Goal: Task Accomplishment & Management: Manage account settings

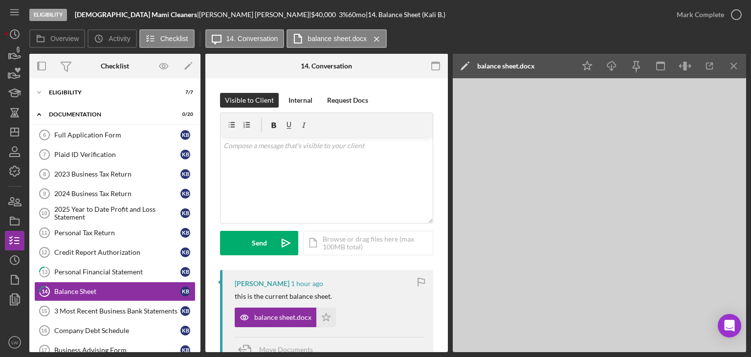
scroll to position [132, 0]
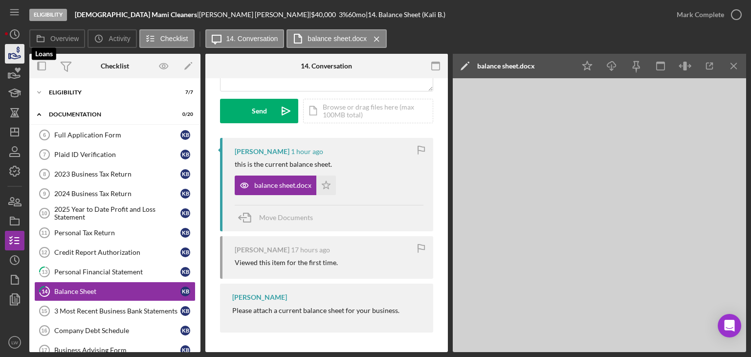
click at [15, 55] on icon "button" at bounding box center [15, 55] width 10 height 5
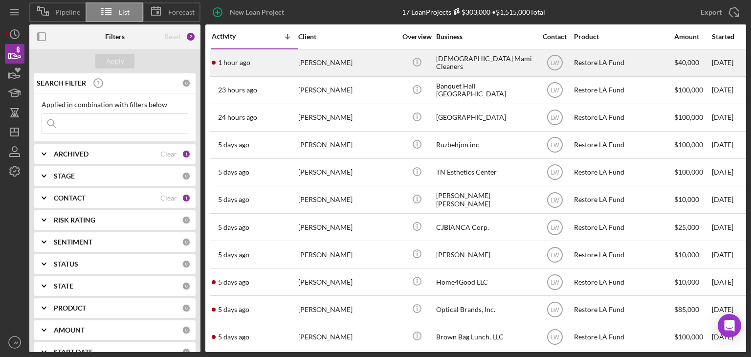
click at [310, 61] on div "[PERSON_NAME]" at bounding box center [347, 63] width 98 height 26
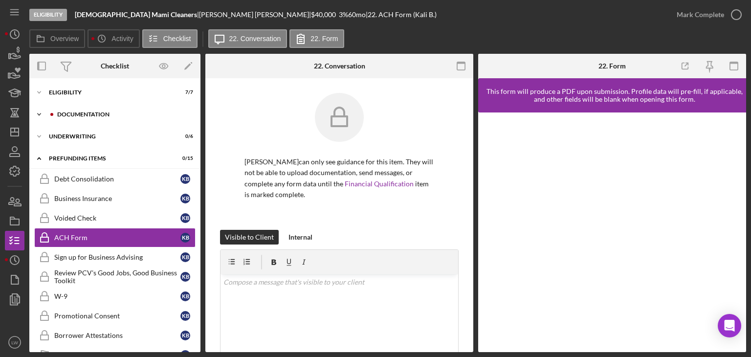
click at [105, 117] on div "Icon/Expander Documentation 0 / 20" at bounding box center [114, 115] width 171 height 20
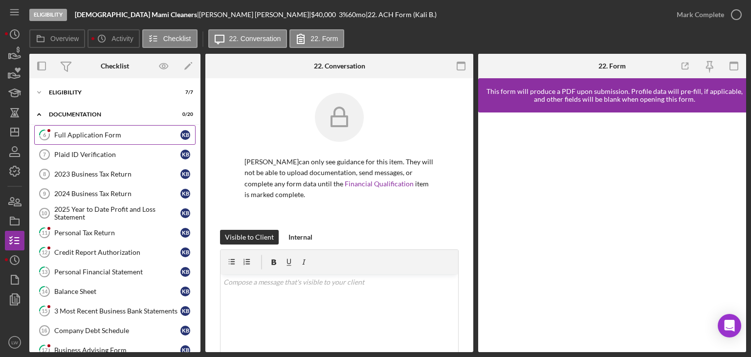
click at [99, 134] on div "Full Application Form" at bounding box center [117, 135] width 126 height 8
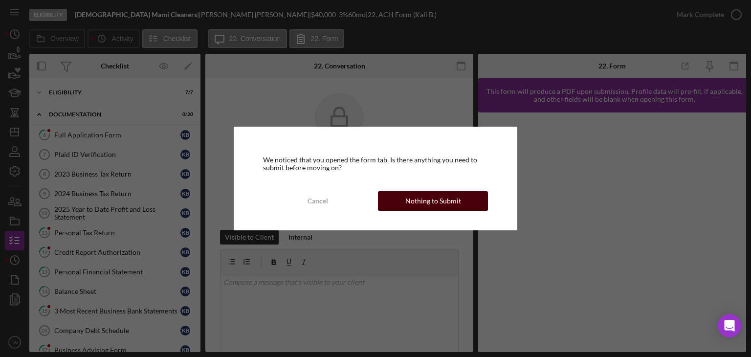
click at [435, 201] on div "Nothing to Submit" at bounding box center [434, 201] width 56 height 20
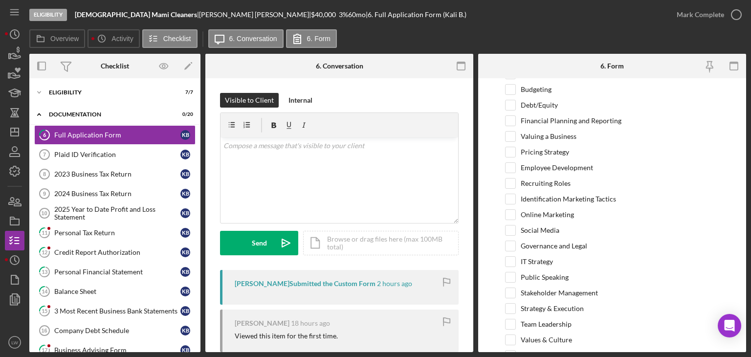
scroll to position [2031, 0]
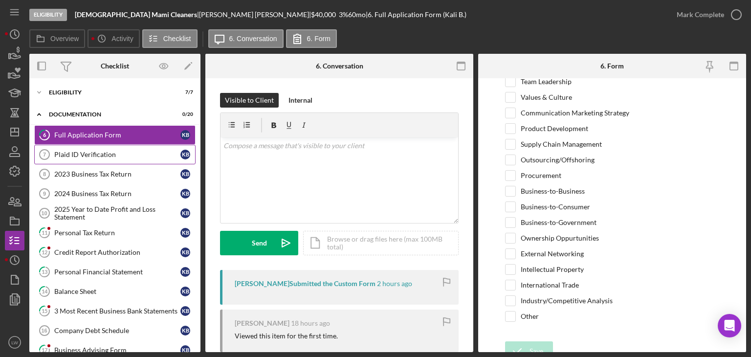
click at [119, 157] on div "Plaid ID Verification" at bounding box center [117, 155] width 126 height 8
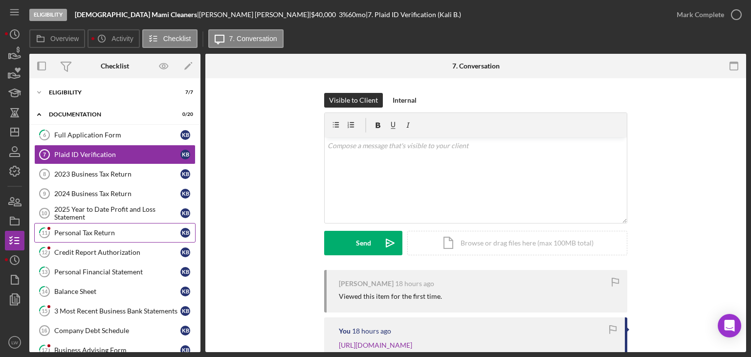
click at [99, 233] on div "Personal Tax Return" at bounding box center [117, 233] width 126 height 8
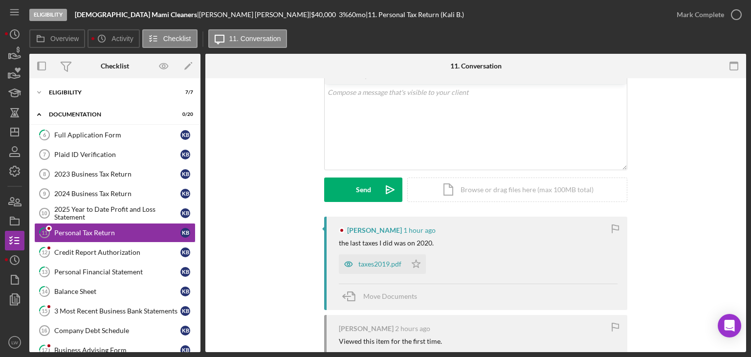
scroll to position [149, 0]
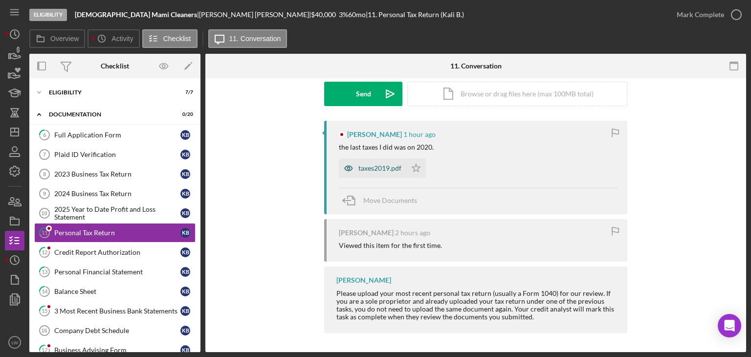
click at [397, 165] on div "taxes2019.pdf" at bounding box center [380, 168] width 43 height 8
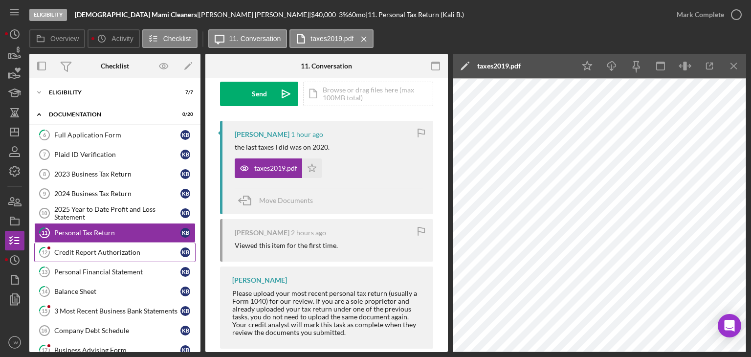
click at [129, 256] on link "12 Credit Report Authorization K B" at bounding box center [114, 253] width 161 height 20
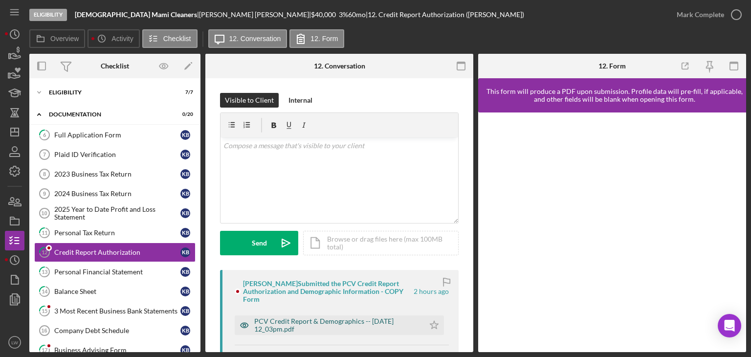
scroll to position [147, 0]
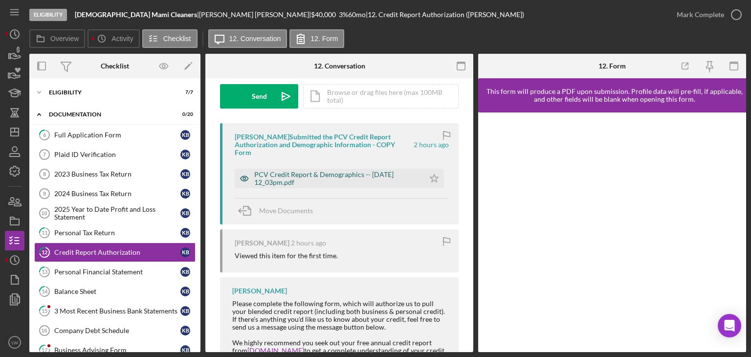
click at [272, 174] on div "PCV Credit Report & Demographics -- [DATE] 12_03pm.pdf" at bounding box center [336, 179] width 165 height 16
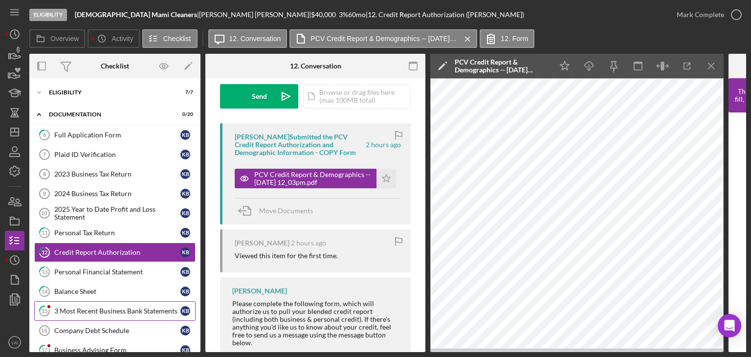
click at [107, 304] on link "15 3 Most Recent Business Bank Statements K B" at bounding box center [114, 311] width 161 height 20
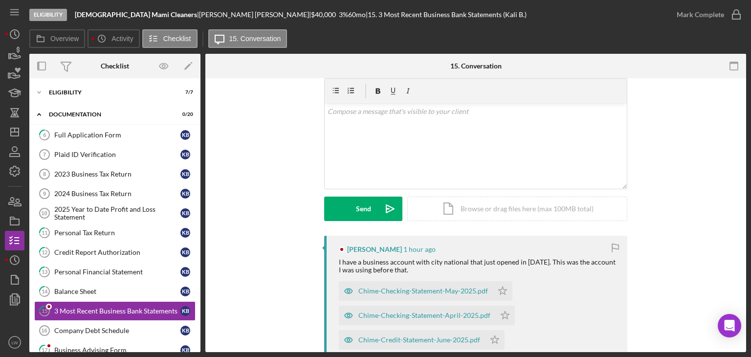
scroll to position [98, 0]
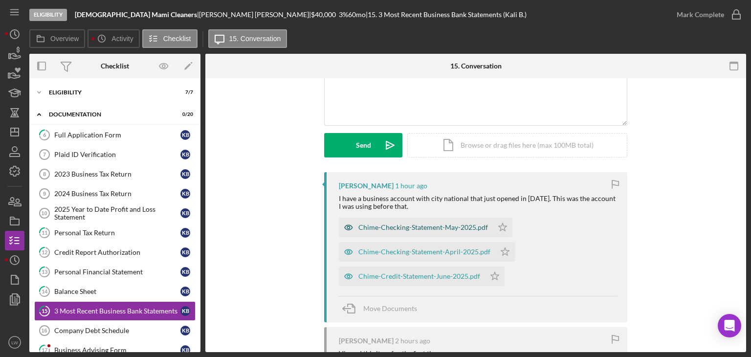
click at [447, 227] on div "Chime-Checking-Statement-May-2025.pdf" at bounding box center [424, 228] width 130 height 8
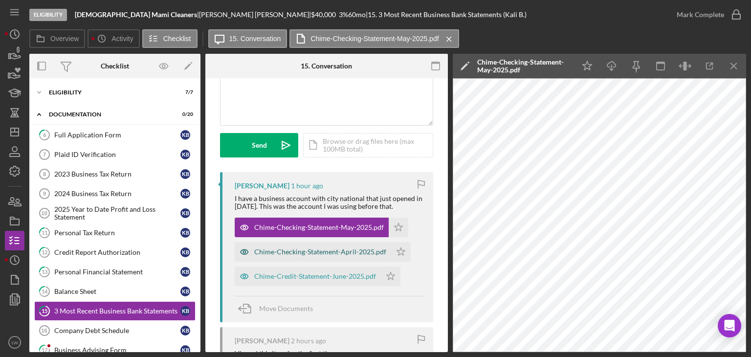
click at [311, 253] on div "Chime-Checking-Statement-April-2025.pdf" at bounding box center [320, 252] width 132 height 8
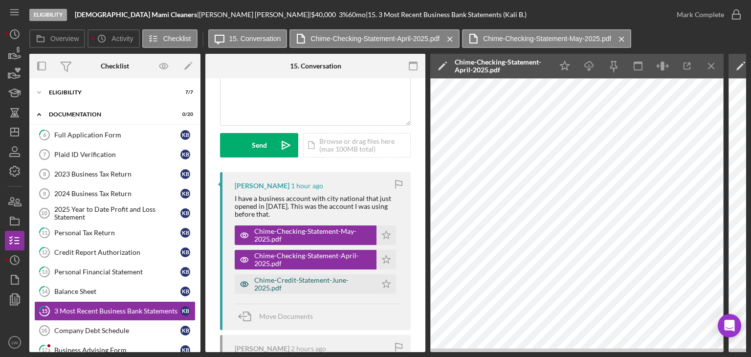
click at [280, 278] on div "Chime-Credit-Statement-June-2025.pdf" at bounding box center [312, 284] width 117 height 16
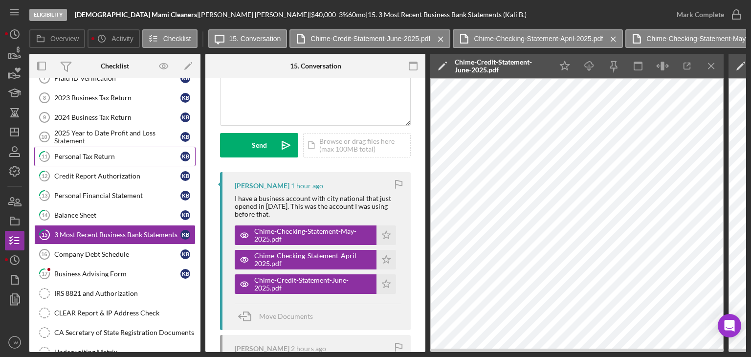
scroll to position [147, 0]
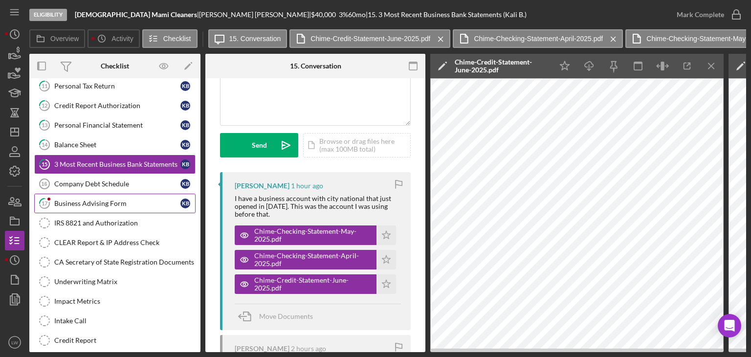
click at [118, 201] on div "Business Advising Form" at bounding box center [117, 204] width 126 height 8
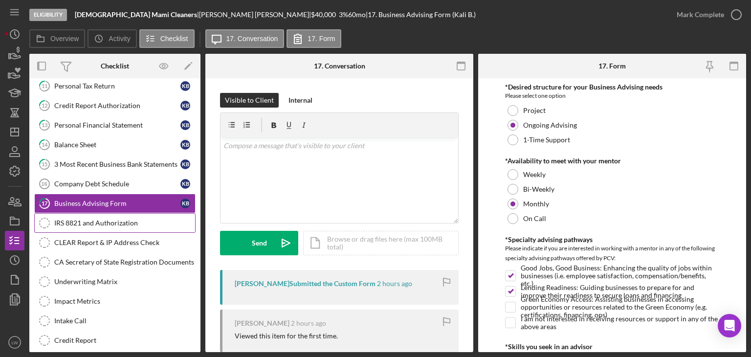
click at [118, 215] on link "IRS 8821 and Authorization IRS 8821 and Authorization" at bounding box center [114, 223] width 161 height 20
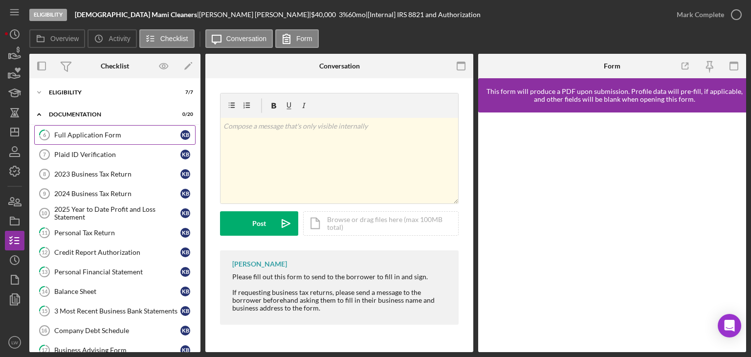
click at [94, 140] on link "6 Full Application Form K B" at bounding box center [114, 135] width 161 height 20
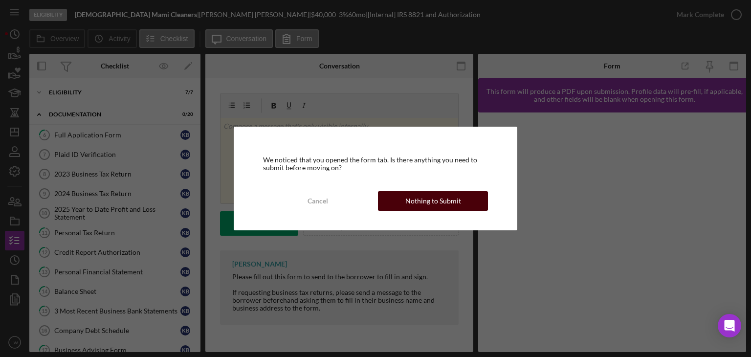
click at [428, 196] on div "Nothing to Submit" at bounding box center [434, 201] width 56 height 20
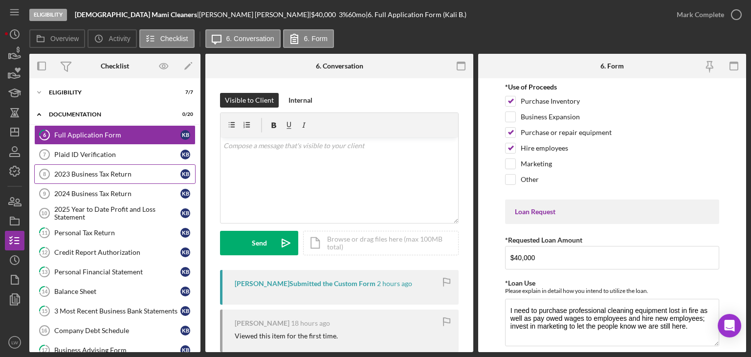
click at [129, 171] on div "2023 Business Tax Return" at bounding box center [117, 174] width 126 height 8
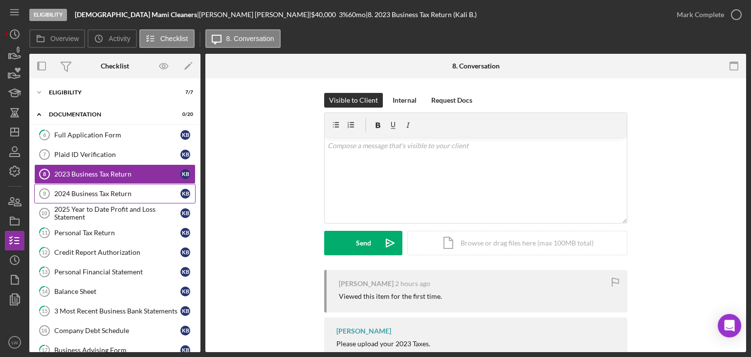
click at [130, 195] on div "2024 Business Tax Return" at bounding box center [117, 194] width 126 height 8
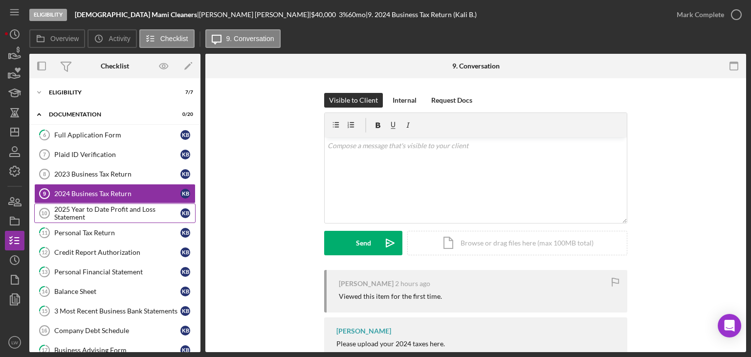
click at [128, 207] on div "2025 Year to Date Profit and Loss Statement" at bounding box center [117, 213] width 126 height 16
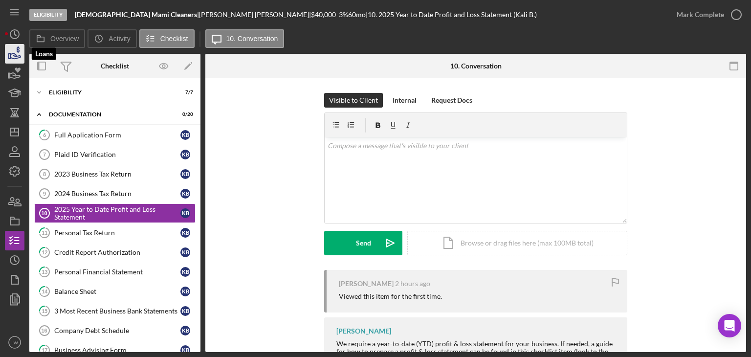
click at [13, 52] on icon "button" at bounding box center [14, 54] width 24 height 24
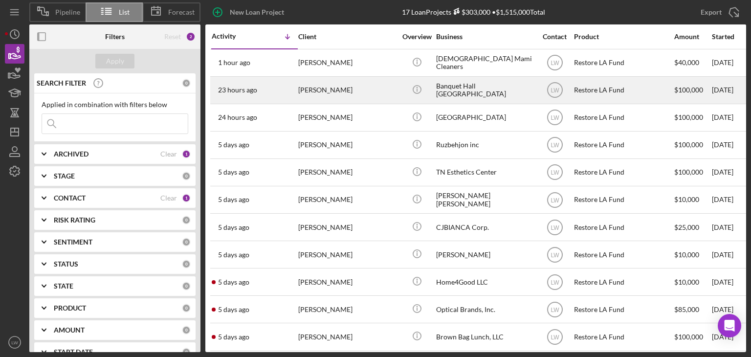
click at [361, 95] on div "[PERSON_NAME]" at bounding box center [347, 90] width 98 height 26
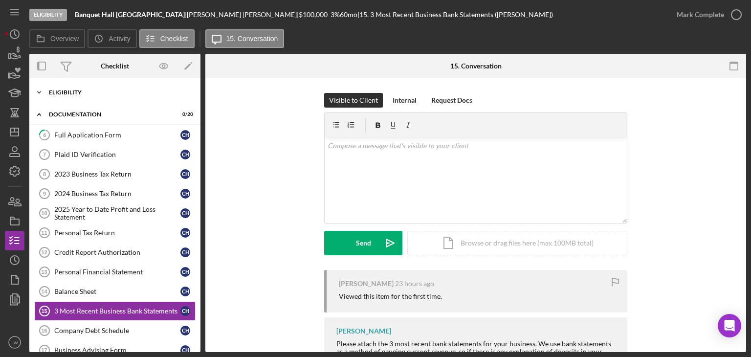
click at [89, 91] on div "Eligibility" at bounding box center [118, 93] width 139 height 6
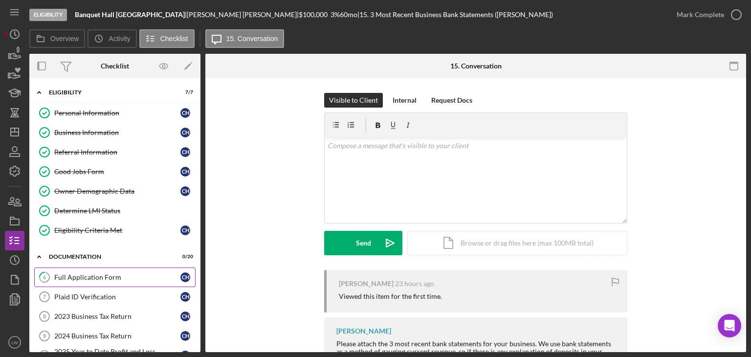
click at [109, 273] on div "Full Application Form" at bounding box center [117, 277] width 126 height 8
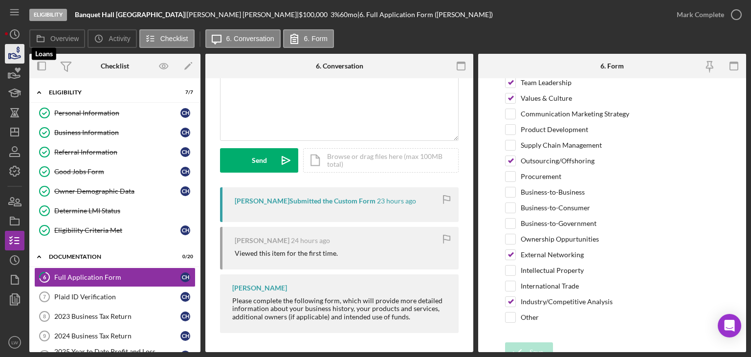
click at [16, 57] on icon "button" at bounding box center [14, 54] width 24 height 24
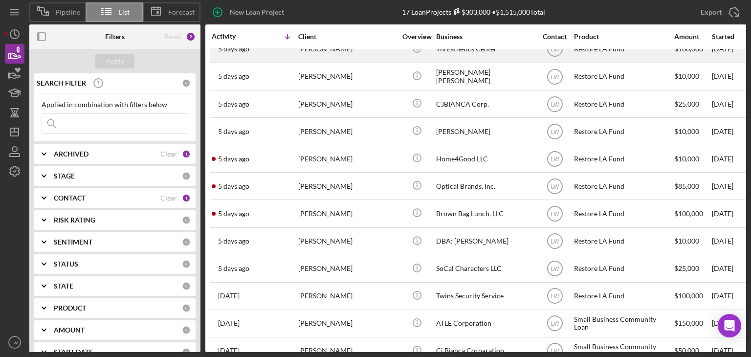
scroll to position [147, 0]
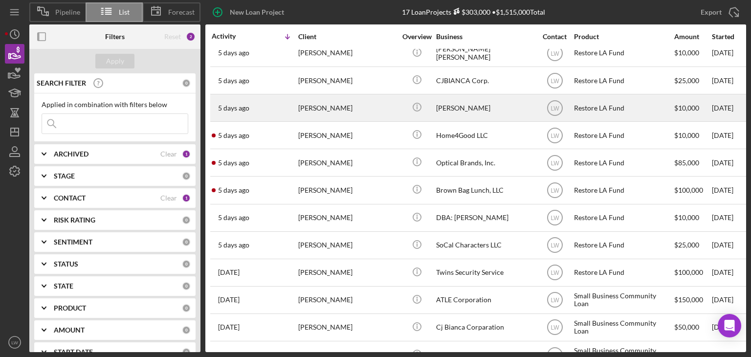
click at [351, 105] on div "[PERSON_NAME]" at bounding box center [347, 108] width 98 height 26
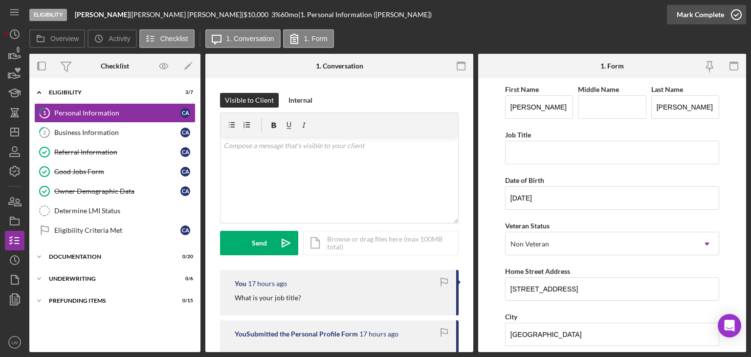
click at [704, 18] on div "Mark Complete" at bounding box center [700, 15] width 47 height 20
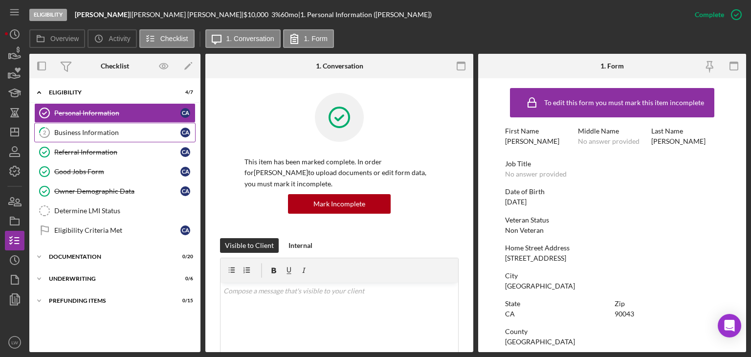
click at [108, 131] on div "Business Information" at bounding box center [117, 133] width 126 height 8
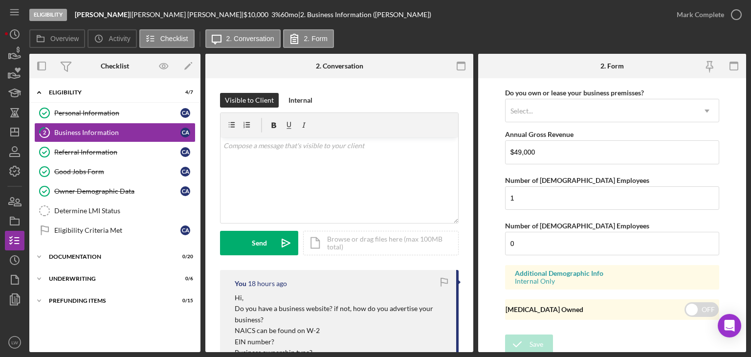
scroll to position [319, 0]
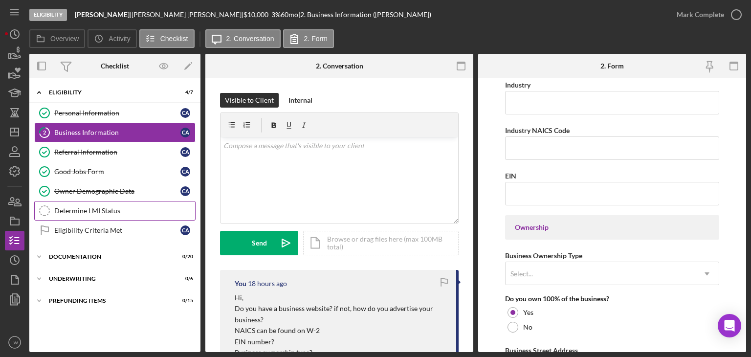
click at [103, 215] on link "Determine LMI Status Determine LMI Status" at bounding box center [114, 211] width 161 height 20
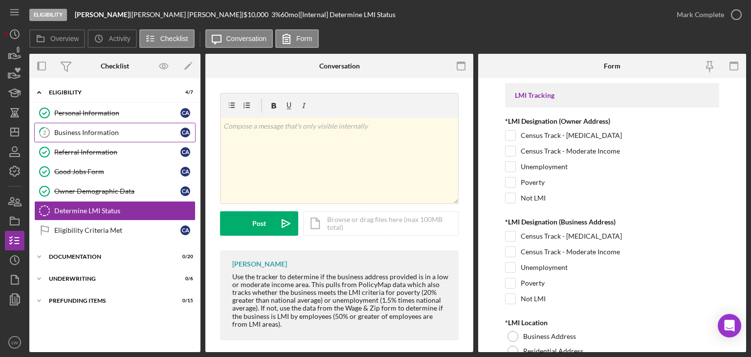
click at [110, 134] on div "Business Information" at bounding box center [117, 133] width 126 height 8
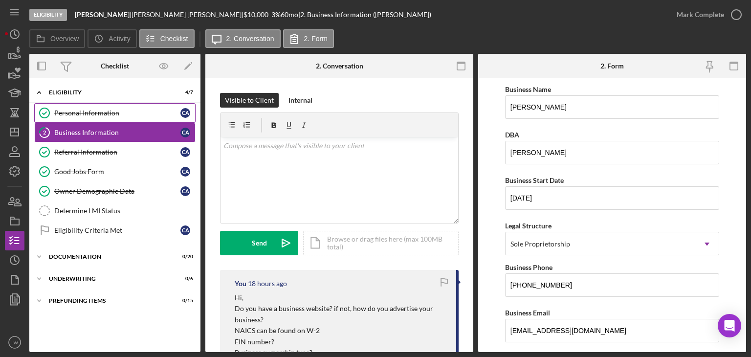
click at [93, 112] on div "Personal Information" at bounding box center [117, 113] width 126 height 8
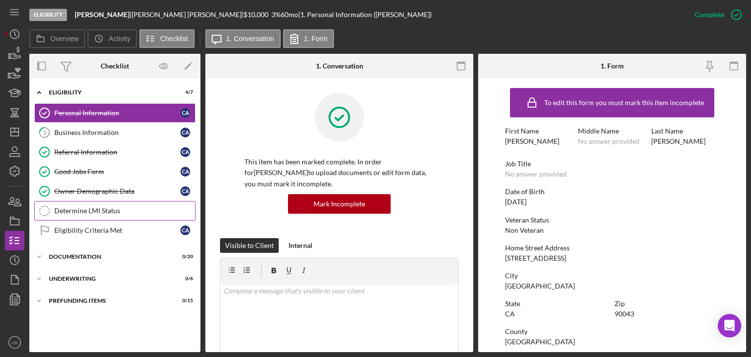
click at [104, 207] on div "Determine LMI Status" at bounding box center [124, 211] width 141 height 8
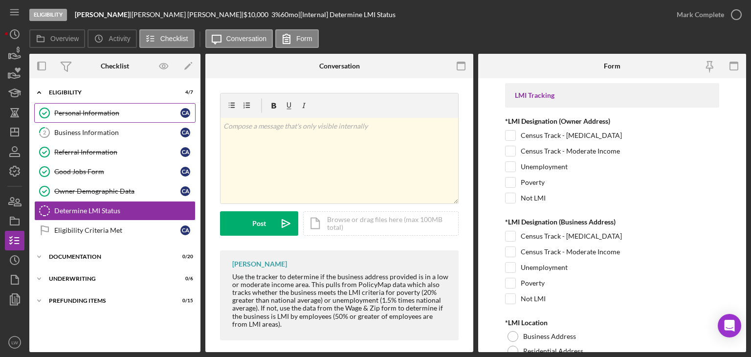
click at [103, 113] on div "Personal Information" at bounding box center [117, 113] width 126 height 8
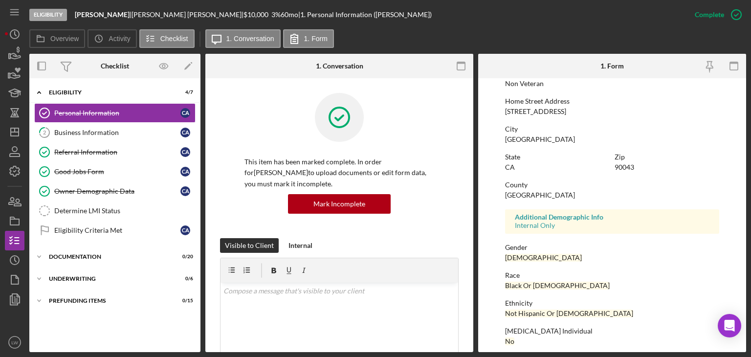
scroll to position [98, 0]
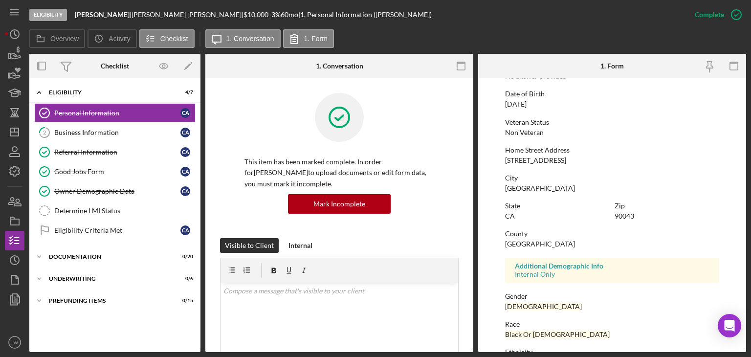
click at [551, 159] on div "[STREET_ADDRESS]" at bounding box center [535, 161] width 61 height 8
copy div "[STREET_ADDRESS]"
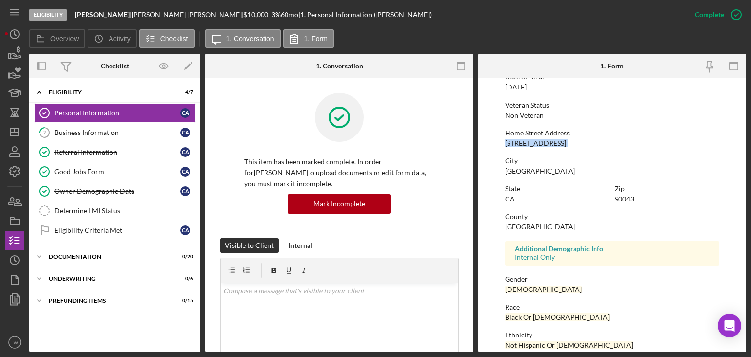
scroll to position [0, 0]
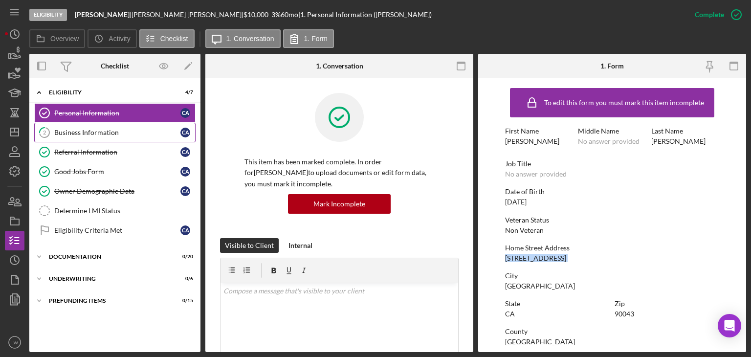
click at [160, 127] on link "2 Business Information C A" at bounding box center [114, 133] width 161 height 20
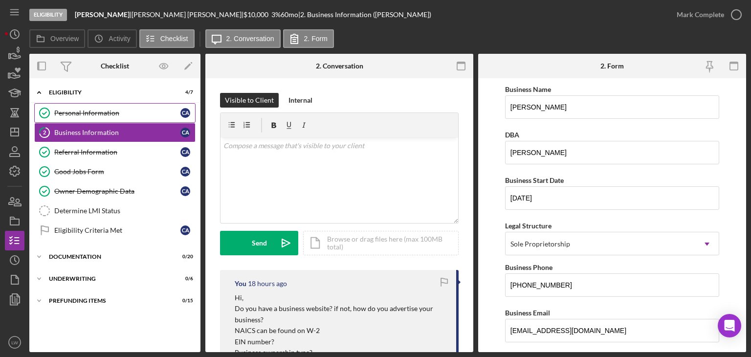
click at [131, 116] on div "Personal Information" at bounding box center [117, 113] width 126 height 8
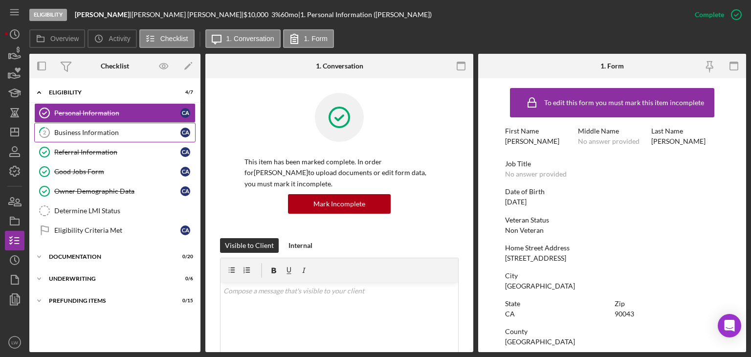
click at [139, 130] on div "Business Information" at bounding box center [117, 133] width 126 height 8
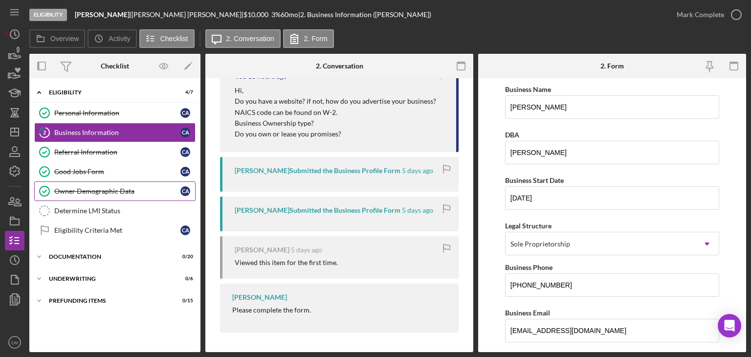
click at [120, 192] on div "Owner Demographic Data" at bounding box center [117, 191] width 126 height 8
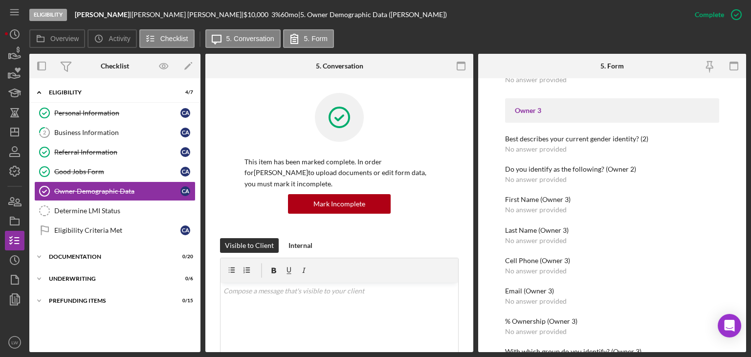
scroll to position [832, 0]
click at [113, 210] on div "Determine LMI Status" at bounding box center [124, 211] width 141 height 8
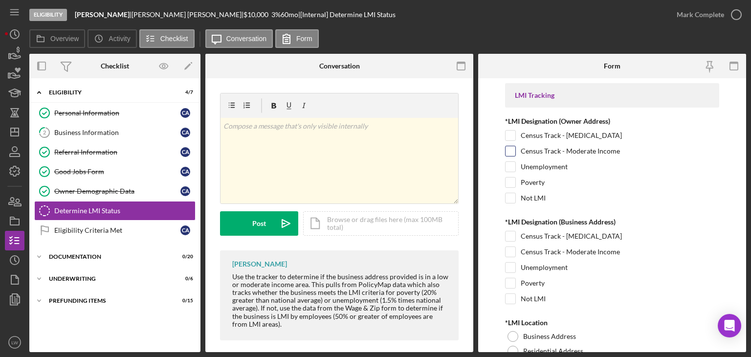
click at [510, 148] on input "Census Track - Moderate Income" at bounding box center [511, 151] width 10 height 10
checkbox input "true"
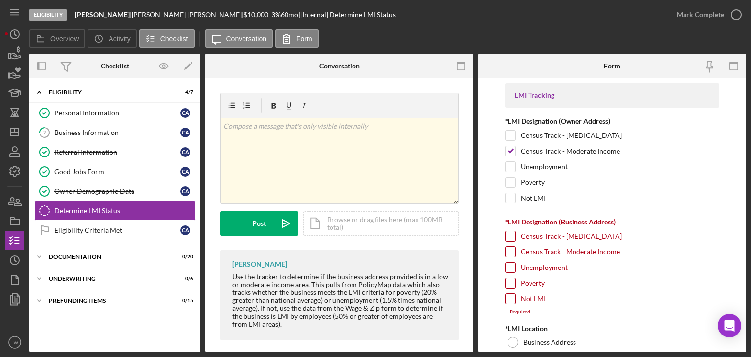
click at [511, 250] on input "Census Track - Moderate Income" at bounding box center [511, 252] width 10 height 10
checkbox input "true"
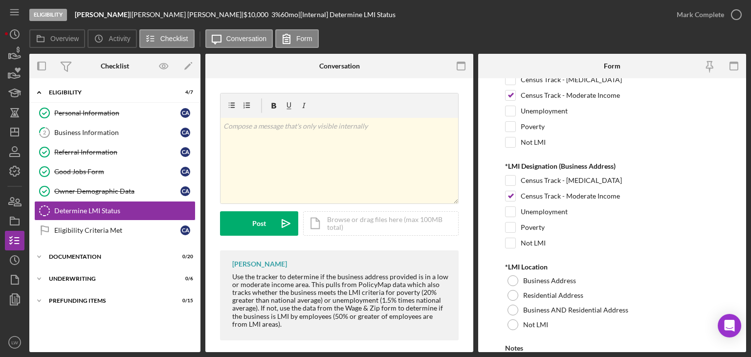
scroll to position [140, 0]
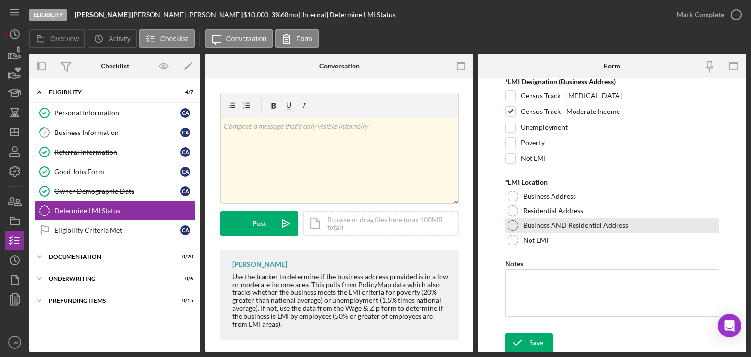
click at [511, 222] on div at bounding box center [513, 225] width 11 height 11
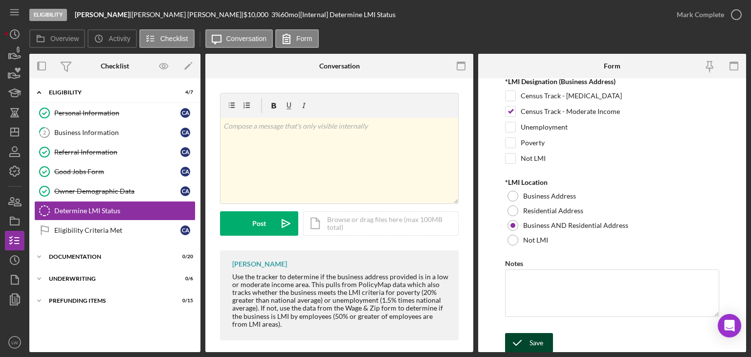
click at [524, 338] on icon "submit" at bounding box center [517, 343] width 24 height 24
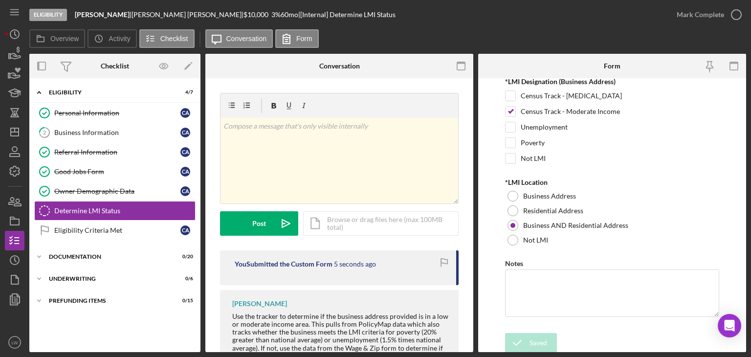
scroll to position [0, 0]
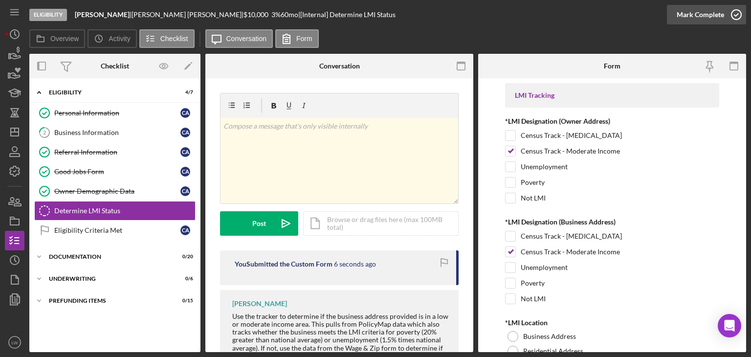
click at [726, 16] on icon "button" at bounding box center [737, 14] width 24 height 24
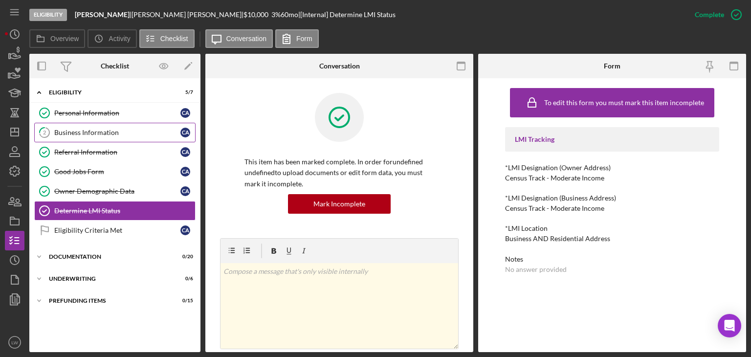
click at [115, 132] on div "Business Information" at bounding box center [117, 133] width 126 height 8
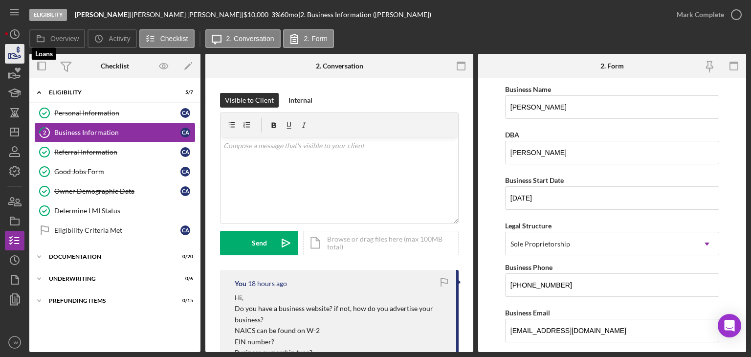
click at [16, 53] on icon "button" at bounding box center [14, 54] width 24 height 24
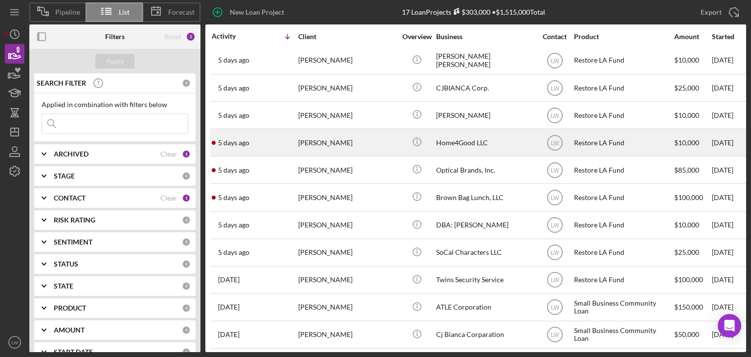
scroll to position [78, 0]
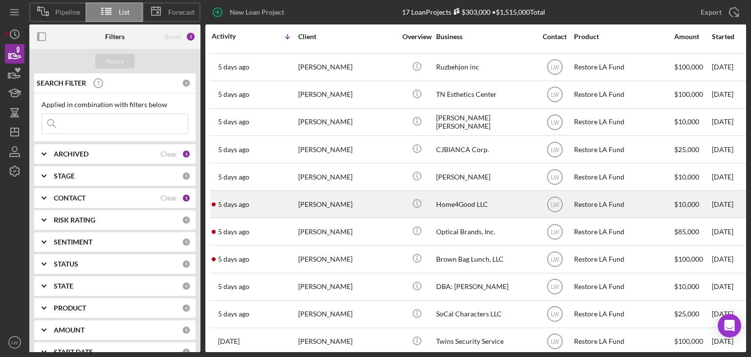
click at [378, 203] on div "[PERSON_NAME]" at bounding box center [347, 204] width 98 height 26
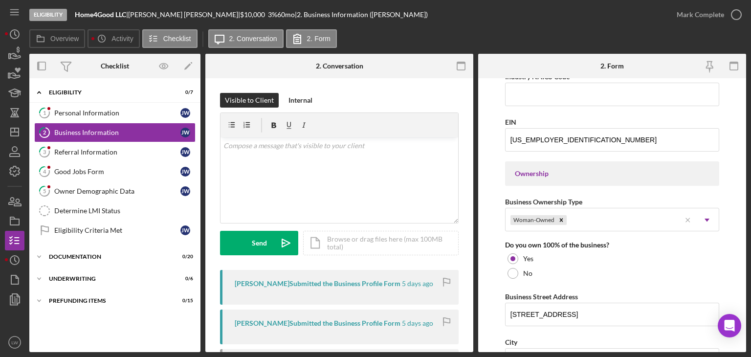
scroll to position [271, 0]
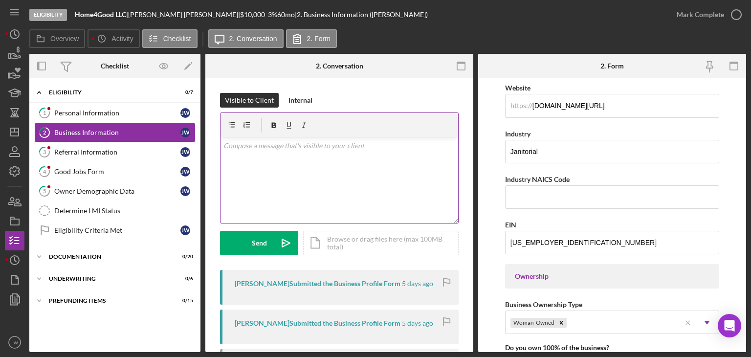
click at [397, 175] on div "v Color teal Color pink Remove color Add row above Add row below Add column bef…" at bounding box center [340, 180] width 238 height 86
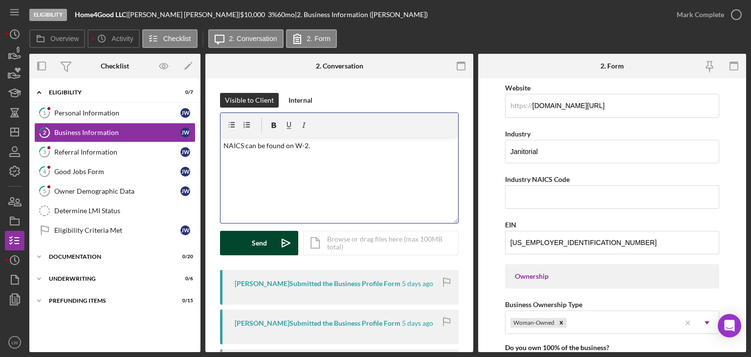
click at [259, 238] on div "Send" at bounding box center [259, 243] width 15 height 24
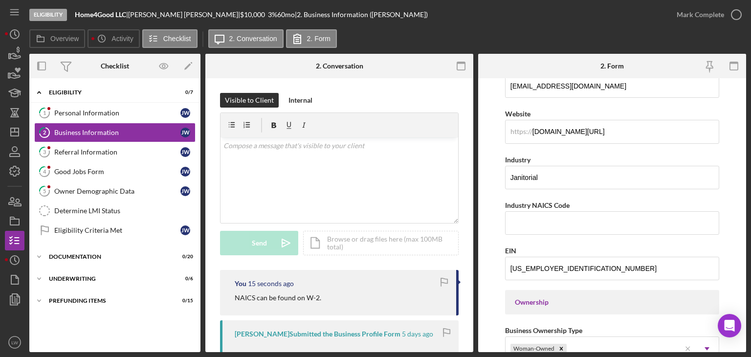
scroll to position [0, 0]
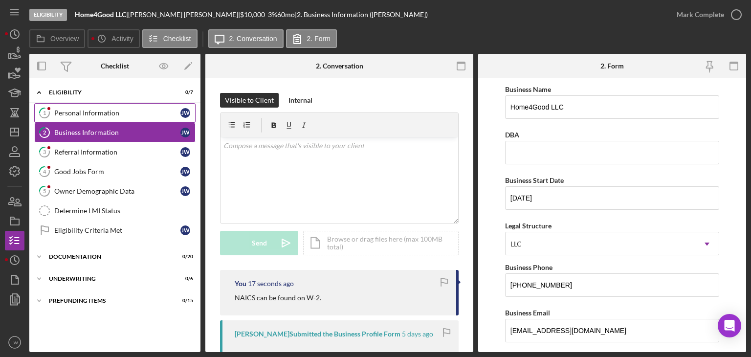
click at [104, 117] on link "1 Personal Information [PERSON_NAME]" at bounding box center [114, 113] width 161 height 20
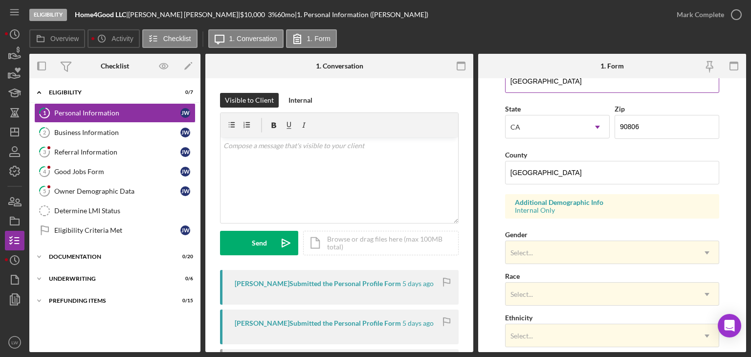
scroll to position [294, 0]
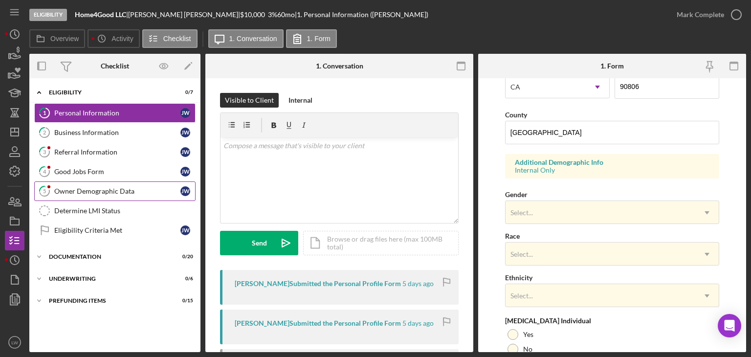
click at [99, 192] on div "Owner Demographic Data" at bounding box center [117, 191] width 126 height 8
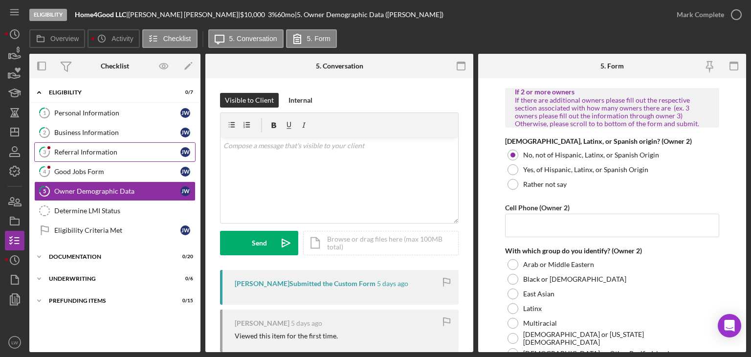
scroll to position [1076, 0]
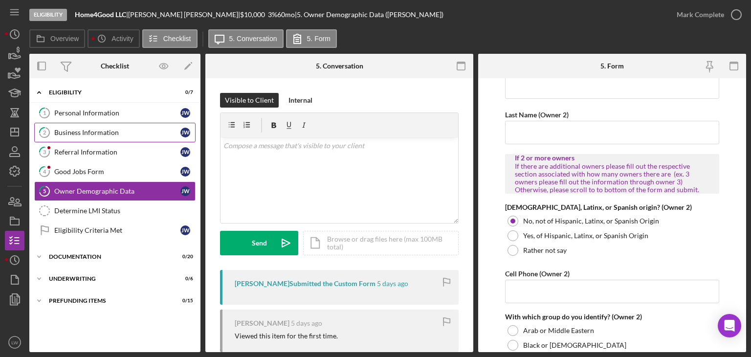
click at [81, 124] on link "2 Business Information [PERSON_NAME]" at bounding box center [114, 133] width 161 height 20
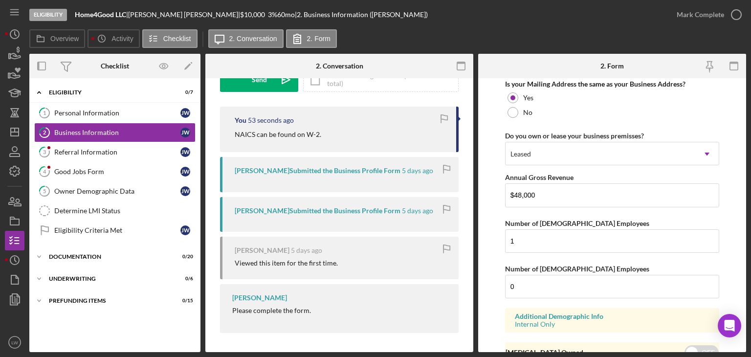
scroll to position [809, 0]
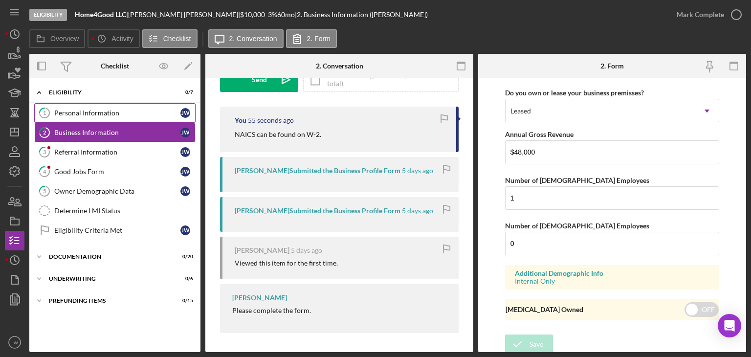
click at [76, 114] on div "Personal Information" at bounding box center [117, 113] width 126 height 8
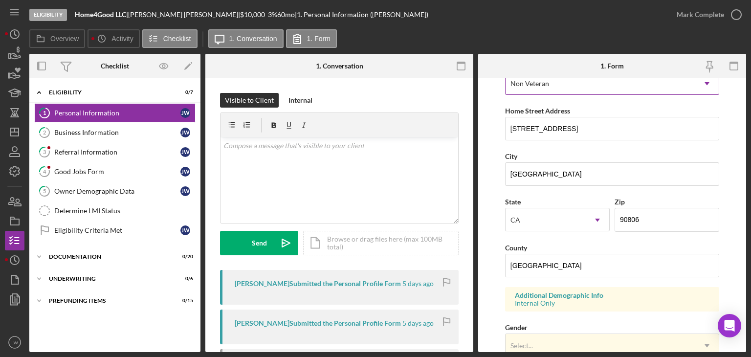
scroll to position [378, 0]
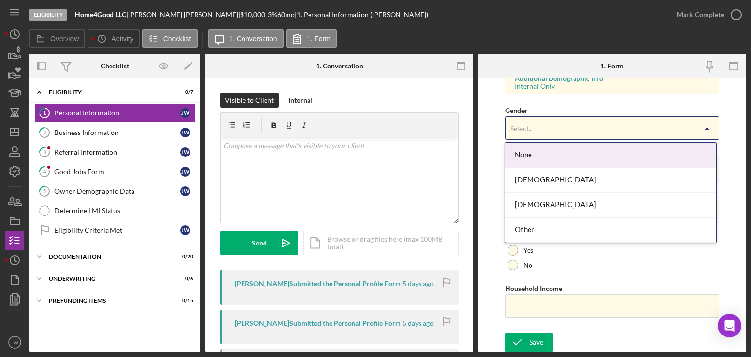
click at [537, 134] on div "Select..." at bounding box center [601, 128] width 190 height 23
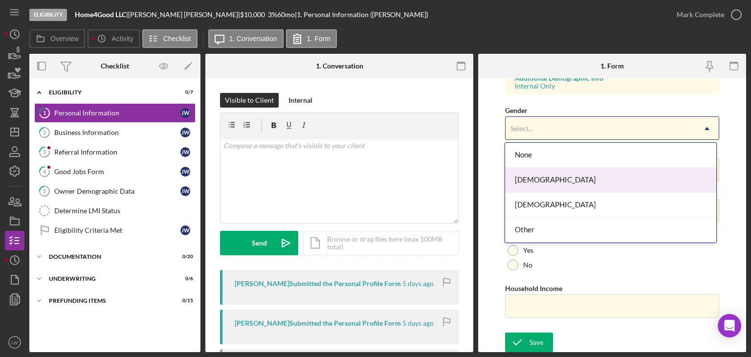
click at [528, 180] on div "[DEMOGRAPHIC_DATA]" at bounding box center [610, 180] width 211 height 25
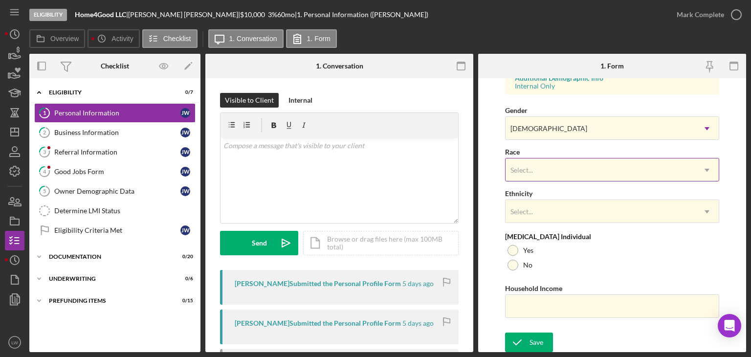
click at [530, 166] on div "Select..." at bounding box center [522, 170] width 23 height 8
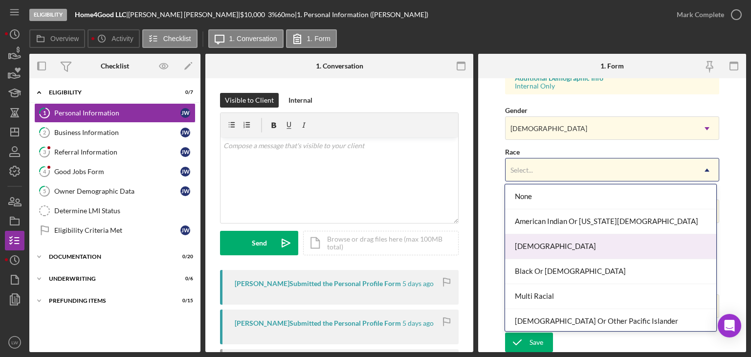
scroll to position [52, 0]
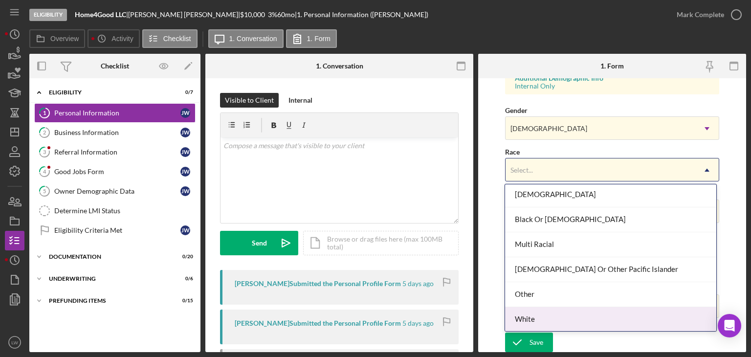
click at [537, 318] on div "White" at bounding box center [610, 319] width 211 height 25
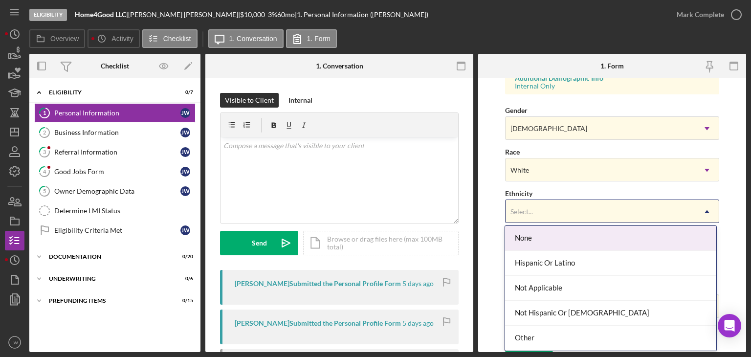
click at [533, 208] on div "Select..." at bounding box center [522, 212] width 25 height 8
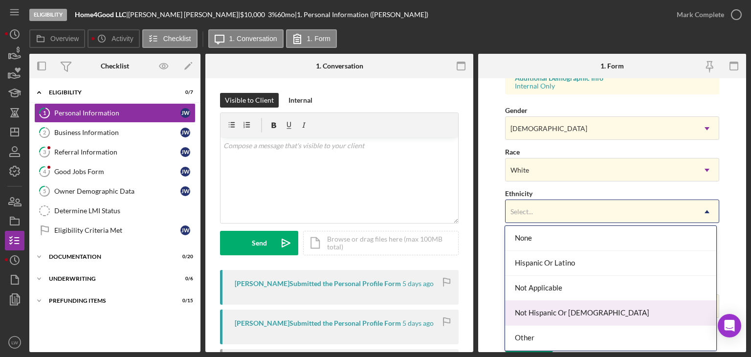
click at [590, 314] on div "Not Hispanic Or [DEMOGRAPHIC_DATA]" at bounding box center [610, 313] width 211 height 25
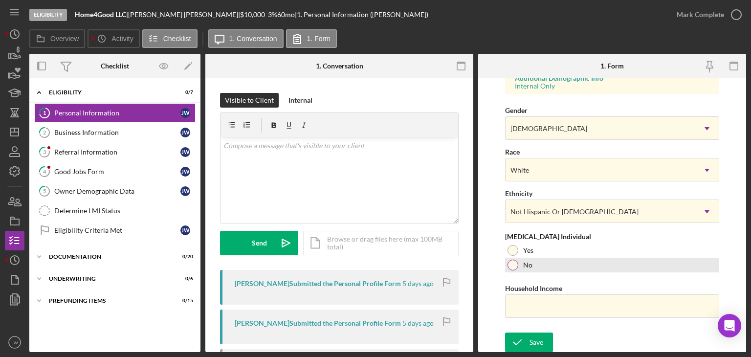
drag, startPoint x: 515, startPoint y: 265, endPoint x: 517, endPoint y: 270, distance: 5.1
click at [515, 266] on div at bounding box center [513, 265] width 11 height 11
click at [534, 292] on div "Household Income" at bounding box center [612, 288] width 214 height 12
click at [563, 302] on input "Household Income" at bounding box center [612, 306] width 214 height 23
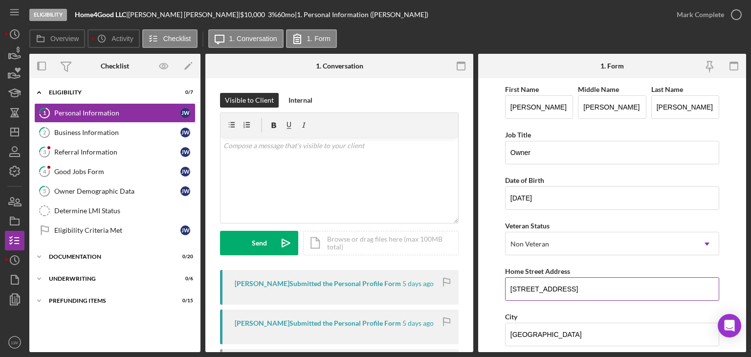
scroll to position [378, 0]
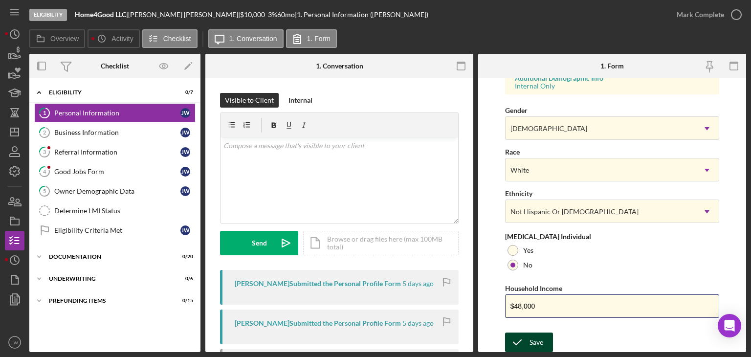
type input "$48,000"
click at [537, 339] on div "Save" at bounding box center [537, 343] width 14 height 20
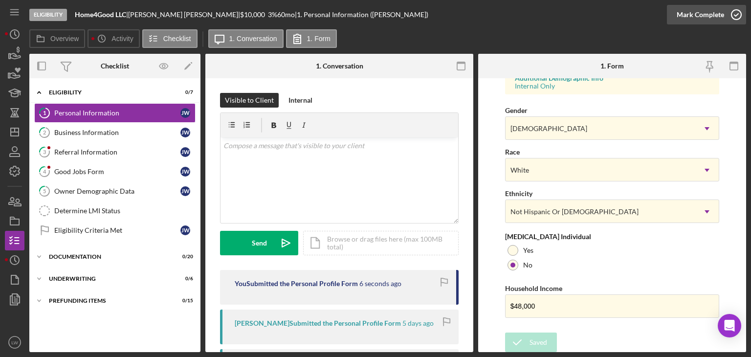
click at [693, 14] on div "Mark Complete" at bounding box center [700, 15] width 47 height 20
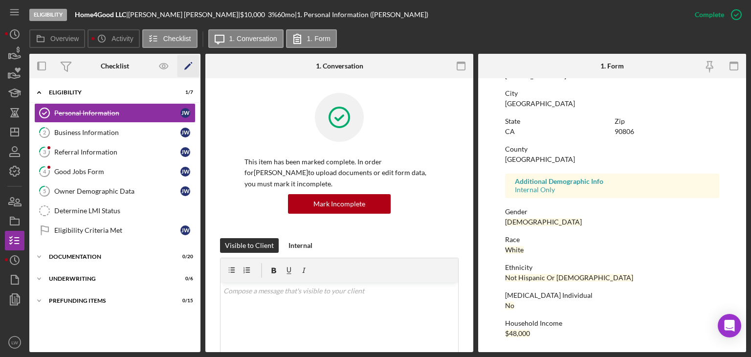
scroll to position [182, 0]
click at [98, 127] on link "2 Business Information [PERSON_NAME]" at bounding box center [114, 133] width 161 height 20
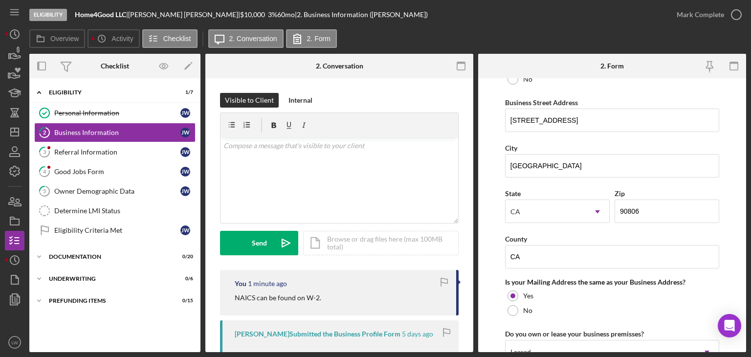
scroll to position [734, 0]
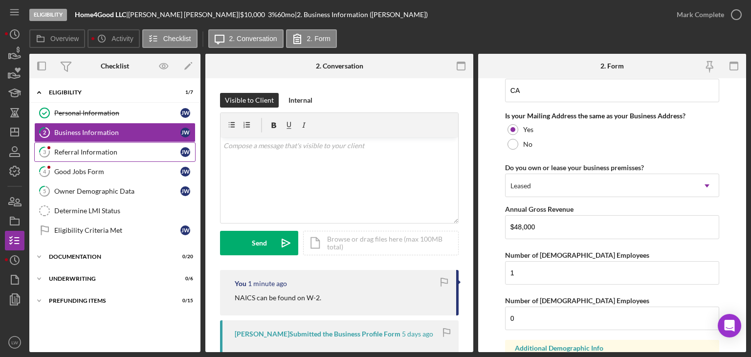
click at [123, 152] on div "Referral Information" at bounding box center [117, 152] width 126 height 8
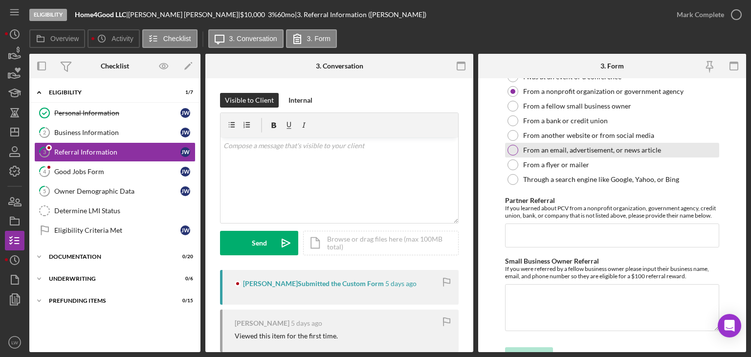
scroll to position [284, 0]
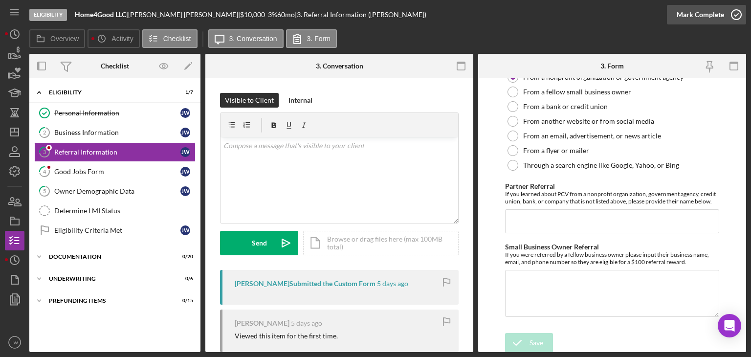
click at [714, 14] on div "Mark Complete" at bounding box center [700, 15] width 47 height 20
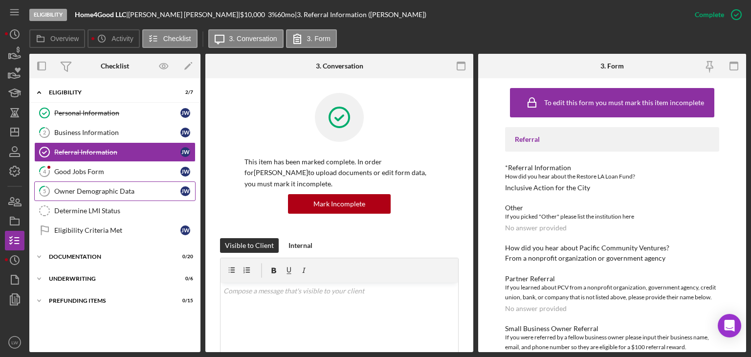
click at [91, 187] on div "Owner Demographic Data" at bounding box center [117, 191] width 126 height 8
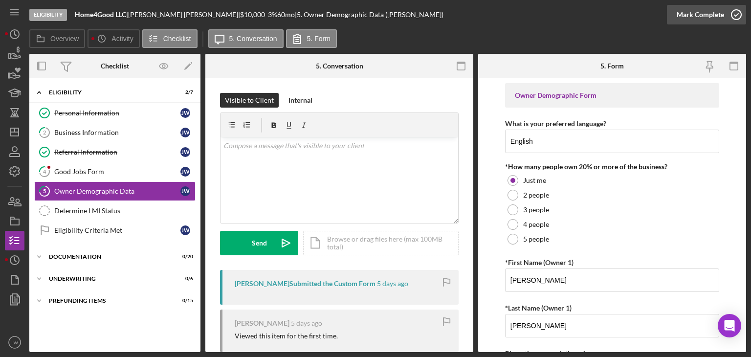
click at [718, 18] on div "Mark Complete" at bounding box center [700, 15] width 47 height 20
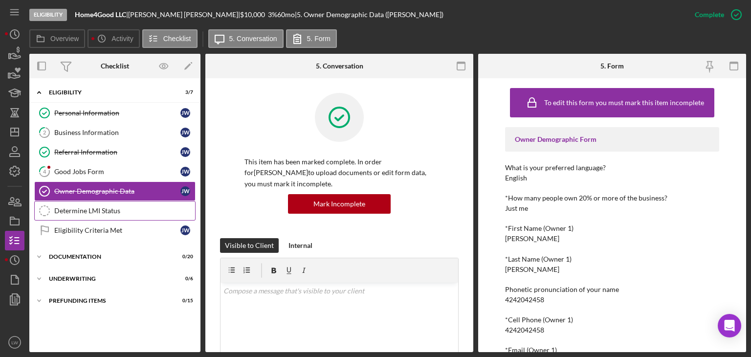
click at [117, 211] on div "Determine LMI Status" at bounding box center [124, 211] width 141 height 8
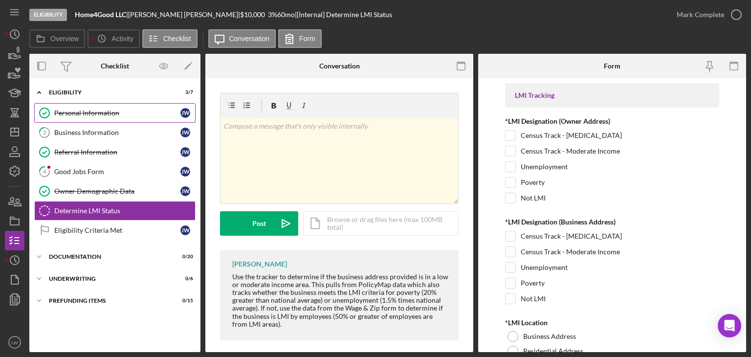
click at [114, 112] on div "Personal Information" at bounding box center [117, 113] width 126 height 8
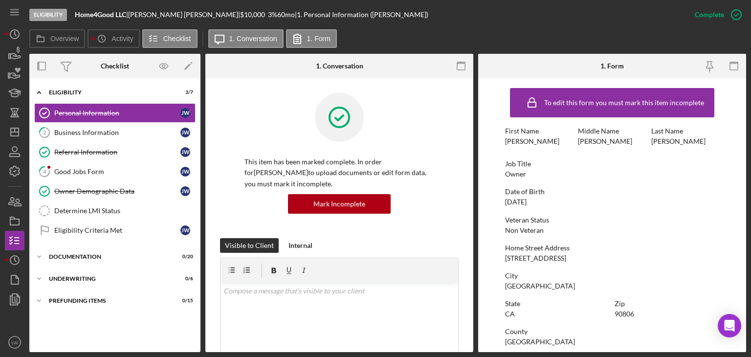
click at [549, 259] on div "[STREET_ADDRESS]" at bounding box center [535, 258] width 61 height 8
copy div "[STREET_ADDRESS]"
click at [104, 212] on div "Determine LMI Status" at bounding box center [124, 211] width 141 height 8
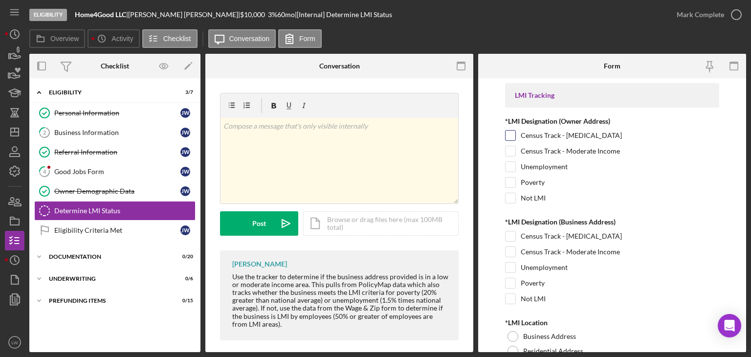
click at [512, 135] on input "Census Track - [MEDICAL_DATA]" at bounding box center [511, 136] width 10 height 10
checkbox input "true"
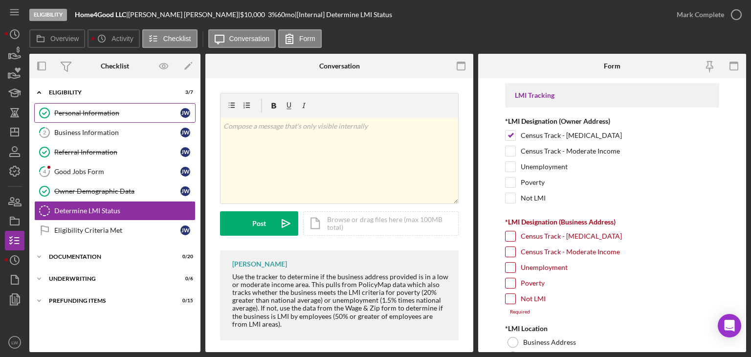
click at [111, 108] on link "Personal Information Personal Information [PERSON_NAME]" at bounding box center [114, 113] width 161 height 20
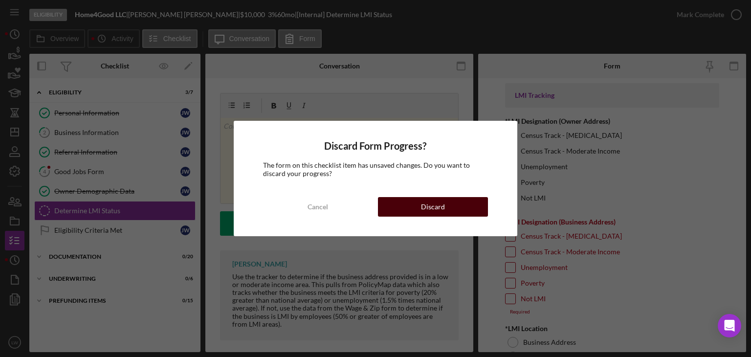
click at [436, 211] on div "Discard" at bounding box center [433, 207] width 24 height 20
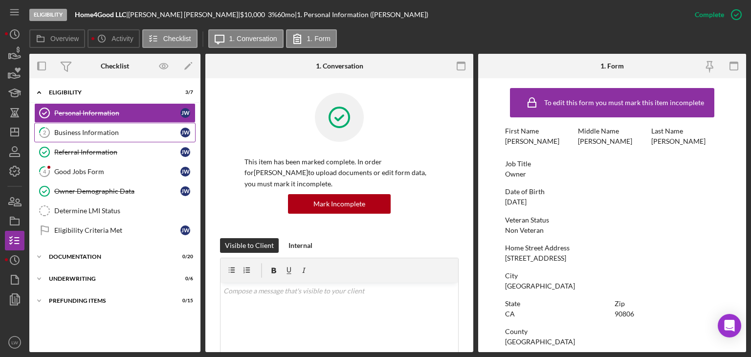
click at [100, 130] on div "Business Information" at bounding box center [117, 133] width 126 height 8
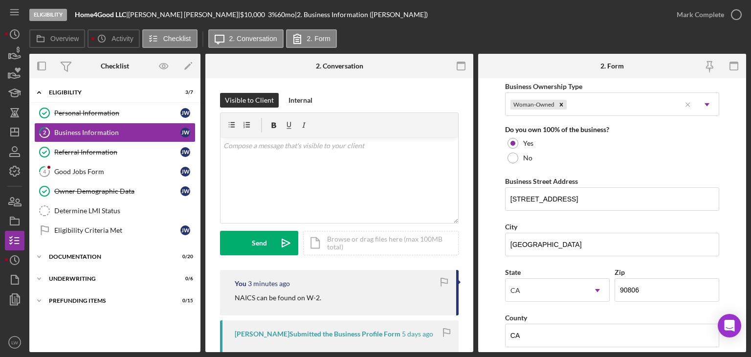
scroll to position [489, 0]
click at [106, 215] on link "Determine LMI Status Determine LMI Status" at bounding box center [114, 211] width 161 height 20
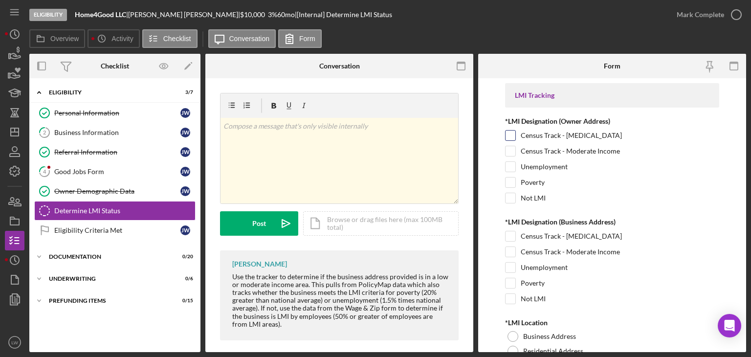
click at [513, 137] on input "Census Track - [MEDICAL_DATA]" at bounding box center [511, 136] width 10 height 10
checkbox input "true"
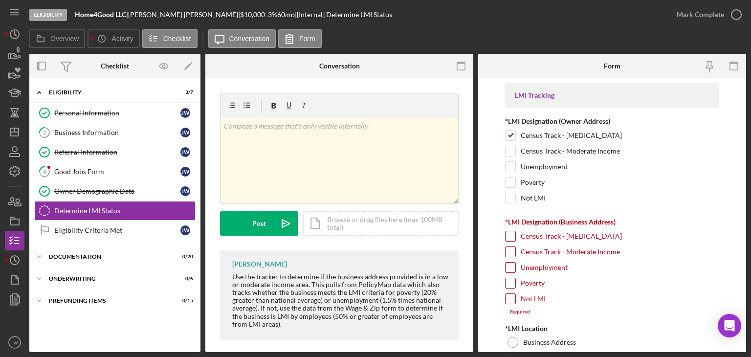
click at [510, 234] on input "Census Track - [MEDICAL_DATA]" at bounding box center [511, 236] width 10 height 10
checkbox input "true"
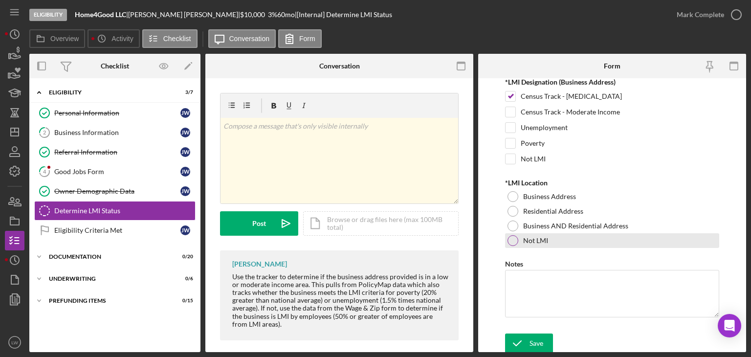
scroll to position [140, 0]
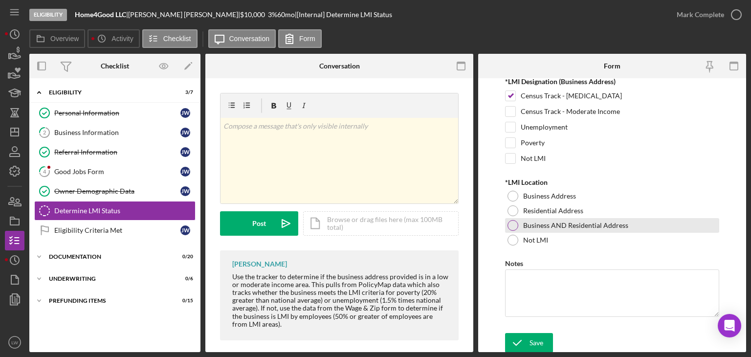
click at [515, 228] on div "Business AND Residential Address" at bounding box center [612, 225] width 214 height 15
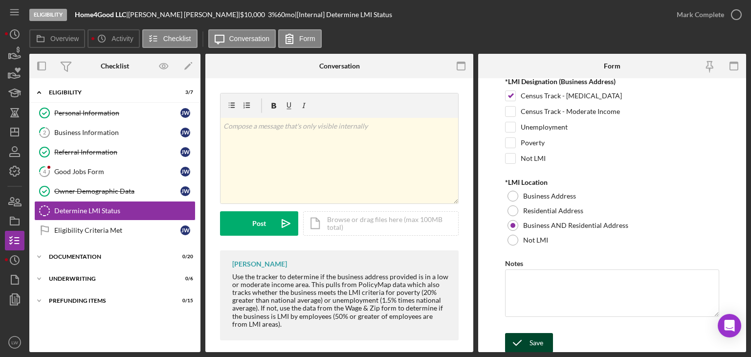
click at [530, 339] on div "Save" at bounding box center [537, 343] width 14 height 20
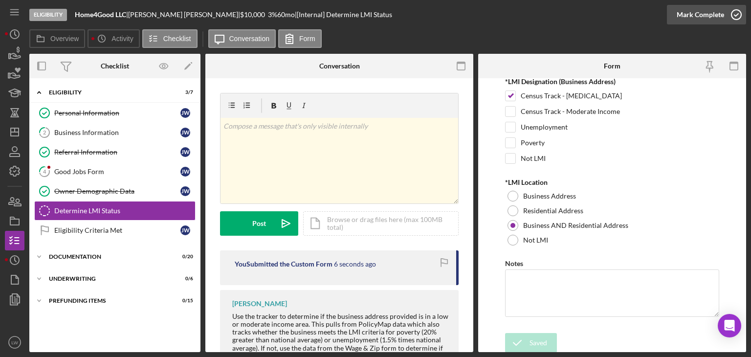
click at [723, 12] on button "Mark Complete" at bounding box center [706, 15] width 79 height 20
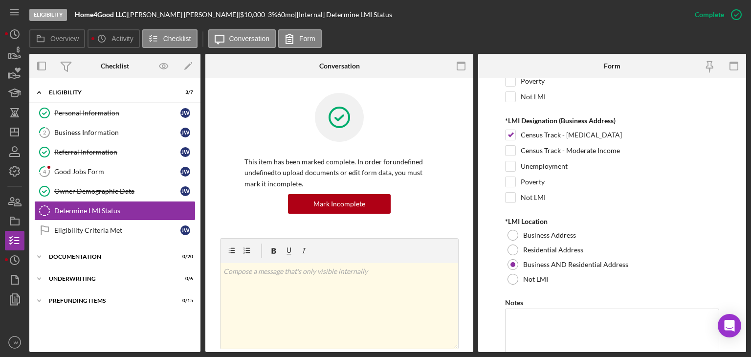
scroll to position [180, 0]
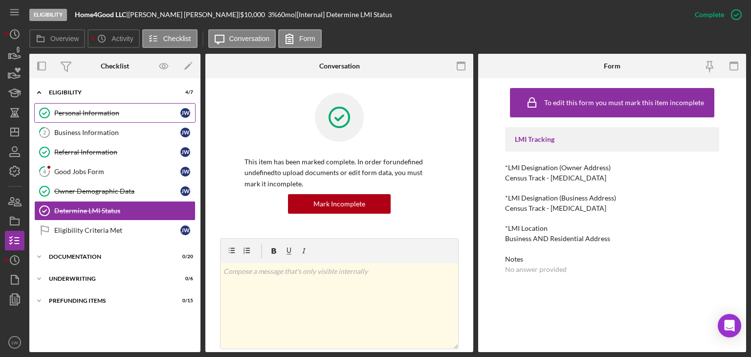
click at [64, 108] on link "Personal Information Personal Information [PERSON_NAME]" at bounding box center [114, 113] width 161 height 20
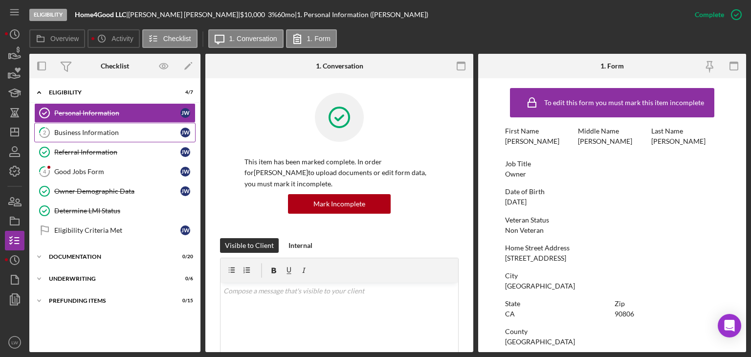
click at [128, 132] on div "Business Information" at bounding box center [117, 133] width 126 height 8
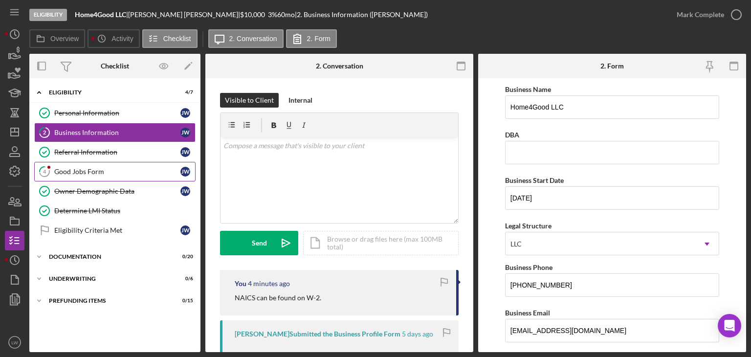
click at [110, 168] on div "Good Jobs Form" at bounding box center [117, 172] width 126 height 8
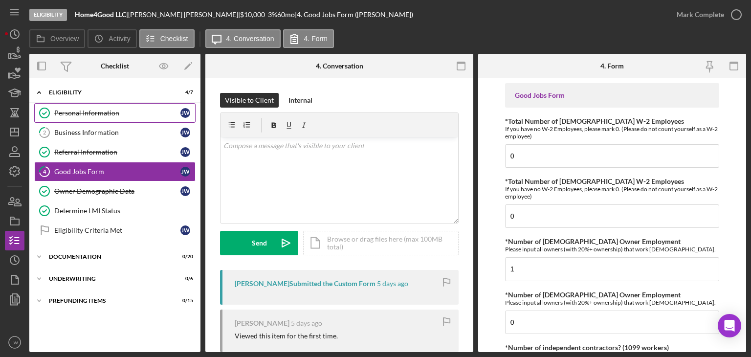
click at [96, 117] on link "Personal Information Personal Information [PERSON_NAME]" at bounding box center [114, 113] width 161 height 20
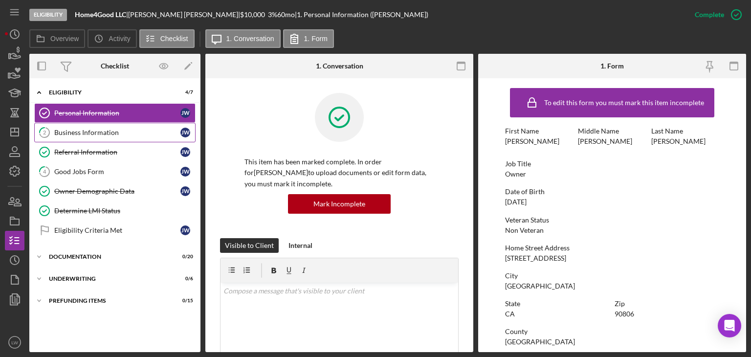
click at [80, 126] on link "2 Business Information [PERSON_NAME]" at bounding box center [114, 133] width 161 height 20
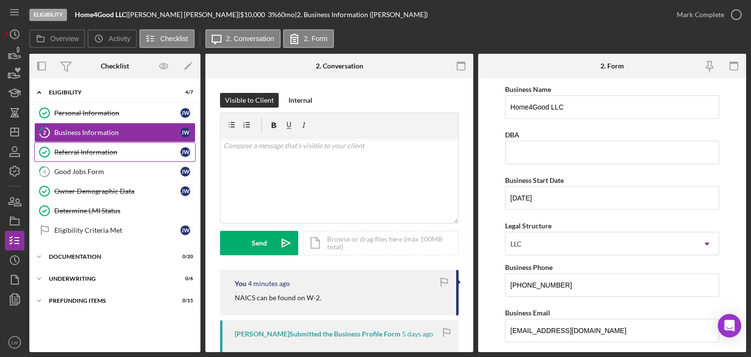
click at [71, 150] on div "Referral Information" at bounding box center [117, 152] width 126 height 8
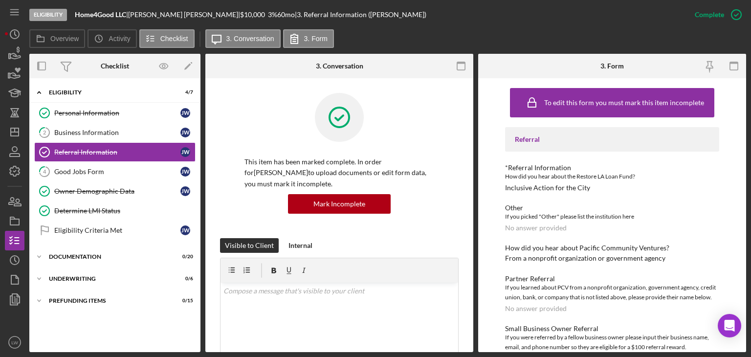
scroll to position [25, 0]
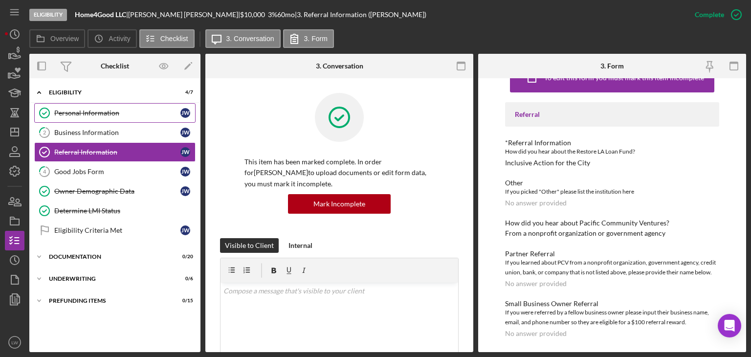
click at [109, 116] on div "Personal Information" at bounding box center [117, 113] width 126 height 8
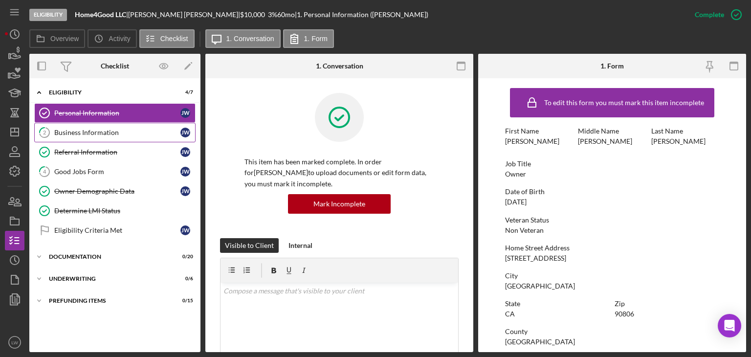
click at [119, 131] on div "Business Information" at bounding box center [117, 133] width 126 height 8
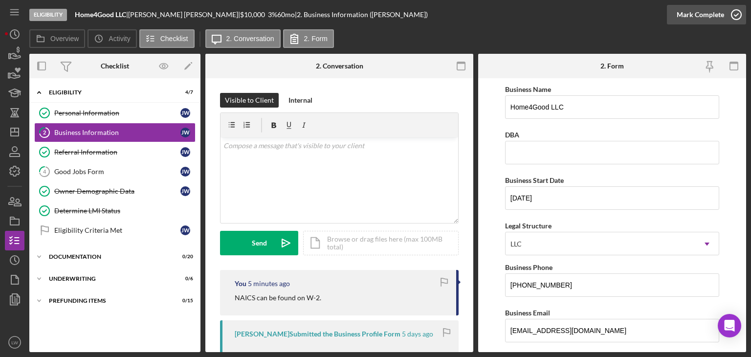
click at [728, 17] on icon "button" at bounding box center [737, 14] width 24 height 24
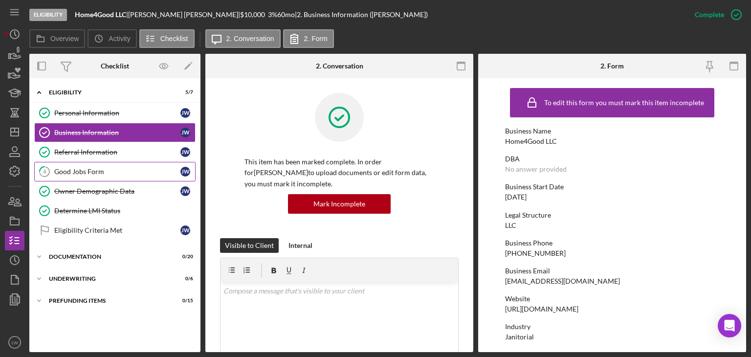
click at [96, 172] on div "Good Jobs Form" at bounding box center [117, 172] width 126 height 8
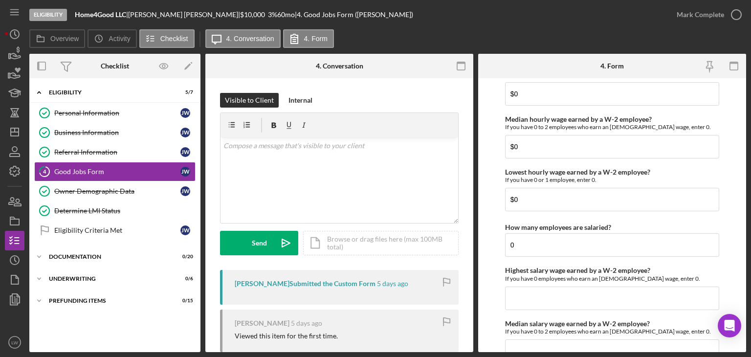
scroll to position [2255, 0]
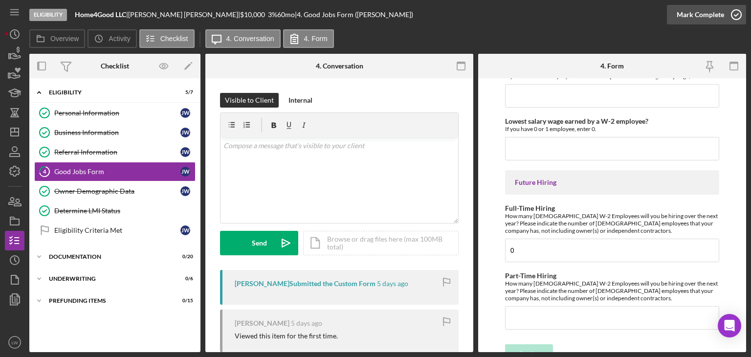
click at [694, 13] on div "Mark Complete" at bounding box center [700, 15] width 47 height 20
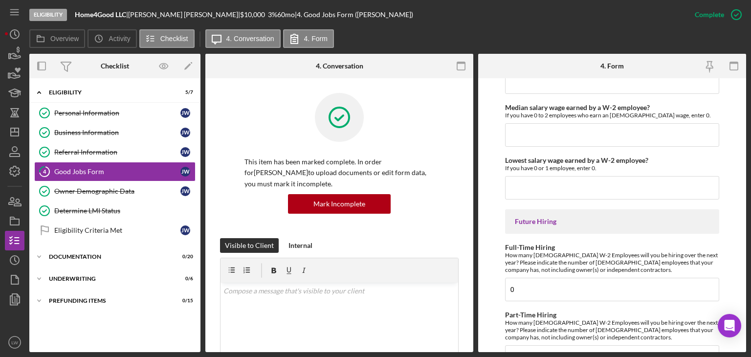
scroll to position [2294, 0]
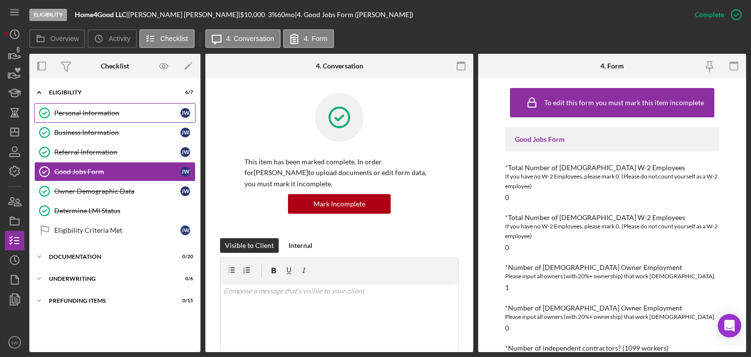
click at [117, 116] on div "Personal Information" at bounding box center [117, 113] width 126 height 8
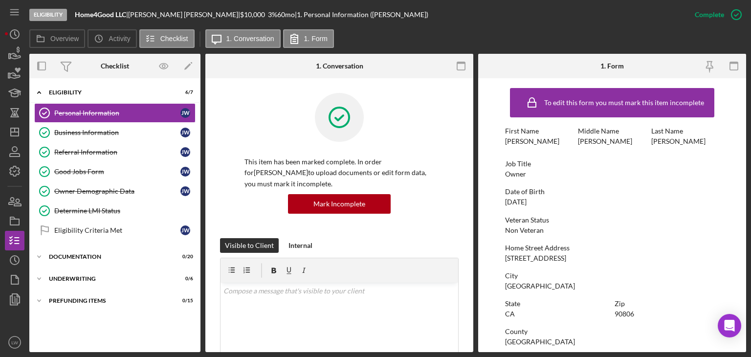
scroll to position [182, 0]
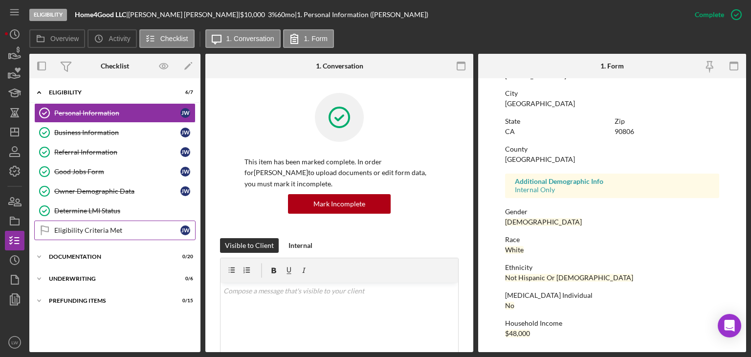
click at [88, 230] on div "Eligibility Criteria Met" at bounding box center [117, 231] width 126 height 8
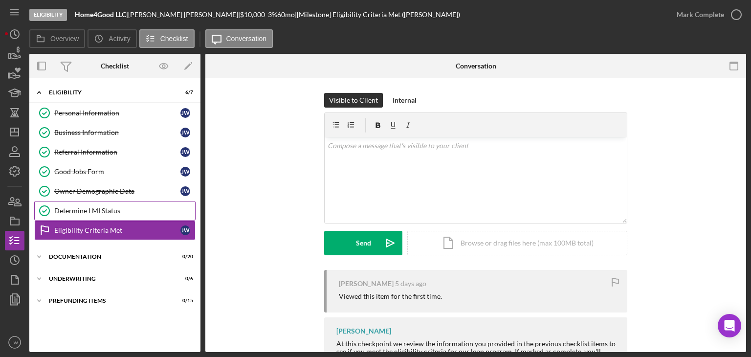
click at [119, 217] on link "Determine LMI Status Determine LMI Status" at bounding box center [114, 211] width 161 height 20
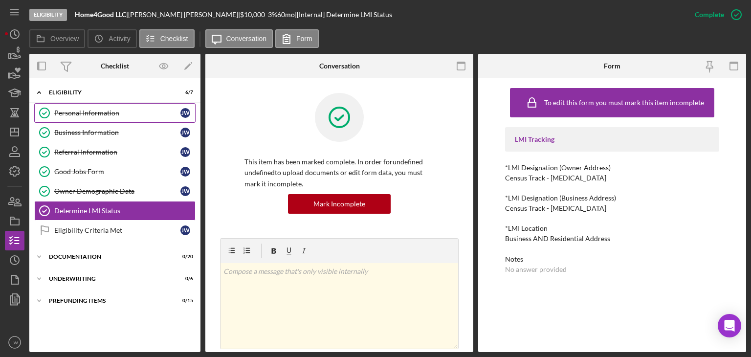
click at [96, 114] on div "Personal Information" at bounding box center [117, 113] width 126 height 8
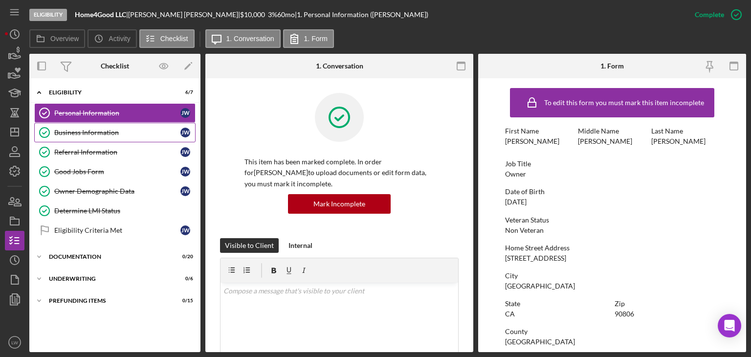
click at [139, 132] on div "Business Information" at bounding box center [117, 133] width 126 height 8
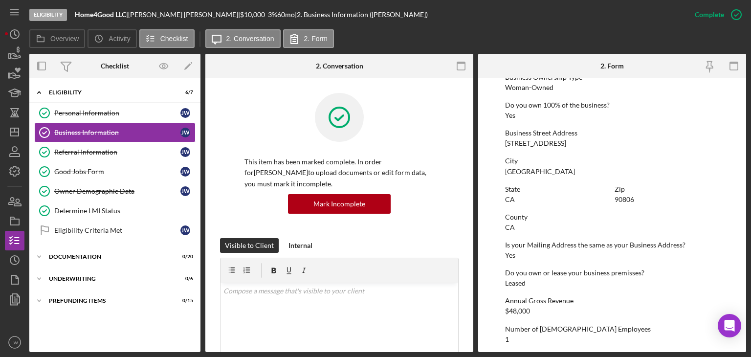
scroll to position [391, 0]
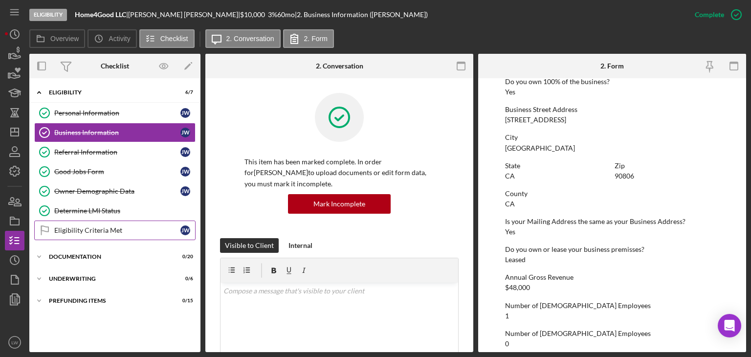
click at [64, 231] on div "Eligibility Criteria Met" at bounding box center [117, 231] width 126 height 8
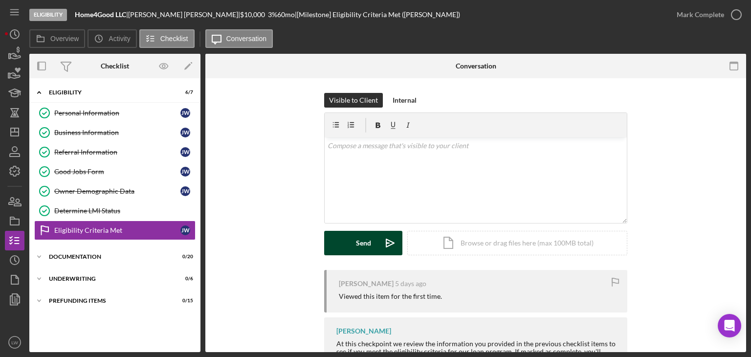
click at [349, 238] on button "Send Icon/icon-invite-send" at bounding box center [363, 243] width 78 height 24
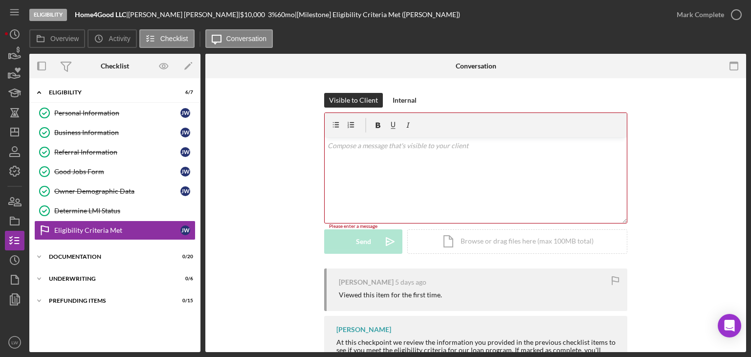
click at [669, 173] on div "Visible to Client Internal v Color teal Color pink Remove color Add row above A…" at bounding box center [476, 181] width 512 height 176
click at [696, 13] on div "Mark Complete" at bounding box center [700, 15] width 47 height 20
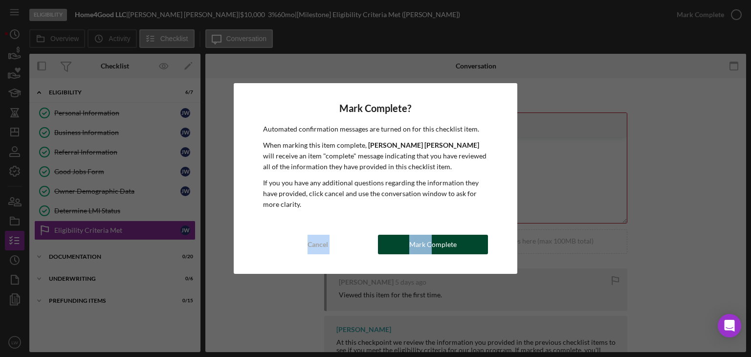
click at [433, 235] on div "Mark Complete? Automated confirmation messages are turned on for this checklist…" at bounding box center [376, 178] width 284 height 191
click at [428, 249] on div "Mark Complete" at bounding box center [432, 245] width 47 height 20
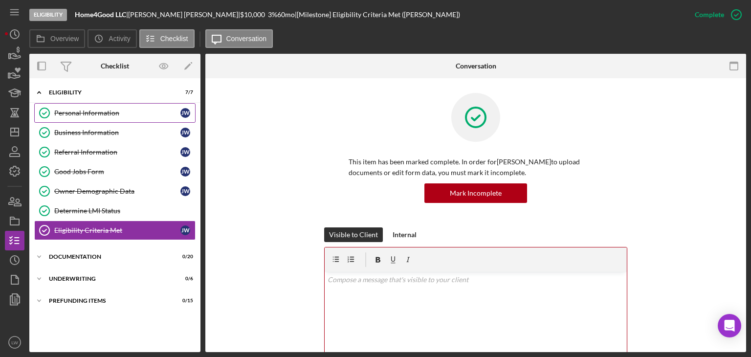
click at [111, 104] on link "Personal Information Personal Information [PERSON_NAME]" at bounding box center [114, 113] width 161 height 20
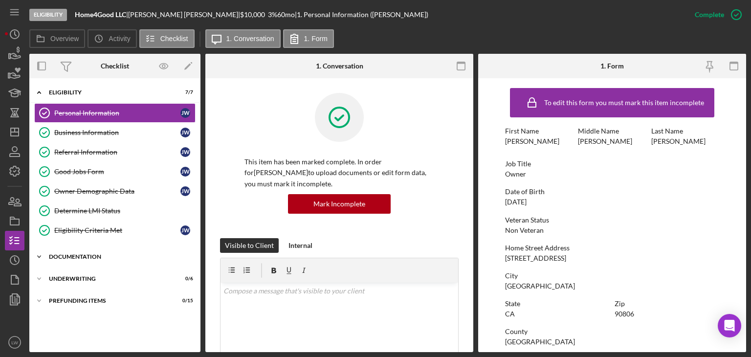
click at [89, 258] on div "Documentation" at bounding box center [118, 257] width 139 height 6
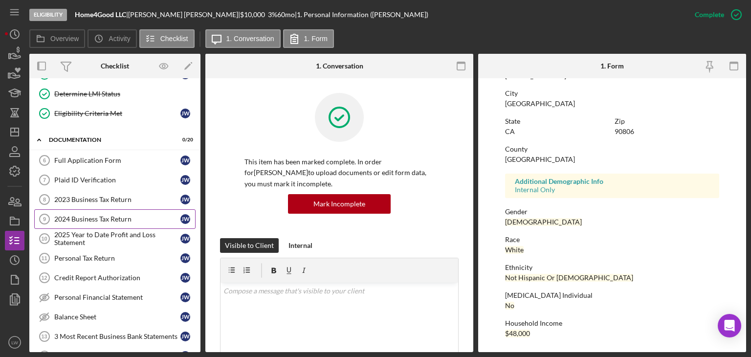
scroll to position [147, 0]
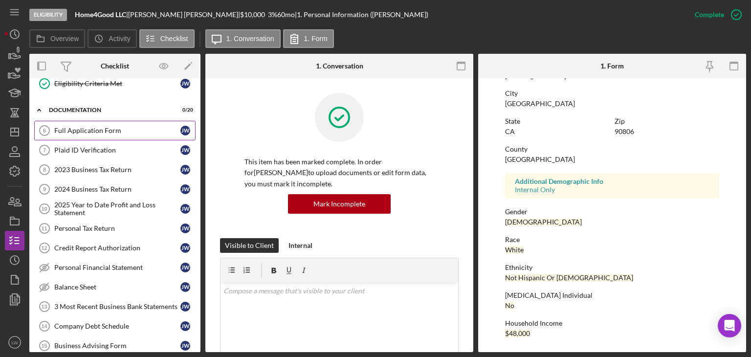
click at [97, 132] on div "Full Application Form" at bounding box center [117, 131] width 126 height 8
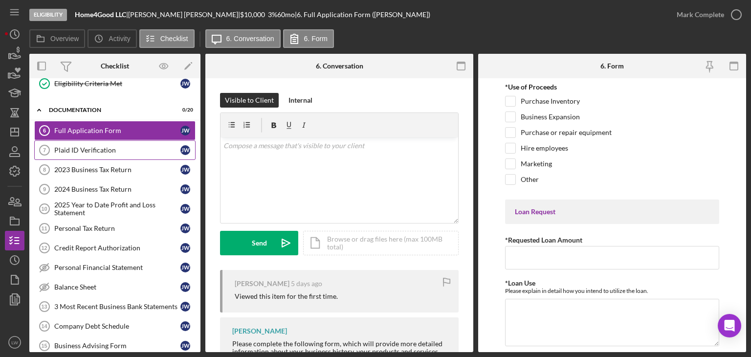
click at [109, 150] on div "Plaid ID Verification" at bounding box center [117, 150] width 126 height 8
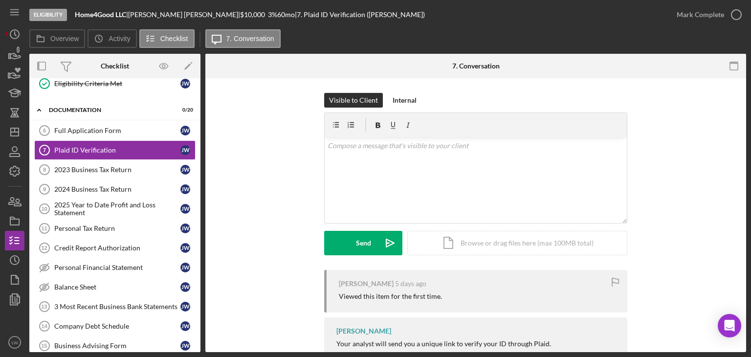
click at [163, 14] on div "[PERSON_NAME] |" at bounding box center [184, 15] width 112 height 8
click at [157, 15] on div "[PERSON_NAME] |" at bounding box center [184, 15] width 112 height 8
click at [169, 16] on div "[PERSON_NAME] |" at bounding box center [184, 15] width 112 height 8
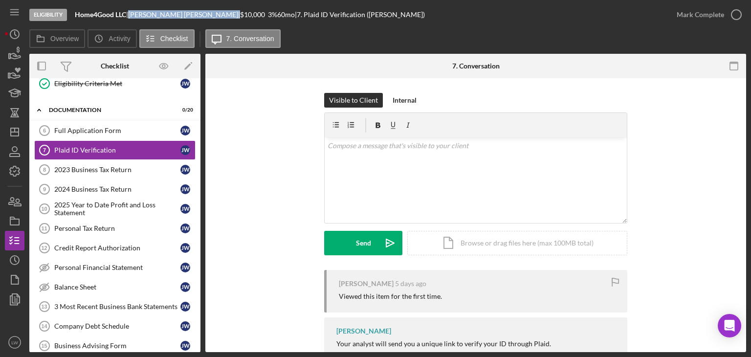
drag, startPoint x: 177, startPoint y: 16, endPoint x: 137, endPoint y: 15, distance: 39.6
click at [137, 15] on div "[PERSON_NAME] |" at bounding box center [184, 15] width 112 height 8
copy div "[PERSON_NAME]"
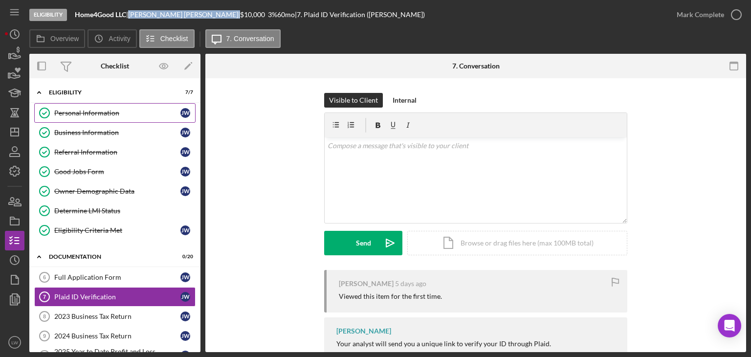
click at [126, 117] on link "Personal Information Personal Information [PERSON_NAME]" at bounding box center [114, 113] width 161 height 20
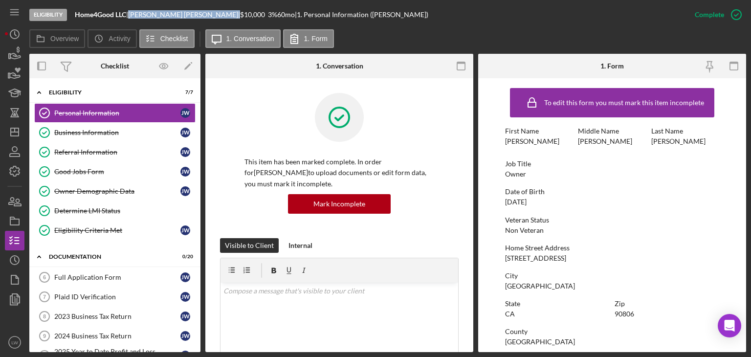
scroll to position [182, 0]
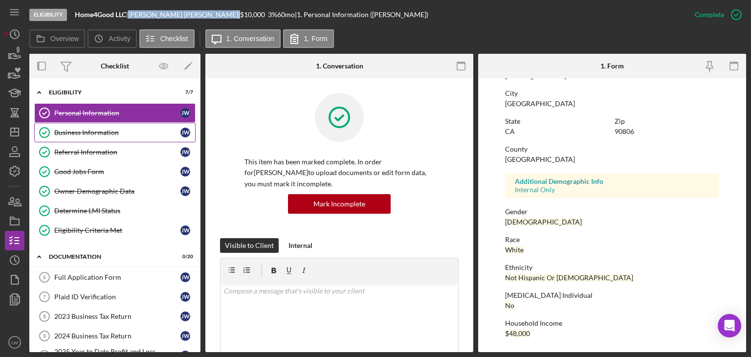
click at [137, 138] on link "Business Information Business Information [PERSON_NAME]" at bounding box center [114, 133] width 161 height 20
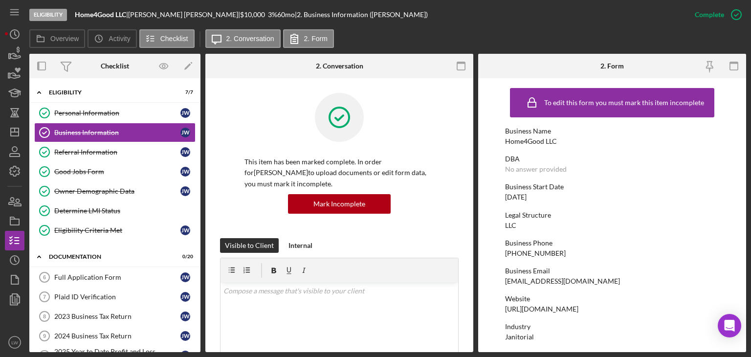
click at [545, 280] on div "[EMAIL_ADDRESS][DOMAIN_NAME]" at bounding box center [562, 281] width 115 height 8
click at [544, 280] on div "[EMAIL_ADDRESS][DOMAIN_NAME]" at bounding box center [562, 281] width 115 height 8
copy div "[EMAIL_ADDRESS][DOMAIN_NAME]"
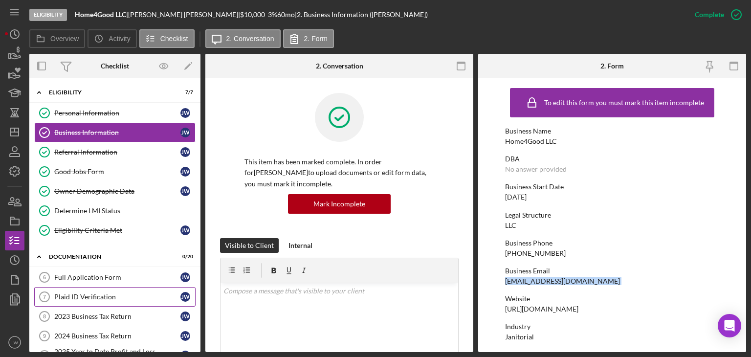
click at [98, 296] on div "Plaid ID Verification" at bounding box center [117, 297] width 126 height 8
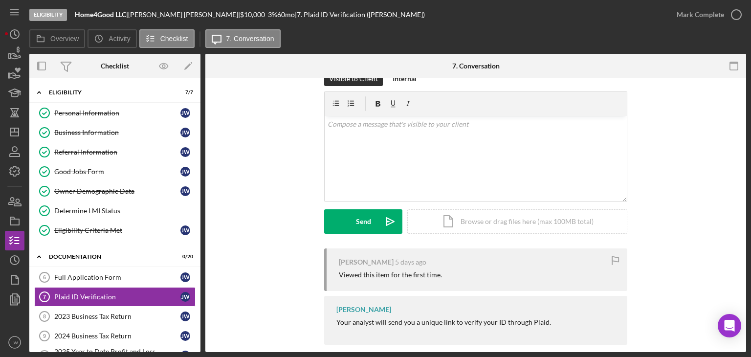
scroll to position [33, 0]
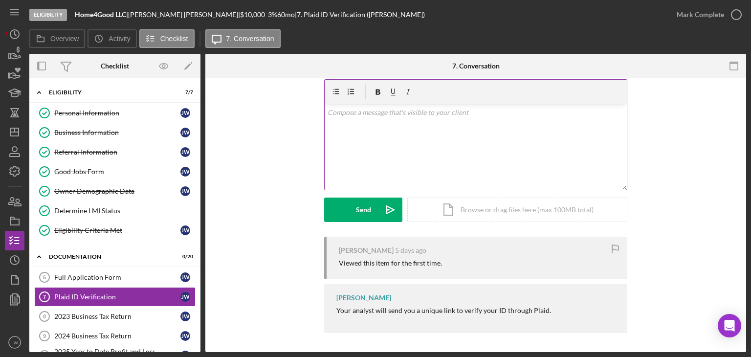
click at [399, 155] on div "v Color teal Color pink Remove color Add row above Add row below Add column bef…" at bounding box center [476, 147] width 302 height 86
click at [358, 206] on div "Send" at bounding box center [363, 210] width 15 height 24
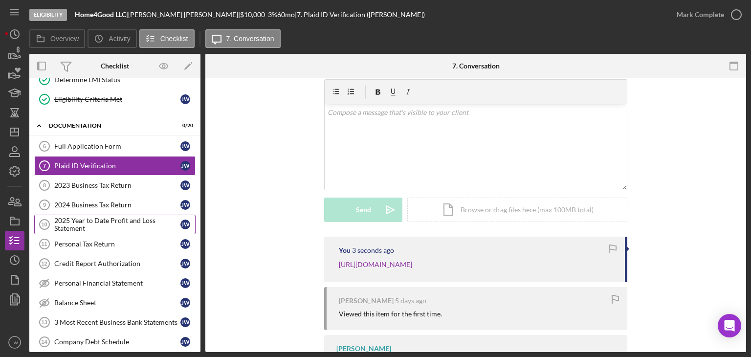
scroll to position [147, 0]
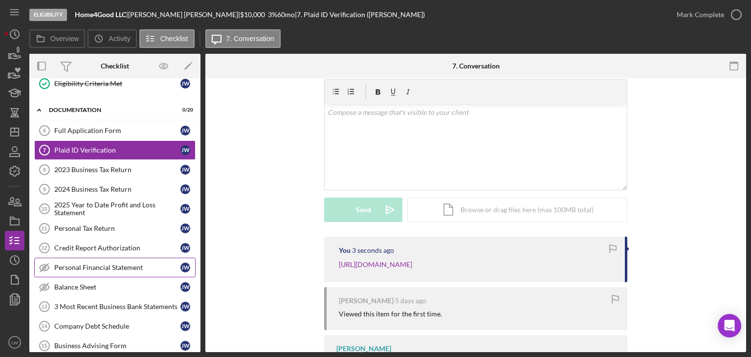
click at [91, 265] on div "Personal Financial Statement" at bounding box center [117, 268] width 126 height 8
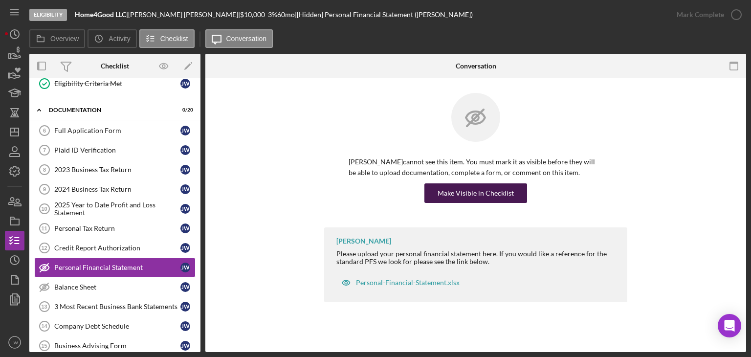
click at [455, 198] on div "Make Visible in Checklist" at bounding box center [476, 193] width 76 height 20
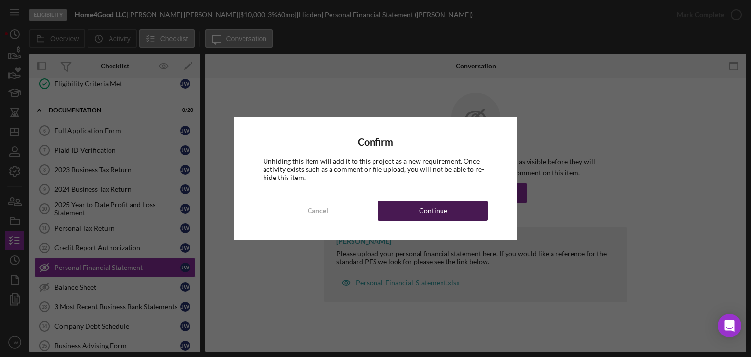
click at [417, 210] on button "Continue" at bounding box center [433, 211] width 110 height 20
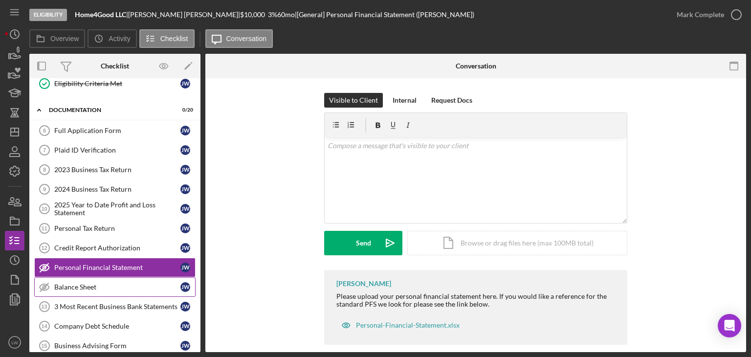
click at [107, 284] on div "Balance Sheet" at bounding box center [117, 287] width 126 height 8
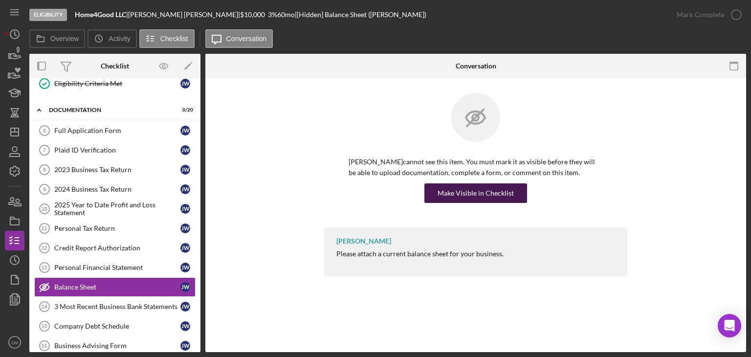
click at [458, 198] on div "Make Visible in Checklist" at bounding box center [476, 193] width 76 height 20
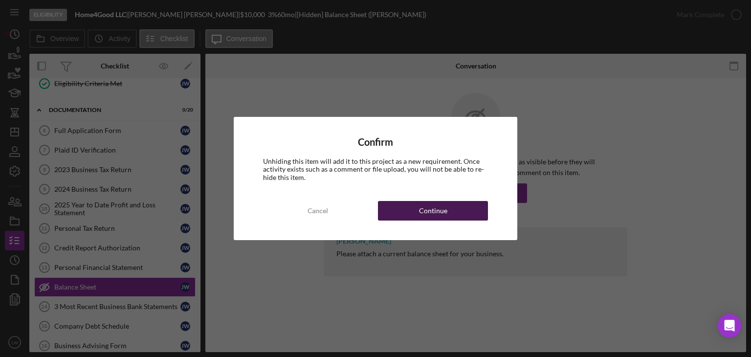
click at [430, 214] on div "Continue" at bounding box center [433, 211] width 28 height 20
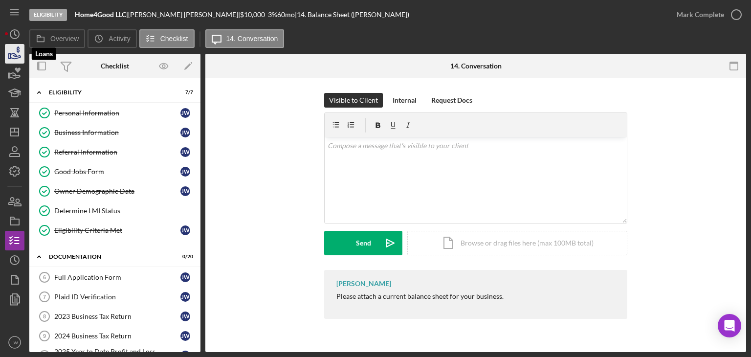
click at [24, 51] on icon "button" at bounding box center [14, 54] width 24 height 24
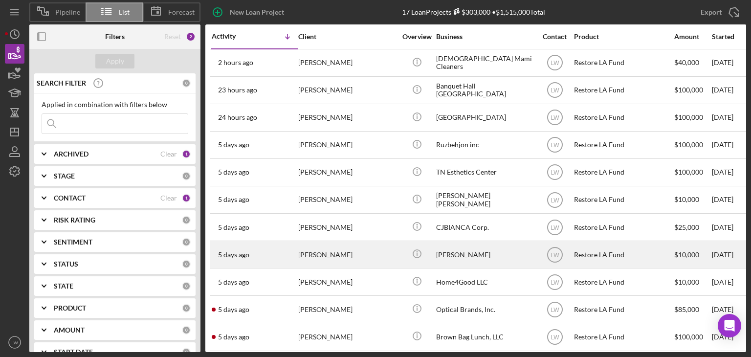
scroll to position [98, 0]
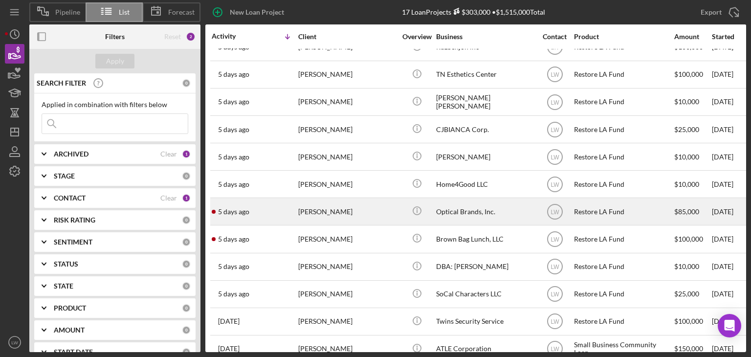
click at [338, 215] on div "[PERSON_NAME]" at bounding box center [347, 212] width 98 height 26
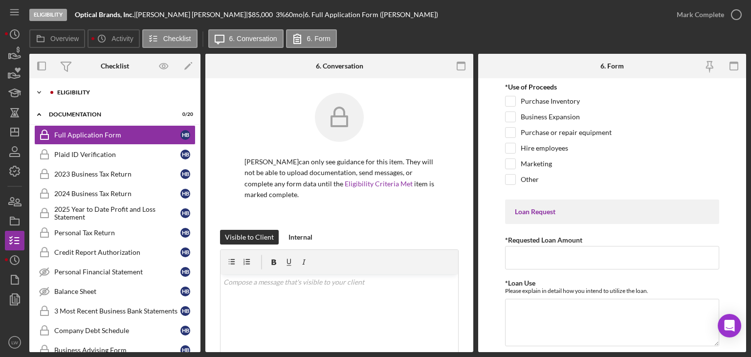
click at [96, 93] on div "Eligibility" at bounding box center [122, 93] width 131 height 6
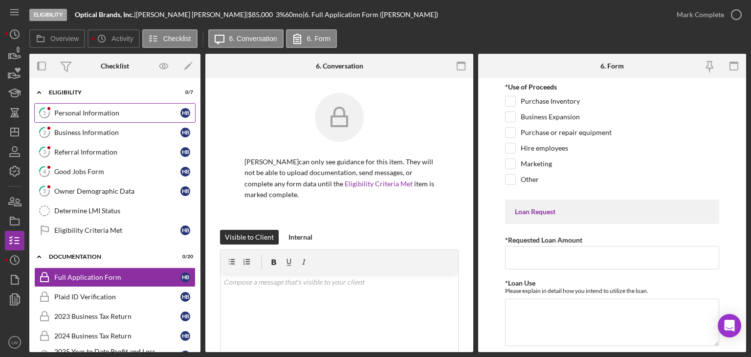
click at [92, 115] on div "Personal Information" at bounding box center [117, 113] width 126 height 8
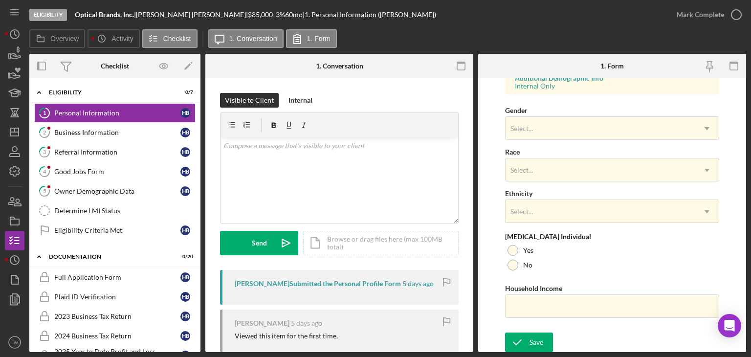
scroll to position [35, 0]
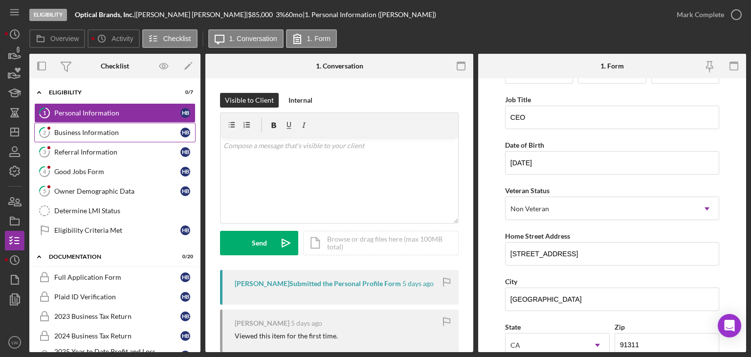
click at [101, 138] on link "2 Business Information H B" at bounding box center [114, 133] width 161 height 20
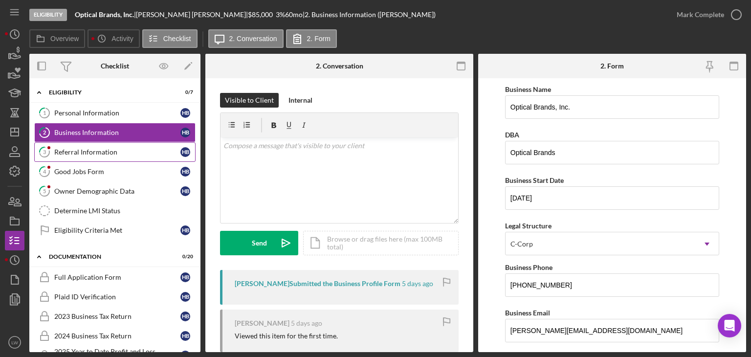
click at [109, 148] on div "Referral Information" at bounding box center [117, 152] width 126 height 8
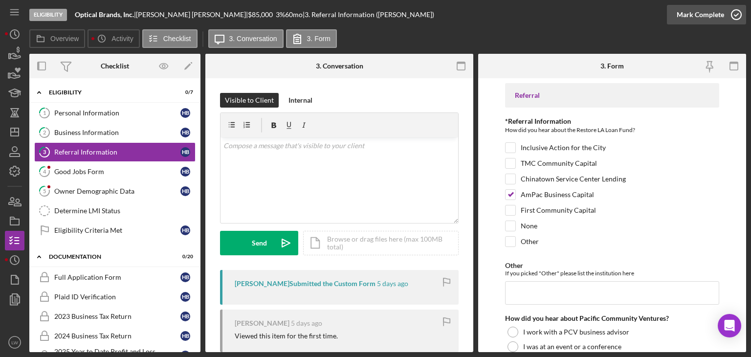
click at [702, 16] on div "Mark Complete" at bounding box center [700, 15] width 47 height 20
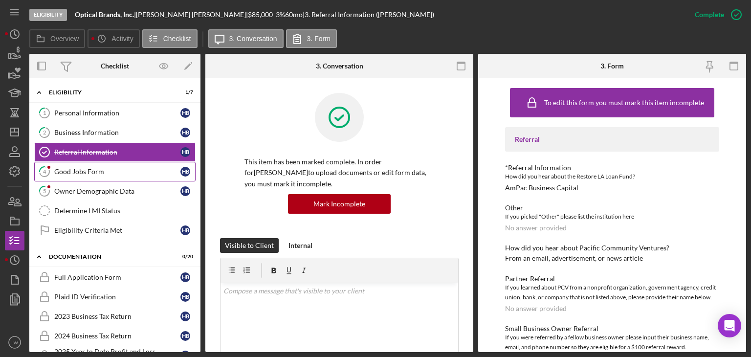
click at [92, 165] on link "4 Good Jobs Form H B" at bounding box center [114, 172] width 161 height 20
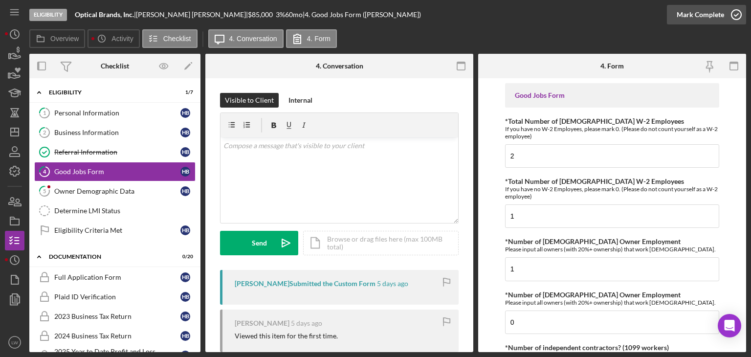
click at [728, 14] on icon "button" at bounding box center [737, 14] width 24 height 24
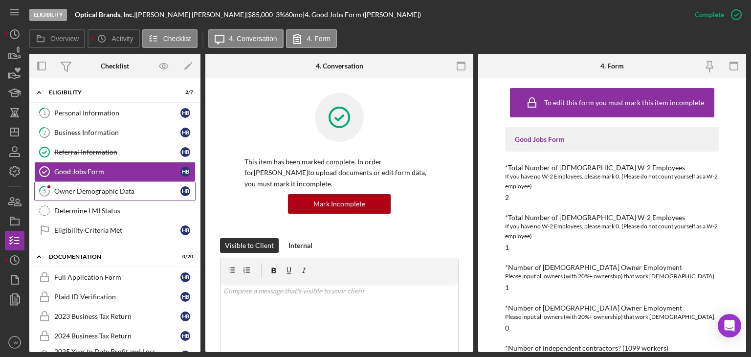
click at [70, 184] on link "5 Owner Demographic Data H B" at bounding box center [114, 192] width 161 height 20
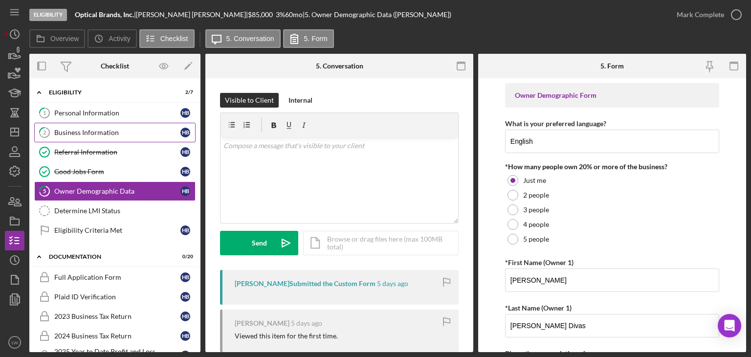
click at [118, 137] on link "2 Business Information H B" at bounding box center [114, 133] width 161 height 20
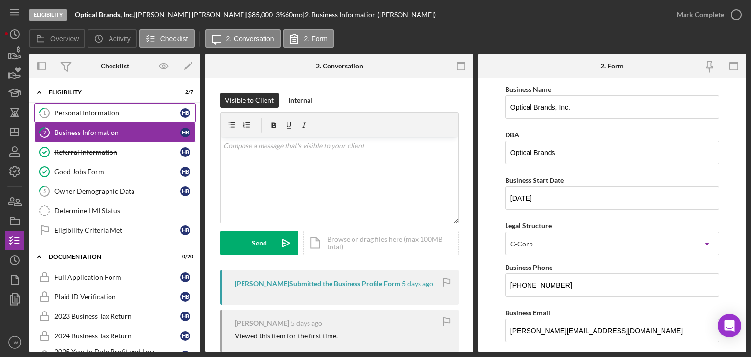
click at [138, 106] on link "1 Personal Information H B" at bounding box center [114, 113] width 161 height 20
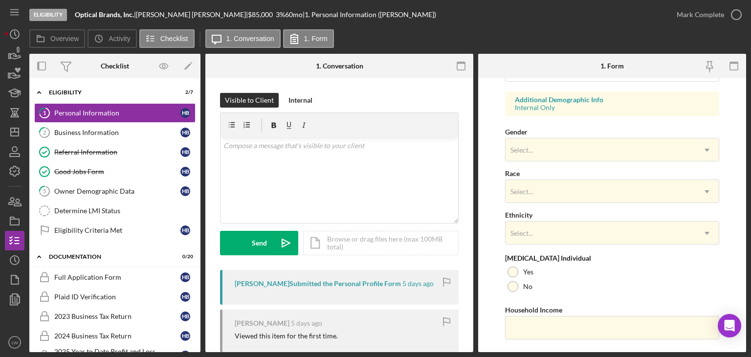
scroll to position [378, 0]
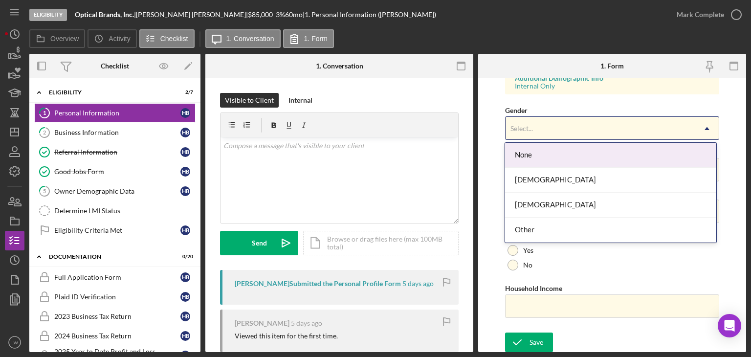
click at [601, 124] on div "Select..." at bounding box center [601, 128] width 190 height 23
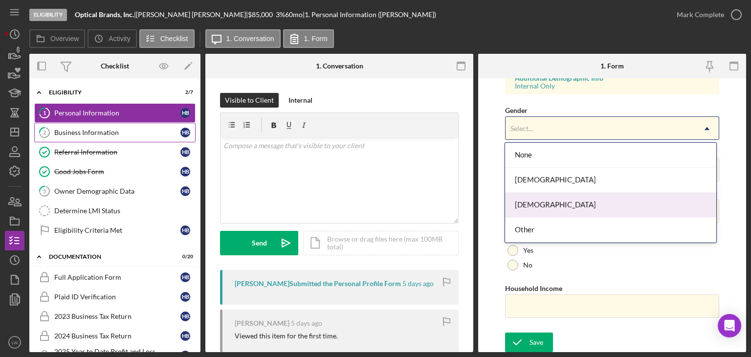
click at [135, 133] on div "Business Information" at bounding box center [117, 133] width 126 height 8
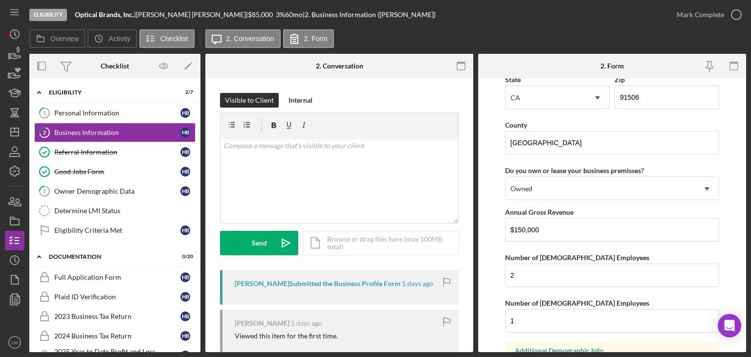
scroll to position [930, 0]
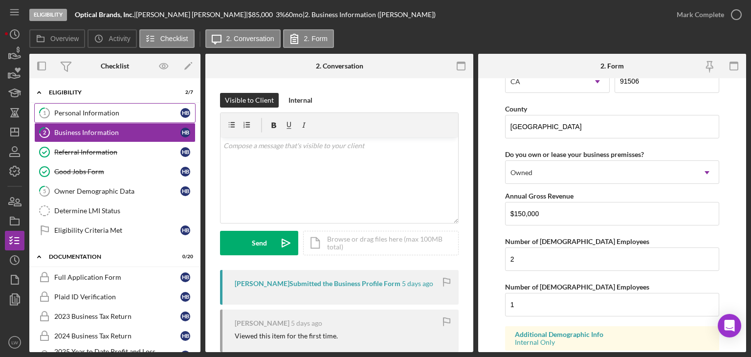
click at [91, 112] on div "Personal Information" at bounding box center [117, 113] width 126 height 8
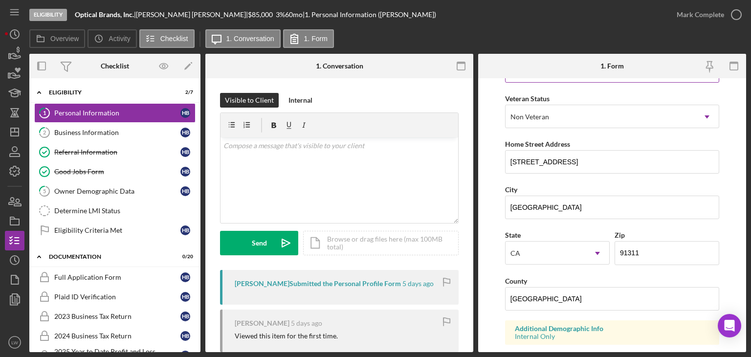
scroll to position [378, 0]
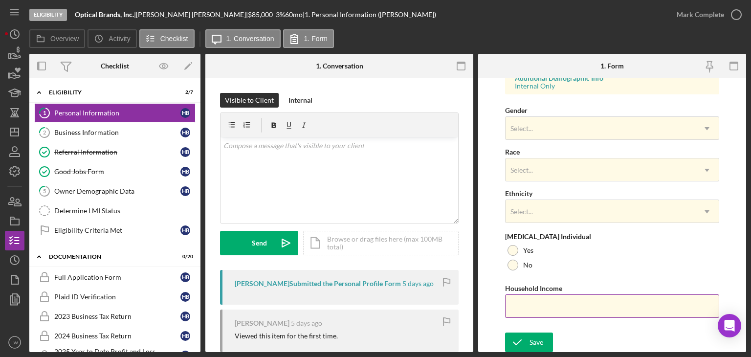
click at [540, 307] on input "Household Income" at bounding box center [612, 306] width 214 height 23
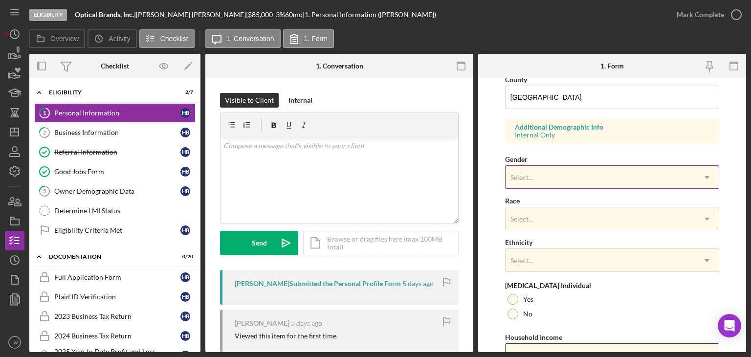
type input "$150,000"
click at [550, 168] on div "Select..." at bounding box center [601, 177] width 190 height 23
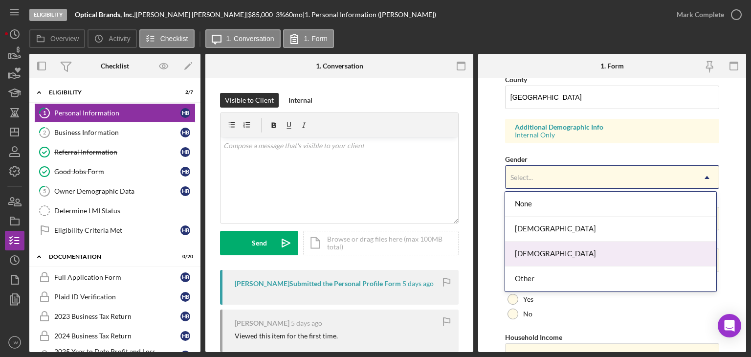
click at [540, 253] on div "[DEMOGRAPHIC_DATA]" at bounding box center [610, 254] width 211 height 25
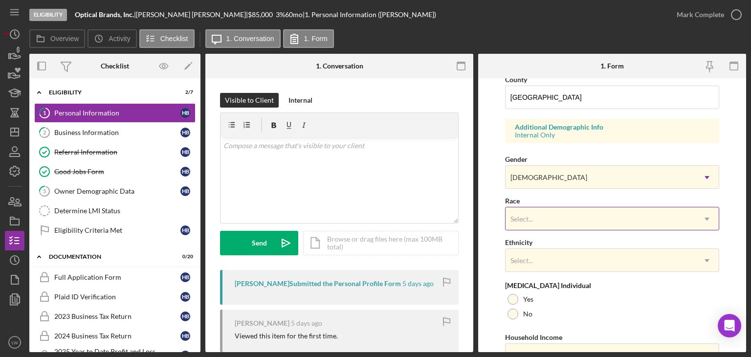
click at [563, 219] on div "Select..." at bounding box center [601, 219] width 190 height 23
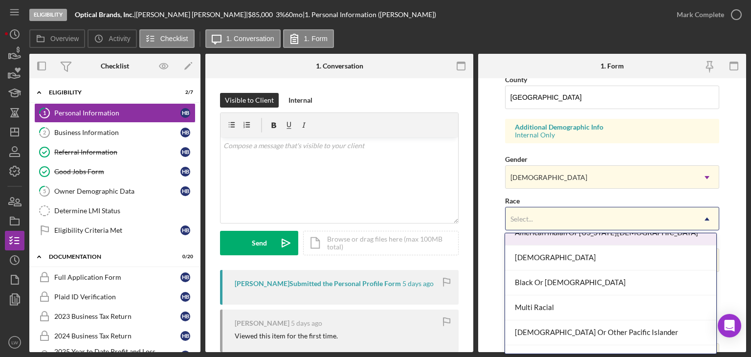
scroll to position [78, 0]
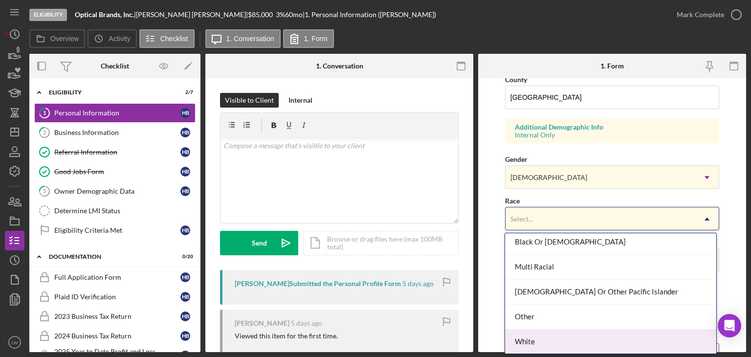
click at [556, 341] on div "White" at bounding box center [610, 342] width 211 height 25
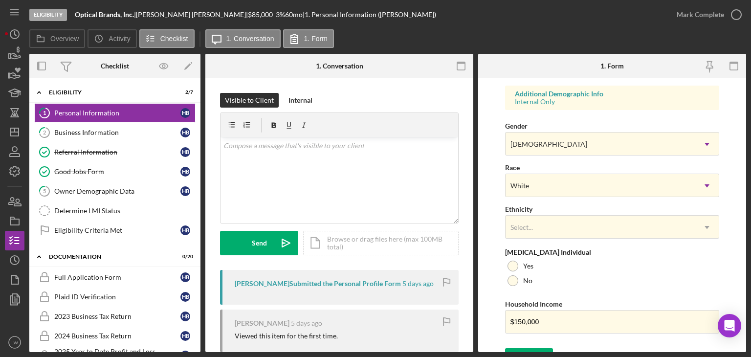
scroll to position [378, 0]
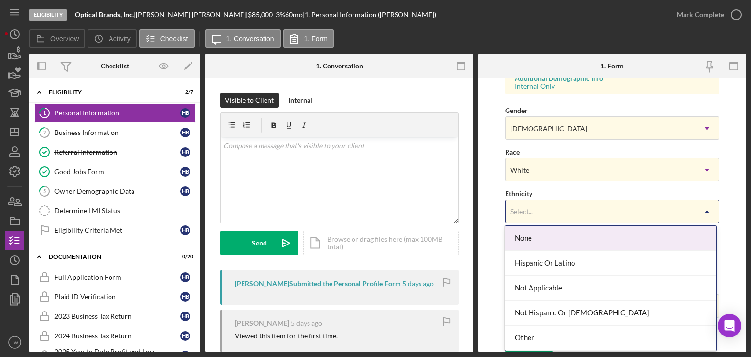
click at [551, 217] on div "Select..." at bounding box center [601, 212] width 190 height 23
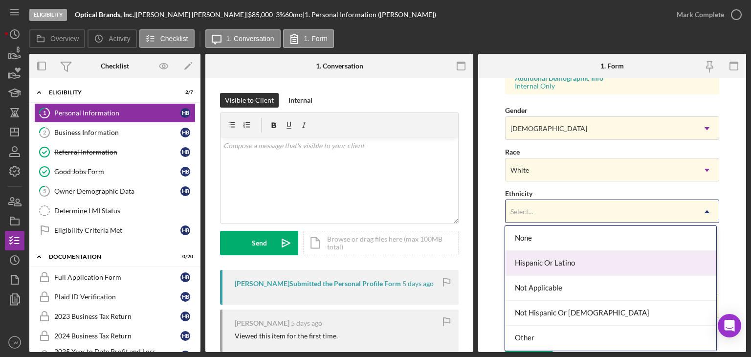
click at [594, 261] on div "Hispanic Or Latino" at bounding box center [610, 263] width 211 height 25
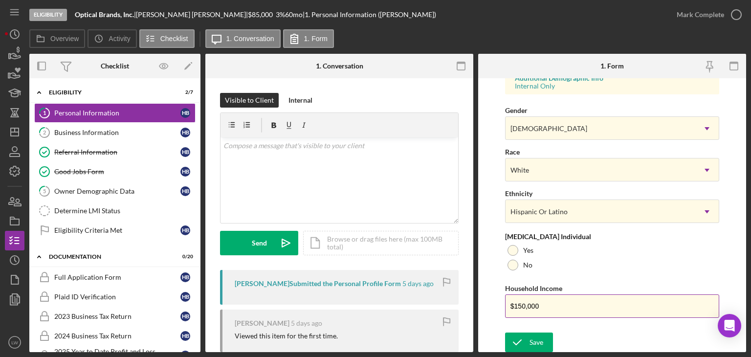
drag, startPoint x: 511, startPoint y: 261, endPoint x: 522, endPoint y: 289, distance: 30.2
click at [513, 262] on div at bounding box center [513, 265] width 11 height 11
click at [530, 335] on div "Save" at bounding box center [537, 343] width 14 height 20
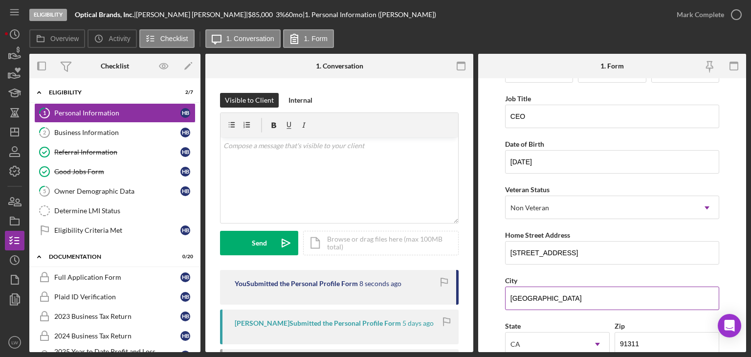
scroll to position [0, 0]
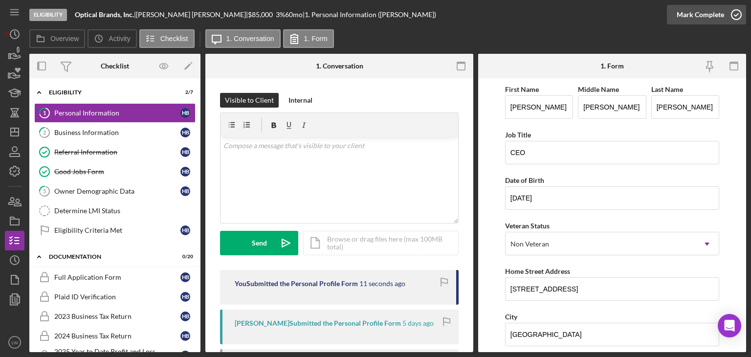
click at [715, 16] on div "Mark Complete" at bounding box center [700, 15] width 47 height 20
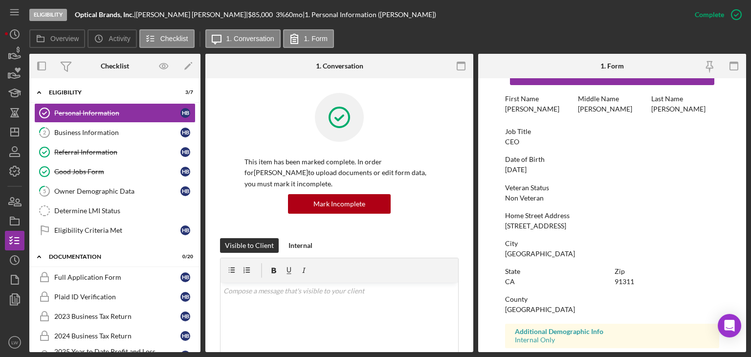
scroll to position [49, 0]
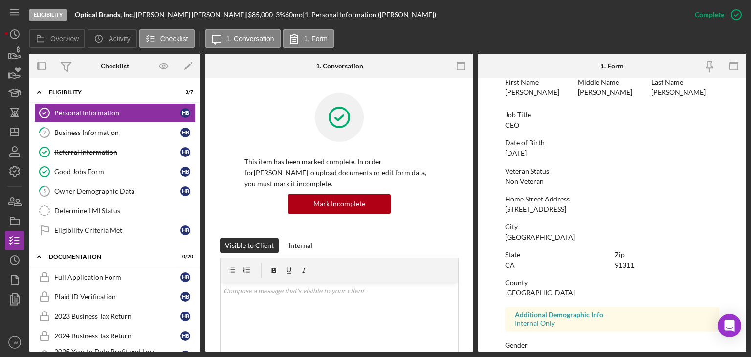
click at [528, 209] on div "[STREET_ADDRESS]" at bounding box center [535, 209] width 61 height 8
click at [527, 209] on div "[STREET_ADDRESS]" at bounding box center [535, 209] width 61 height 8
copy div "[STREET_ADDRESS]"
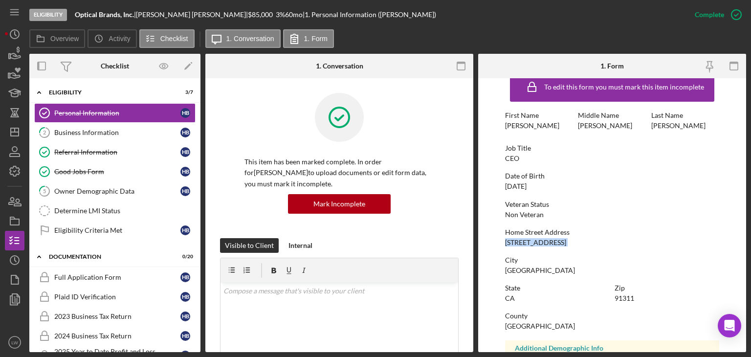
scroll to position [0, 0]
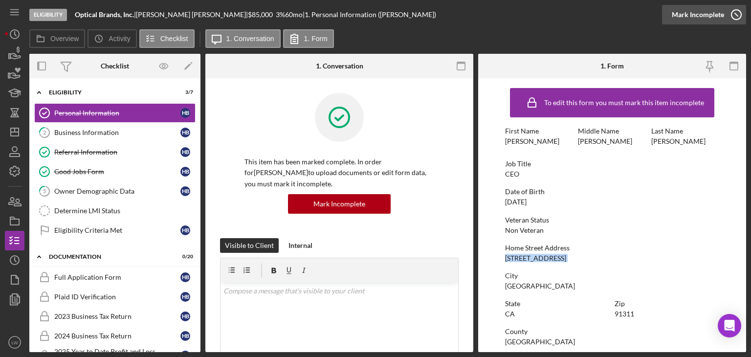
click at [709, 18] on div "Mark Incomplete" at bounding box center [698, 15] width 52 height 20
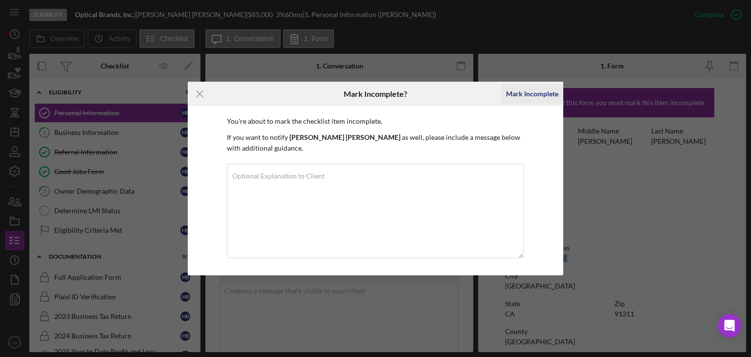
click at [542, 91] on div "Mark Incomplete" at bounding box center [532, 94] width 52 height 20
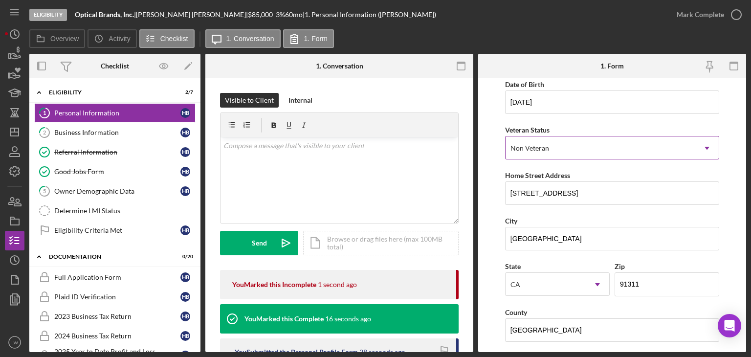
scroll to position [98, 0]
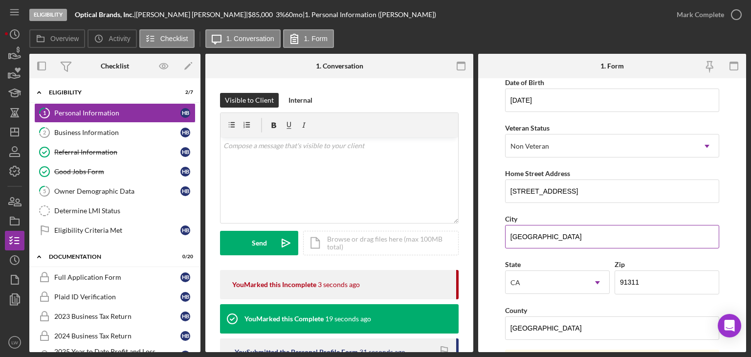
drag, startPoint x: 605, startPoint y: 238, endPoint x: 548, endPoint y: 240, distance: 56.8
click at [548, 240] on input "[GEOGRAPHIC_DATA]" at bounding box center [612, 236] width 214 height 23
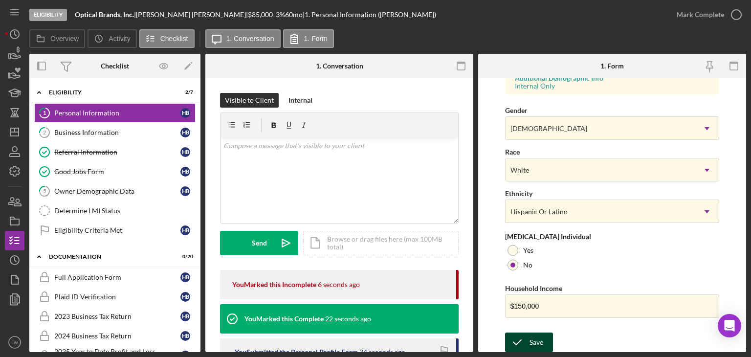
type input "Chatsworth"
click at [536, 343] on div "Save" at bounding box center [537, 343] width 14 height 20
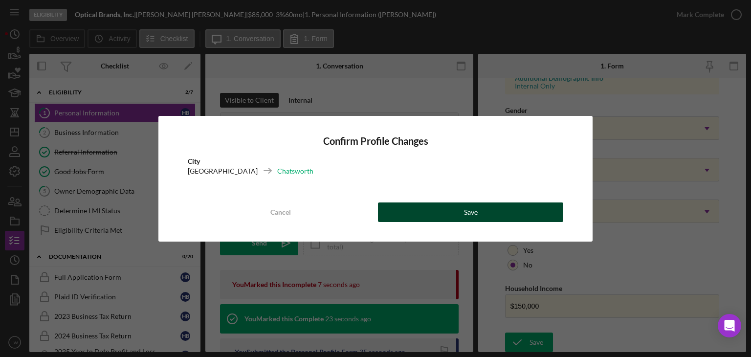
click at [477, 216] on button "Save" at bounding box center [470, 213] width 185 height 20
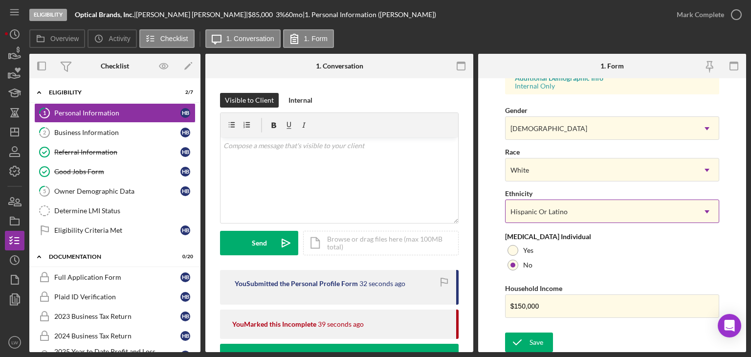
scroll to position [0, 0]
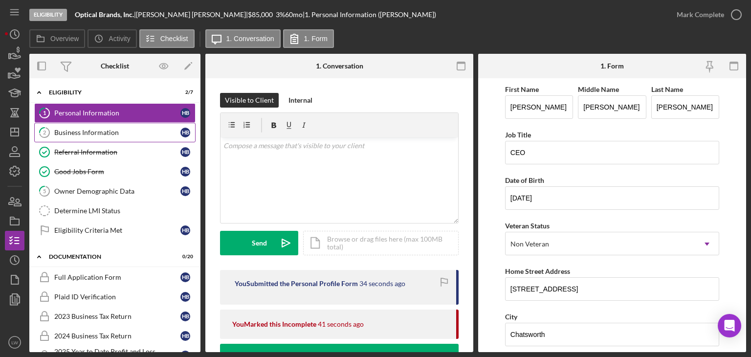
click at [125, 130] on div "Business Information" at bounding box center [117, 133] width 126 height 8
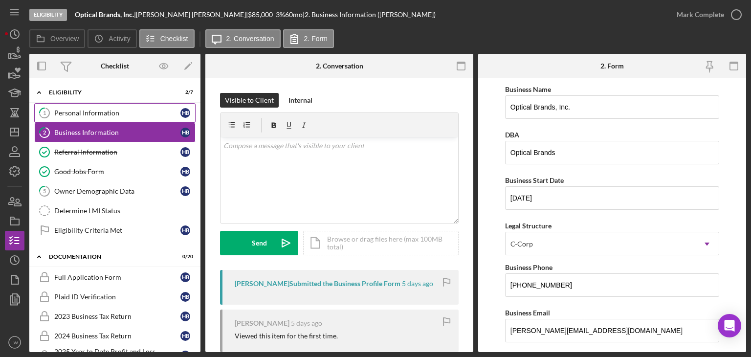
click at [152, 118] on link "1 Personal Information H B" at bounding box center [114, 113] width 161 height 20
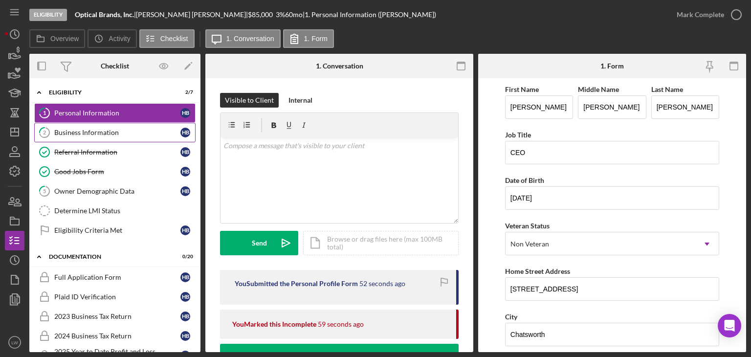
click at [131, 135] on div "Business Information" at bounding box center [117, 133] width 126 height 8
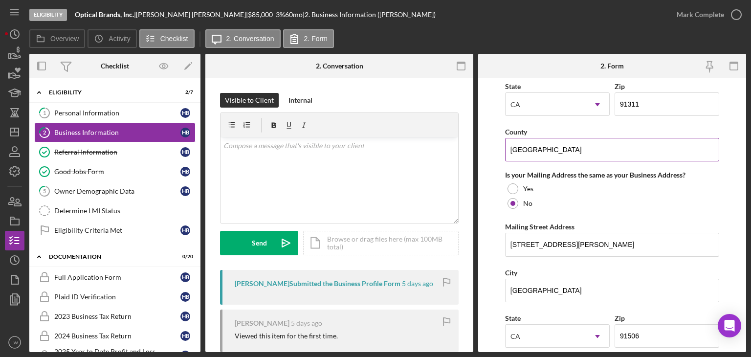
scroll to position [734, 0]
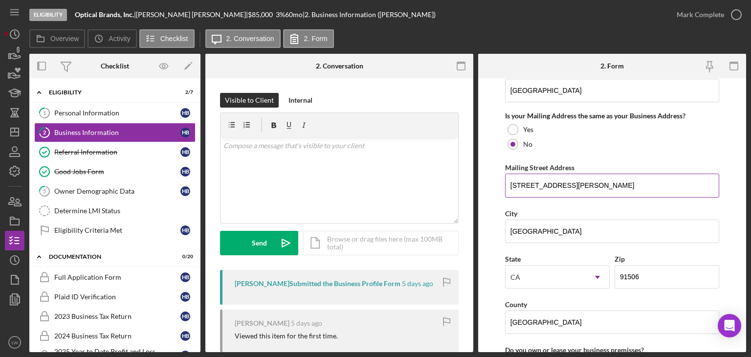
drag, startPoint x: 511, startPoint y: 182, endPoint x: 577, endPoint y: 183, distance: 66.5
click at [577, 183] on input "[STREET_ADDRESS][PERSON_NAME]" at bounding box center [612, 185] width 214 height 23
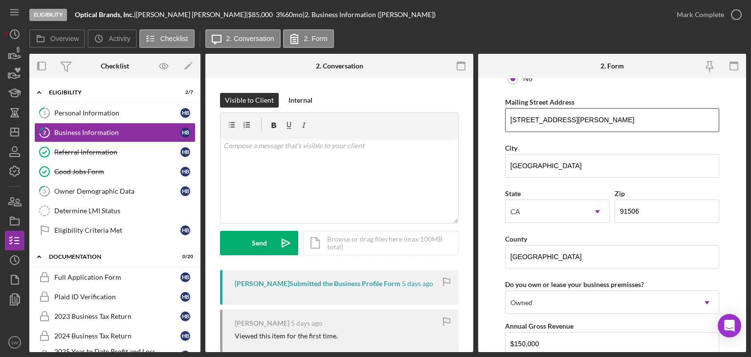
scroll to position [783, 0]
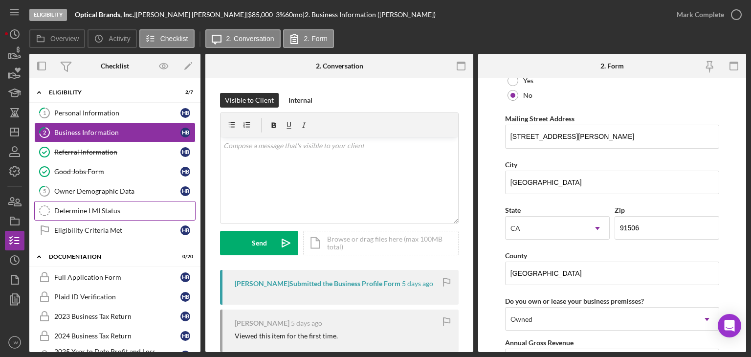
click at [101, 211] on div "Determine LMI Status" at bounding box center [124, 211] width 141 height 8
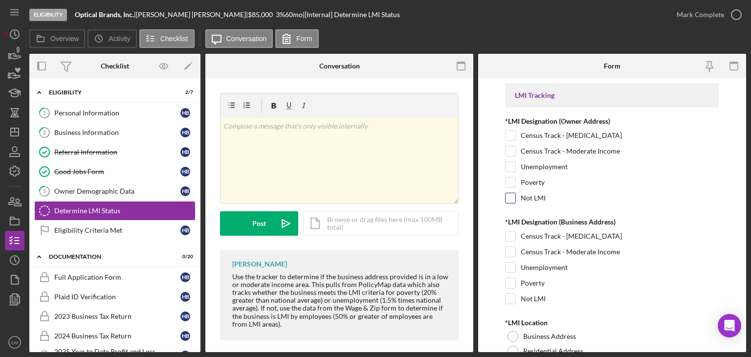
click at [508, 196] on input "Not LMI" at bounding box center [511, 198] width 10 height 10
checkbox input "true"
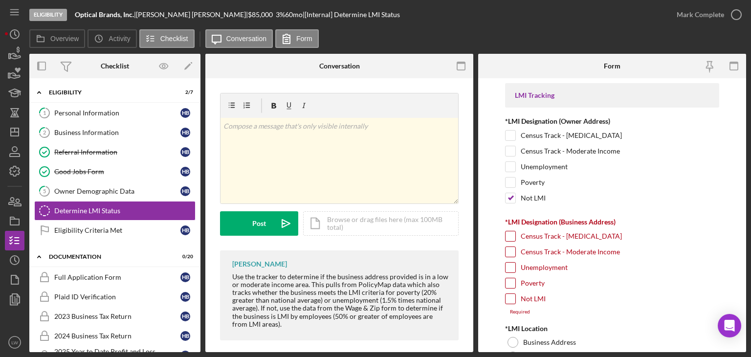
click at [507, 296] on input "Not LMI" at bounding box center [511, 299] width 10 height 10
checkbox input "true"
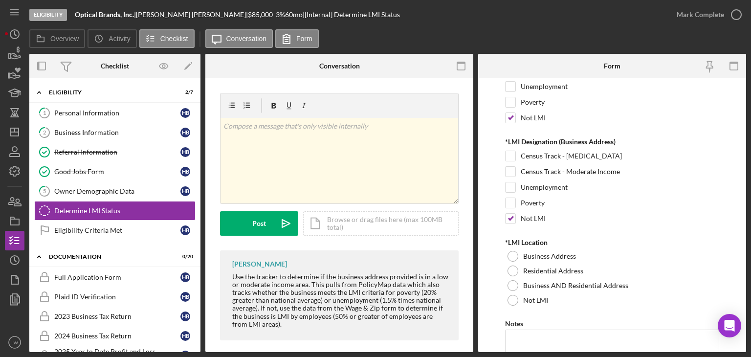
scroll to position [98, 0]
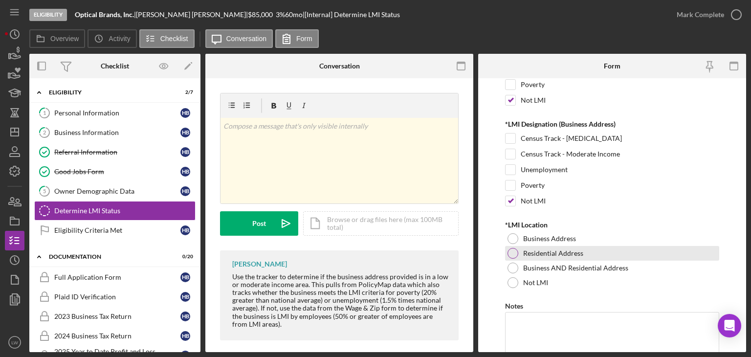
click at [515, 251] on div at bounding box center [513, 253] width 11 height 11
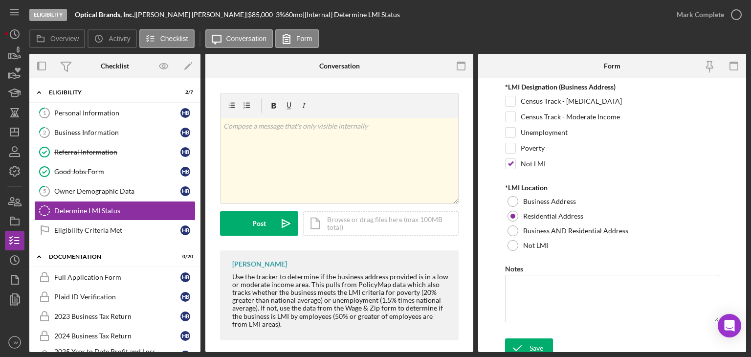
scroll to position [140, 0]
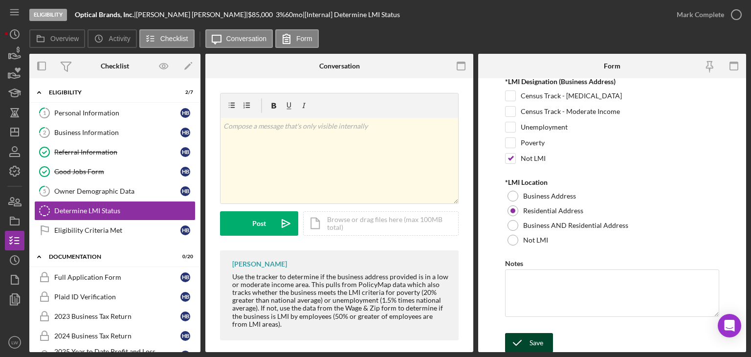
click at [530, 344] on div "Save" at bounding box center [537, 343] width 14 height 20
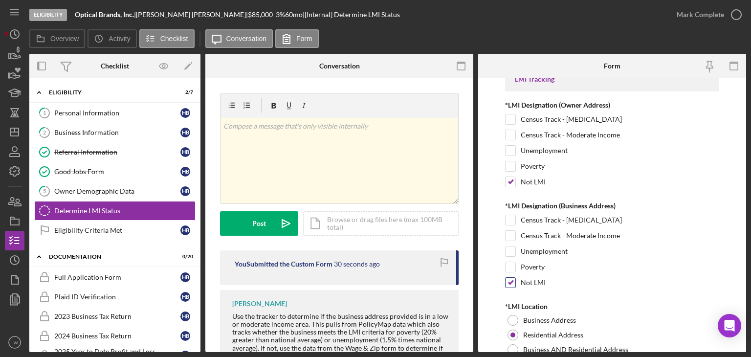
scroll to position [0, 0]
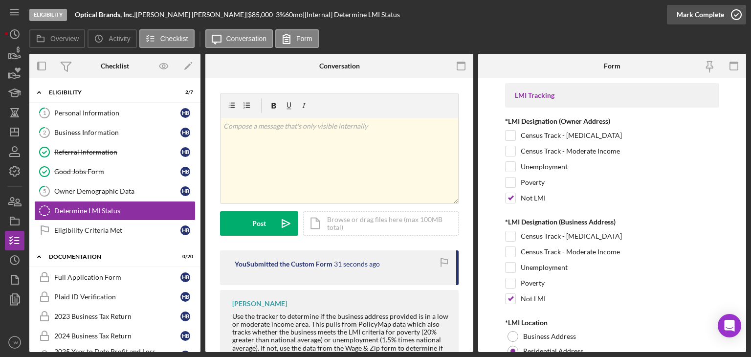
click at [704, 17] on div "Mark Complete" at bounding box center [700, 15] width 47 height 20
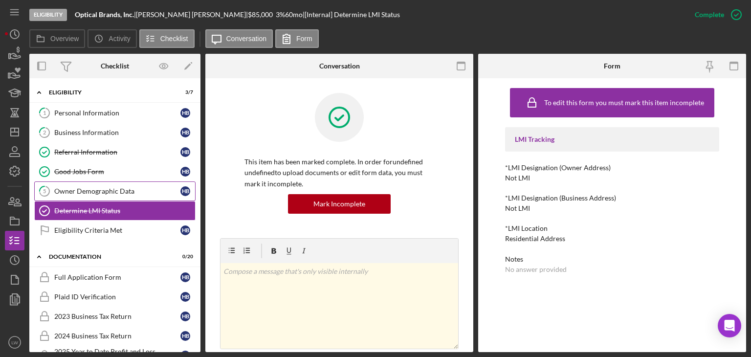
click at [100, 187] on div "Owner Demographic Data" at bounding box center [117, 191] width 126 height 8
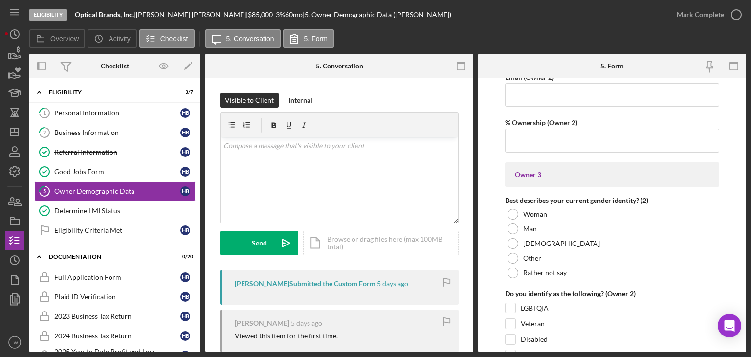
scroll to position [1419, 0]
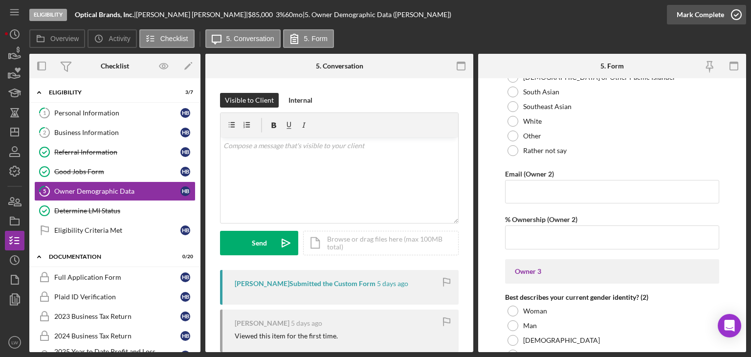
click at [722, 21] on div "Mark Complete" at bounding box center [700, 15] width 47 height 20
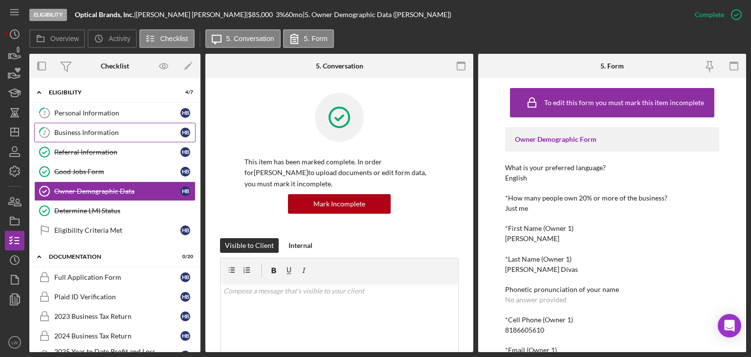
click at [111, 130] on div "Business Information" at bounding box center [117, 133] width 126 height 8
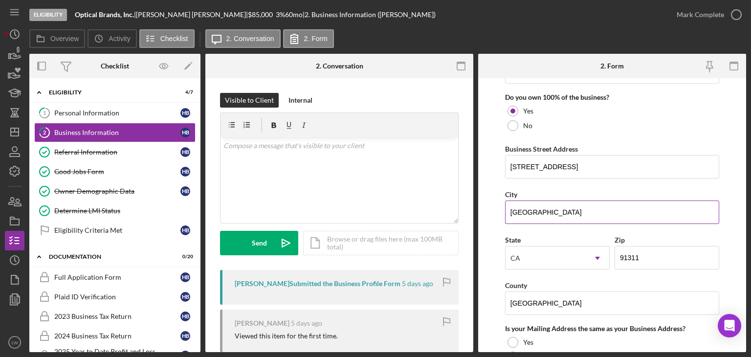
scroll to position [538, 0]
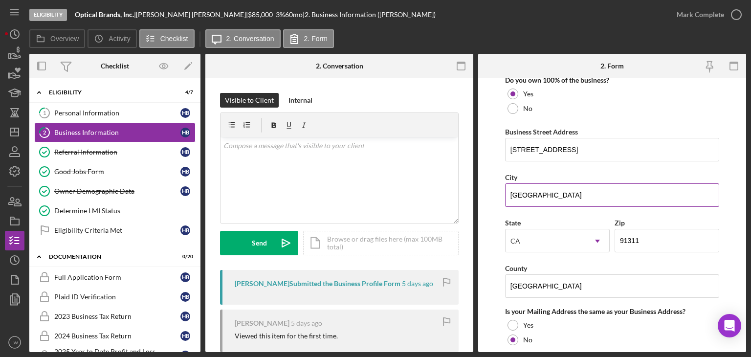
click at [622, 201] on input "[GEOGRAPHIC_DATA]" at bounding box center [612, 194] width 214 height 23
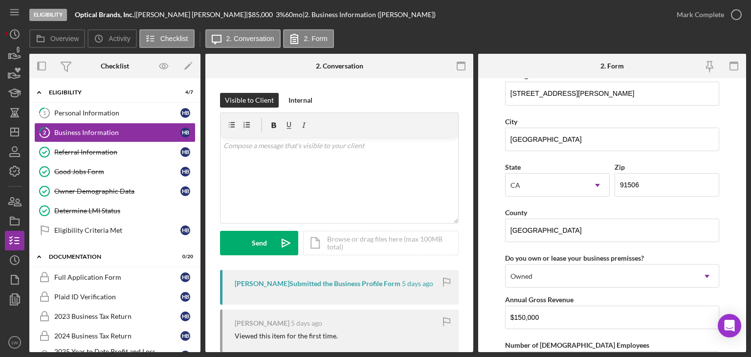
scroll to position [832, 0]
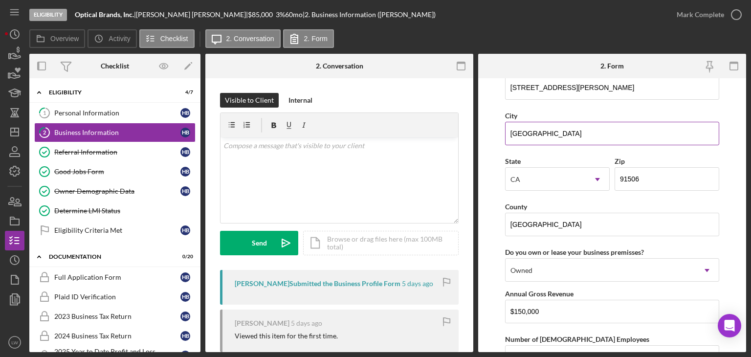
type input "Chatsworth"
click at [599, 135] on input "[GEOGRAPHIC_DATA]" at bounding box center [612, 133] width 214 height 23
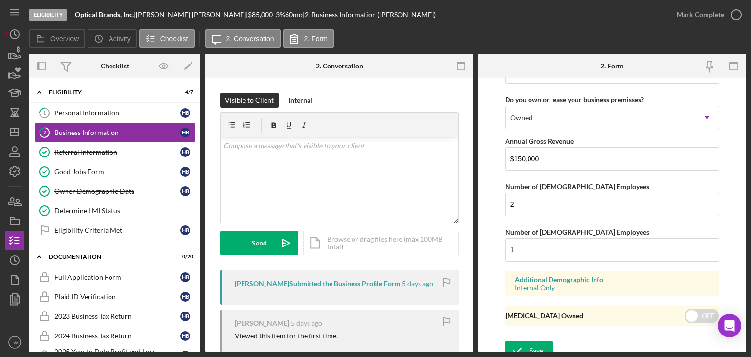
scroll to position [990, 0]
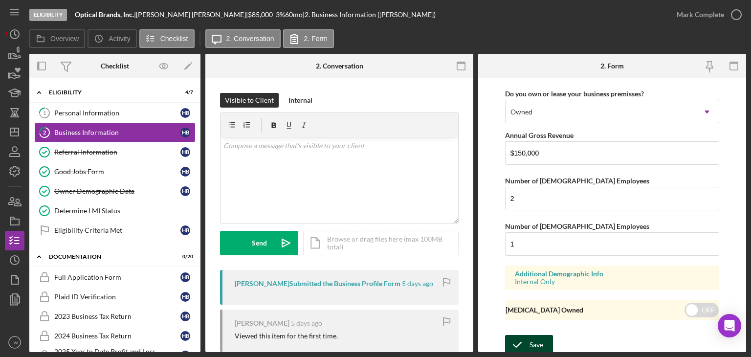
type input "Burbank"
click at [530, 340] on div "Save" at bounding box center [537, 345] width 14 height 20
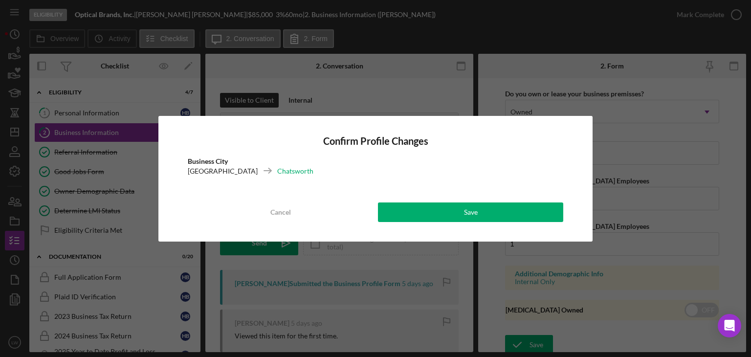
click at [509, 201] on div "Confirm Profile Changes Business [GEOGRAPHIC_DATA] [GEOGRAPHIC_DATA] Cancel Save" at bounding box center [376, 179] width 434 height 126
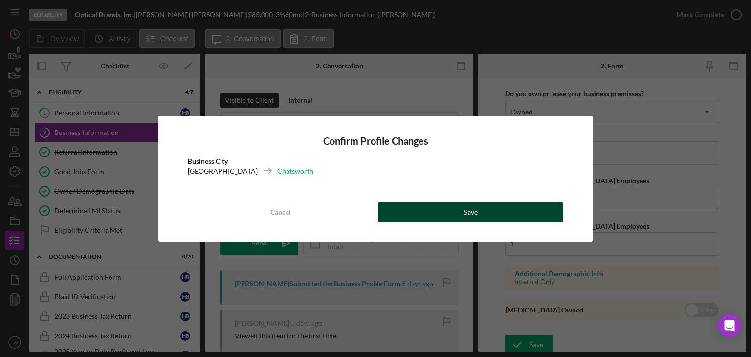
click at [508, 218] on button "Save" at bounding box center [470, 213] width 185 height 20
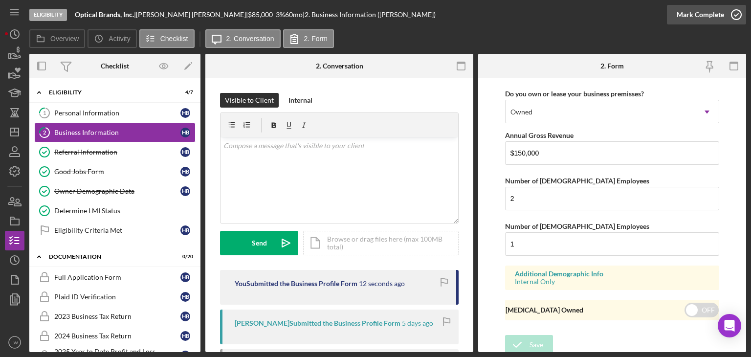
click at [727, 18] on icon "button" at bounding box center [737, 14] width 24 height 24
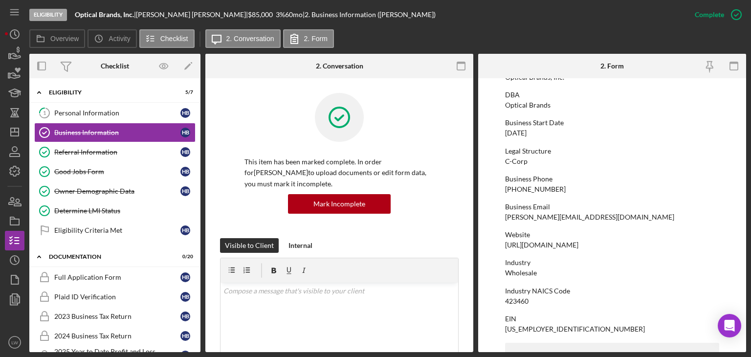
scroll to position [0, 0]
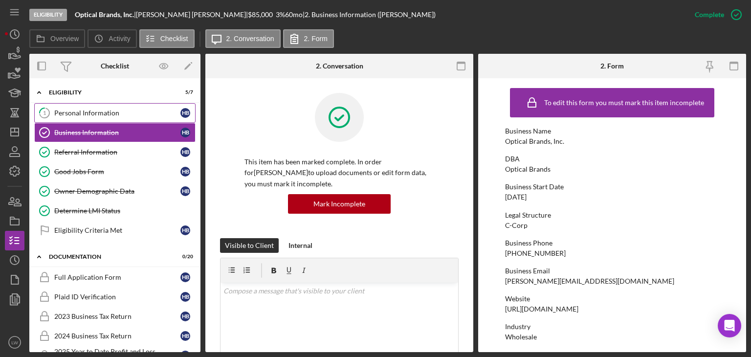
click at [87, 112] on div "Personal Information" at bounding box center [117, 113] width 126 height 8
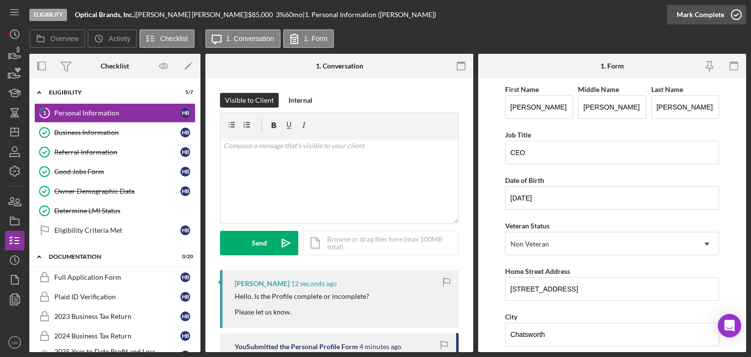
click at [714, 12] on div "Mark Complete" at bounding box center [700, 15] width 47 height 20
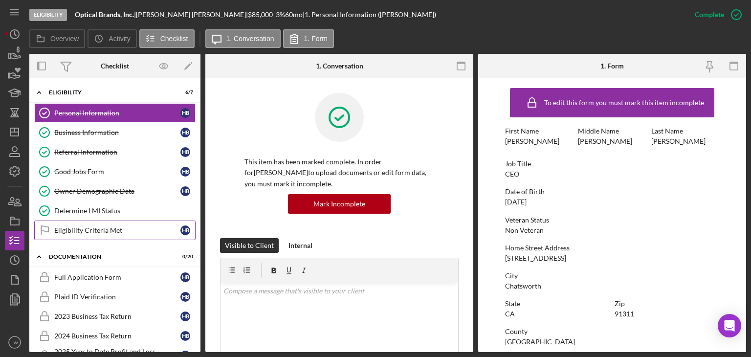
click at [119, 231] on div "Eligibility Criteria Met" at bounding box center [117, 231] width 126 height 8
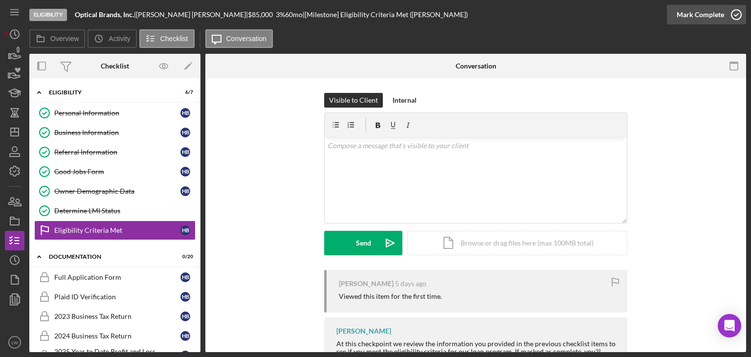
click at [714, 23] on div "Mark Complete" at bounding box center [700, 15] width 47 height 20
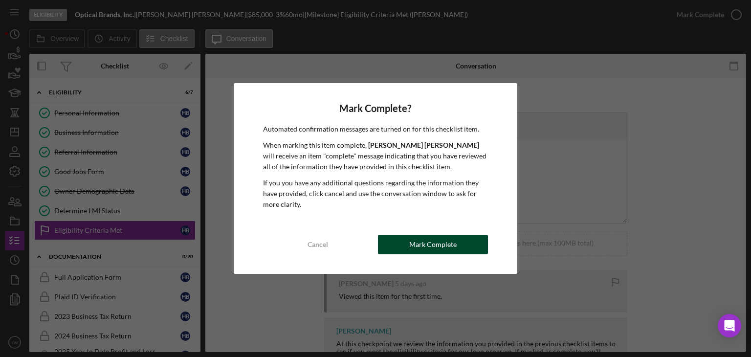
click at [487, 246] on div "Cancel Mark Complete" at bounding box center [376, 245] width 226 height 20
click at [466, 245] on button "Mark Complete" at bounding box center [433, 245] width 110 height 20
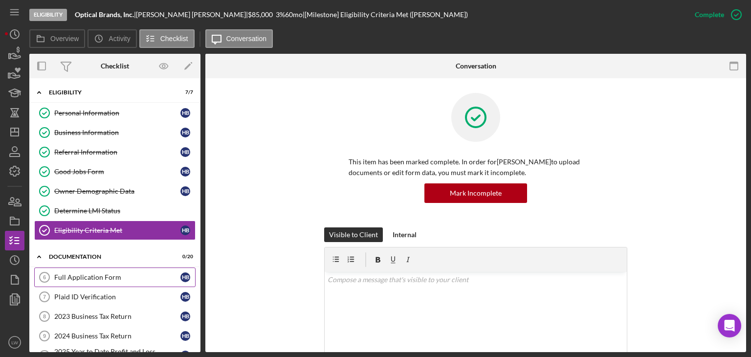
click at [102, 273] on div "Full Application Form" at bounding box center [117, 277] width 126 height 8
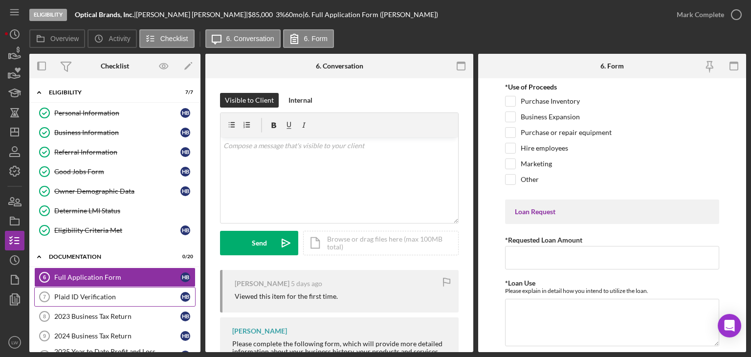
click at [111, 294] on div "Plaid ID Verification" at bounding box center [117, 297] width 126 height 8
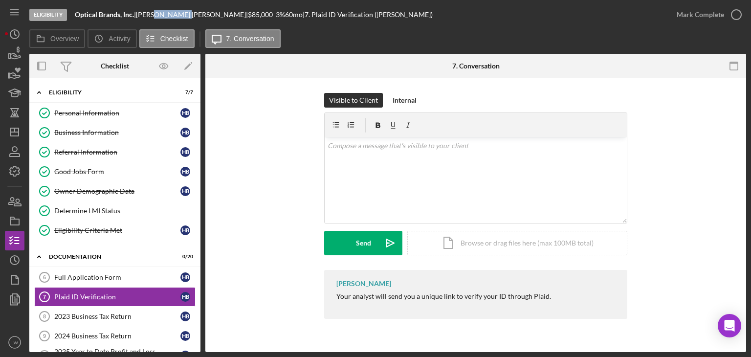
click at [165, 14] on div "[PERSON_NAME] |" at bounding box center [192, 15] width 112 height 8
click at [425, 19] on div "Eligibility Optical Brands, Inc. | [PERSON_NAME] | $85,000 $17,000 3 % 60 mo | …" at bounding box center [348, 14] width 638 height 29
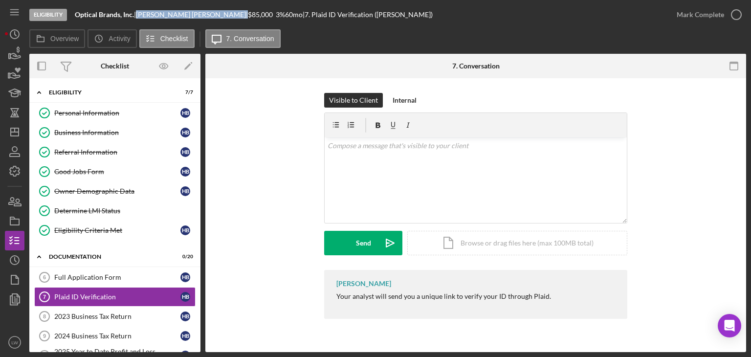
drag, startPoint x: 188, startPoint y: 15, endPoint x: 142, endPoint y: 14, distance: 46.0
click at [142, 13] on div "[PERSON_NAME] |" at bounding box center [192, 15] width 112 height 8
copy div "[PERSON_NAME]"
click at [84, 133] on div "Business Information" at bounding box center [117, 133] width 126 height 8
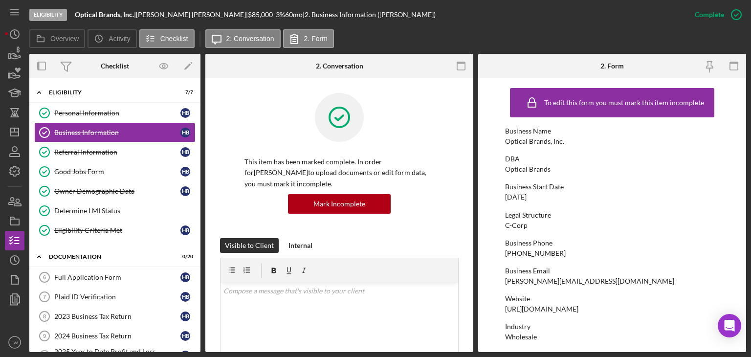
click at [568, 279] on div "[PERSON_NAME][EMAIL_ADDRESS][DOMAIN_NAME]" at bounding box center [589, 281] width 169 height 8
click at [568, 280] on div "[PERSON_NAME][EMAIL_ADDRESS][DOMAIN_NAME]" at bounding box center [589, 281] width 169 height 8
click at [568, 281] on div "[PERSON_NAME][EMAIL_ADDRESS][DOMAIN_NAME]" at bounding box center [589, 281] width 169 height 8
copy div "[PERSON_NAME][EMAIL_ADDRESS][DOMAIN_NAME]"
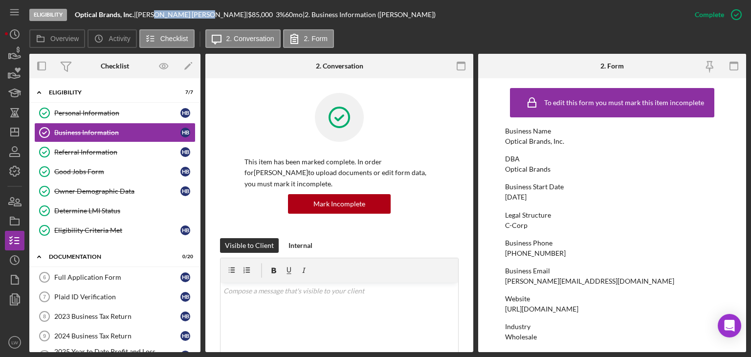
drag, startPoint x: 185, startPoint y: 14, endPoint x: 160, endPoint y: 13, distance: 25.0
click at [160, 13] on div "[PERSON_NAME] |" at bounding box center [192, 15] width 112 height 8
drag, startPoint x: 186, startPoint y: 14, endPoint x: 142, endPoint y: 15, distance: 44.0
click at [142, 15] on div "[PERSON_NAME] |" at bounding box center [192, 15] width 112 height 8
copy div "[PERSON_NAME]"
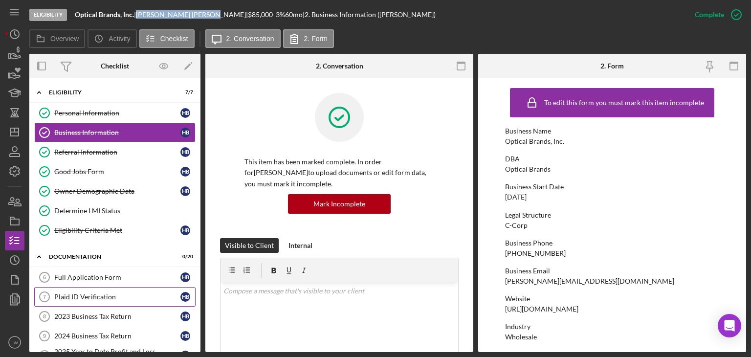
click at [118, 293] on div "Plaid ID Verification" at bounding box center [117, 297] width 126 height 8
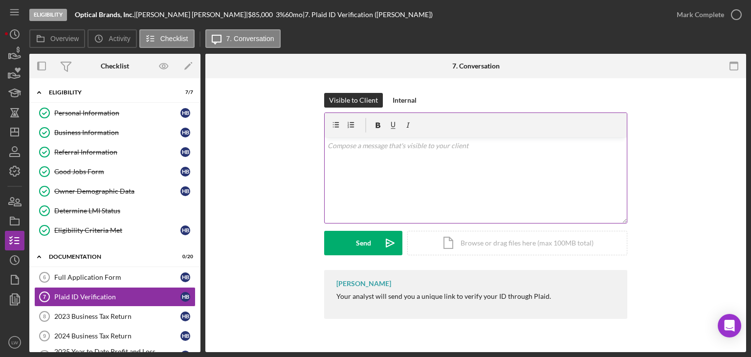
click at [421, 179] on div "v Color teal Color pink Remove color Add row above Add row below Add column bef…" at bounding box center [476, 180] width 302 height 86
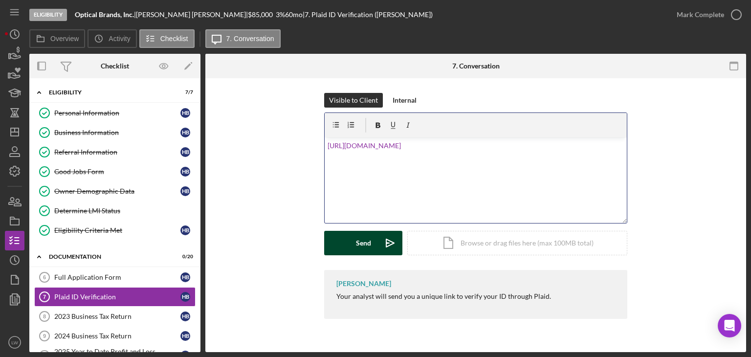
click at [360, 241] on div "Send" at bounding box center [363, 243] width 15 height 24
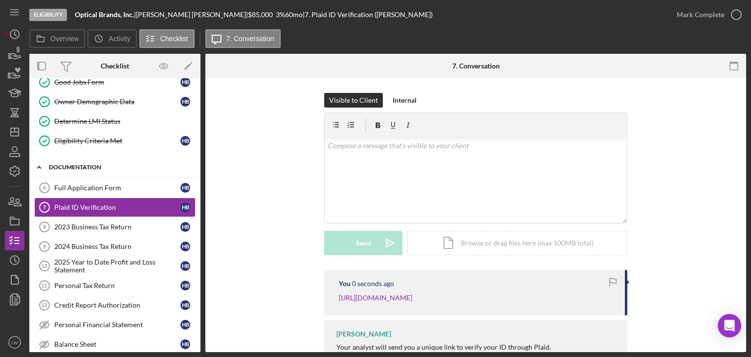
scroll to position [98, 0]
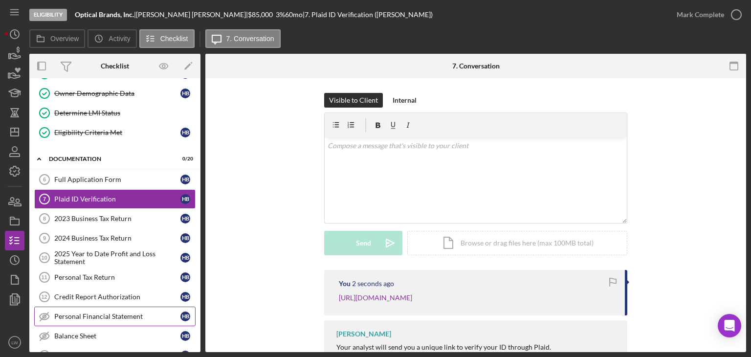
click at [104, 313] on div "Personal Financial Statement" at bounding box center [117, 317] width 126 height 8
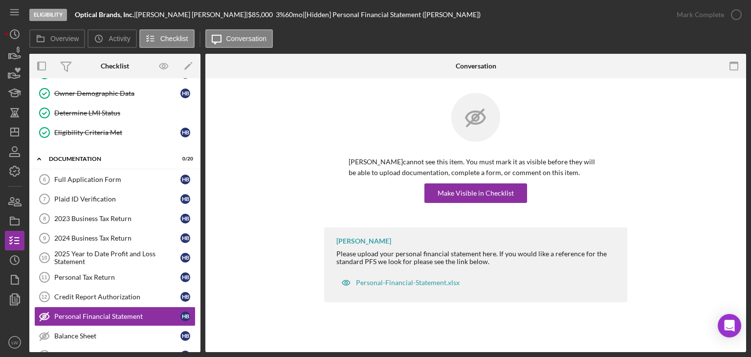
click at [521, 182] on div "[PERSON_NAME] cannot see this item. You must mark it as visible before they wil…" at bounding box center [476, 180] width 254 height 46
click at [514, 187] on button "Make Visible in Checklist" at bounding box center [476, 193] width 103 height 20
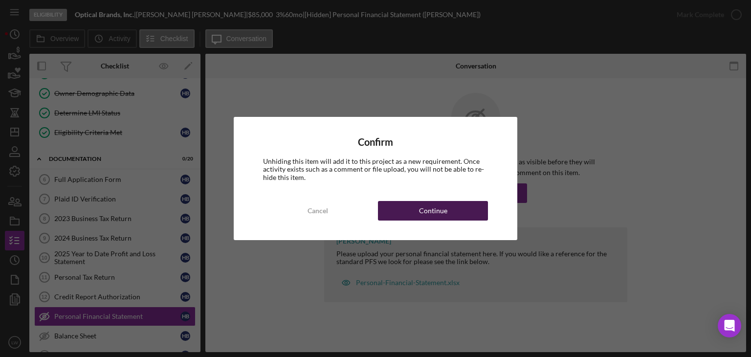
click at [436, 210] on div "Continue" at bounding box center [433, 211] width 28 height 20
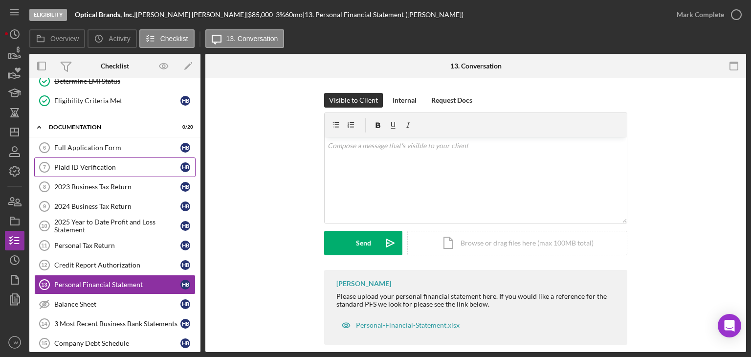
scroll to position [196, 0]
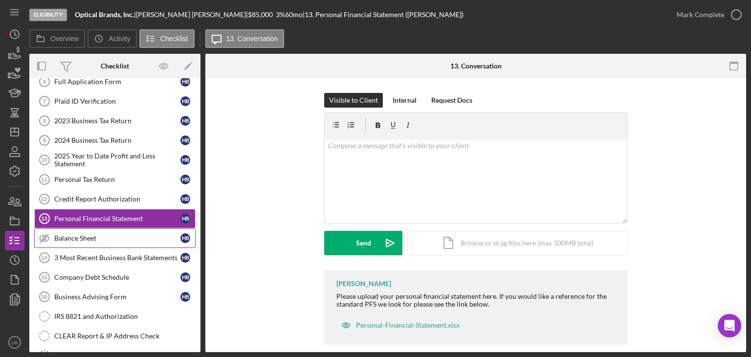
click at [134, 236] on div "Balance Sheet" at bounding box center [117, 238] width 126 height 8
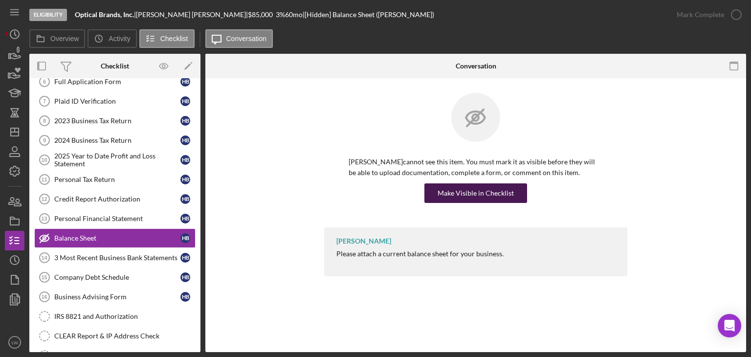
click at [494, 197] on div "Make Visible in Checklist" at bounding box center [476, 193] width 76 height 20
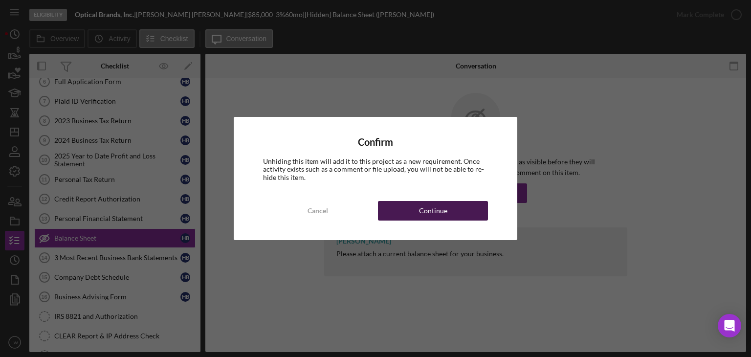
click at [441, 203] on div "Continue" at bounding box center [433, 211] width 28 height 20
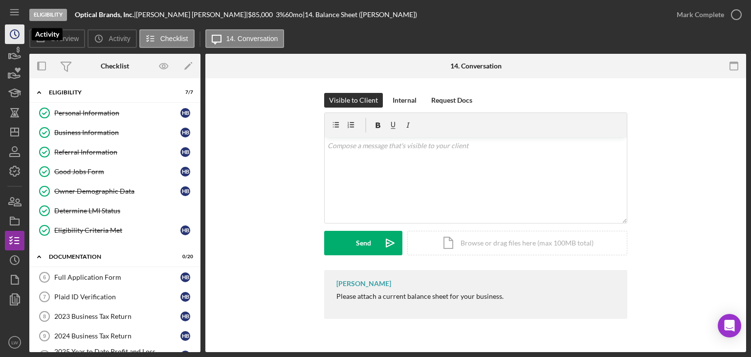
click at [16, 34] on icon "Icon/History" at bounding box center [14, 34] width 24 height 24
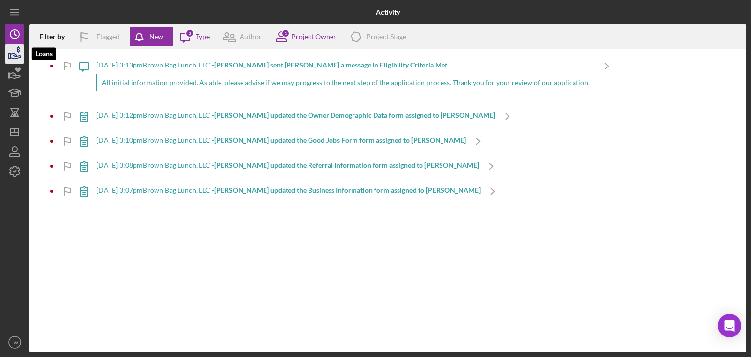
click at [19, 58] on icon "button" at bounding box center [14, 54] width 24 height 24
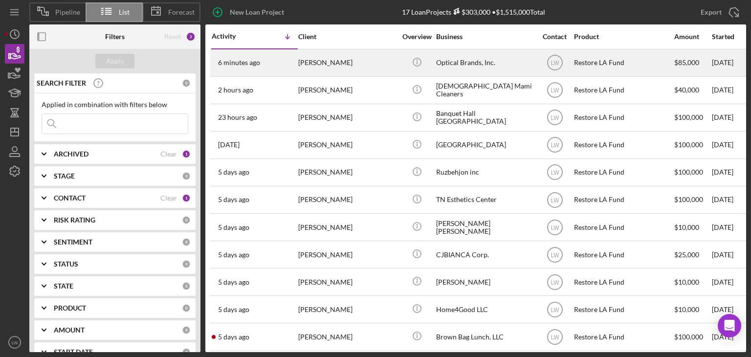
click at [357, 63] on div "[PERSON_NAME]" at bounding box center [347, 63] width 98 height 26
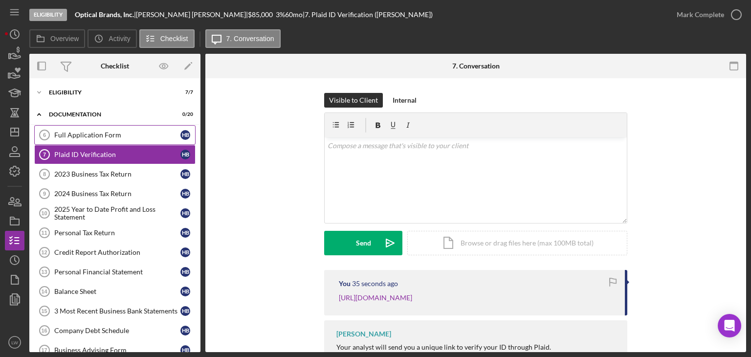
click at [90, 136] on div "Full Application Form" at bounding box center [117, 135] width 126 height 8
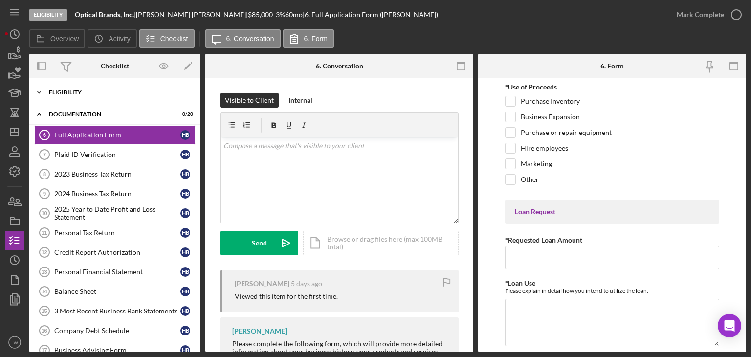
click at [91, 91] on div "Eligibility" at bounding box center [118, 93] width 139 height 6
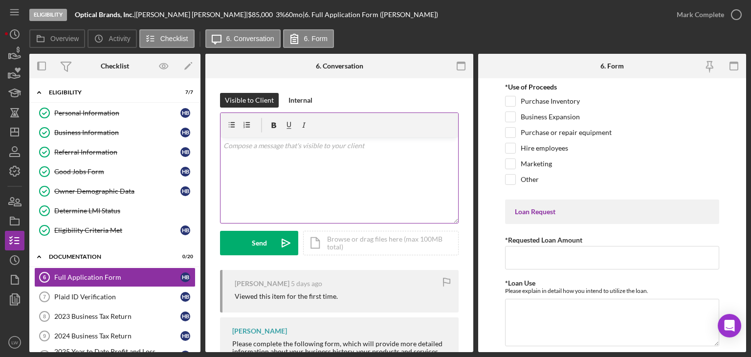
scroll to position [43, 0]
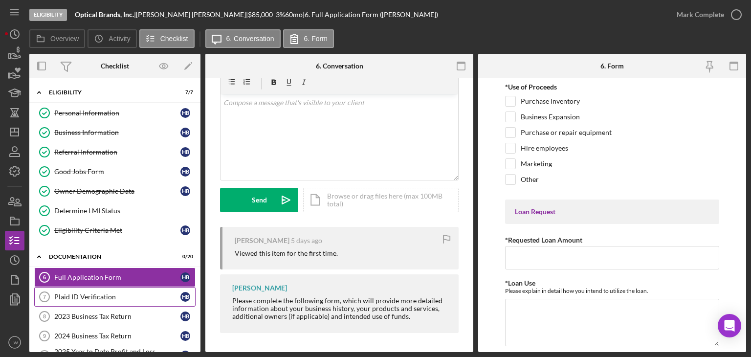
click at [125, 294] on div "Plaid ID Verification" at bounding box center [117, 297] width 126 height 8
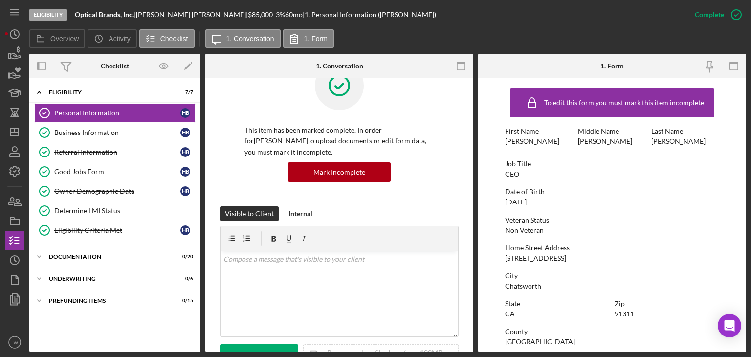
scroll to position [49, 0]
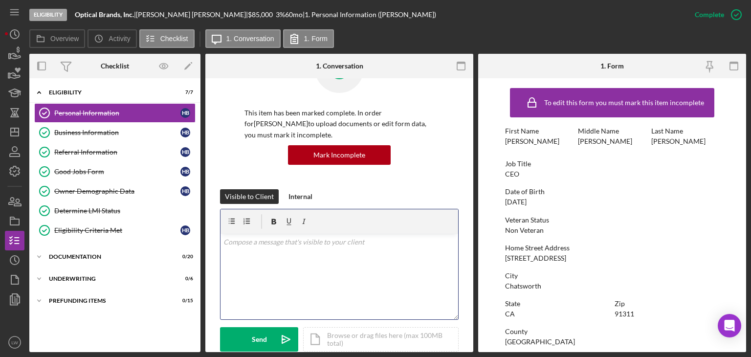
click at [394, 253] on div "v Color teal Color pink Remove color Add row above Add row below Add column bef…" at bounding box center [340, 277] width 238 height 86
click at [266, 340] on div "Send" at bounding box center [259, 339] width 15 height 24
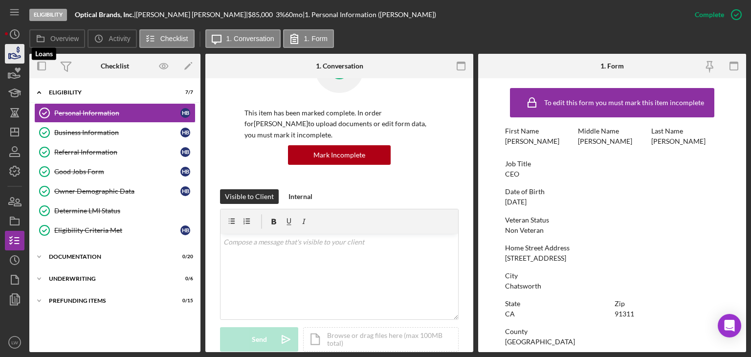
click at [5, 53] on icon "button" at bounding box center [14, 54] width 24 height 24
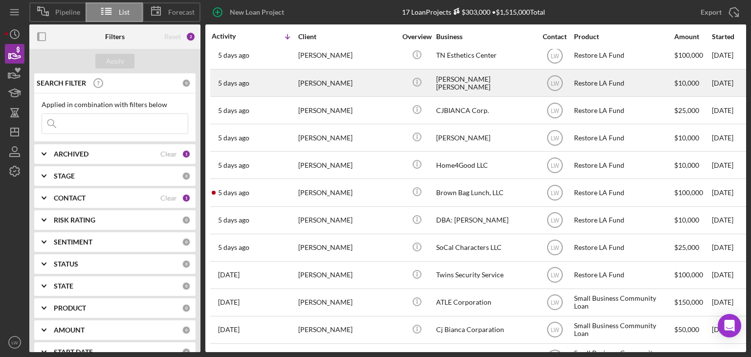
scroll to position [176, 0]
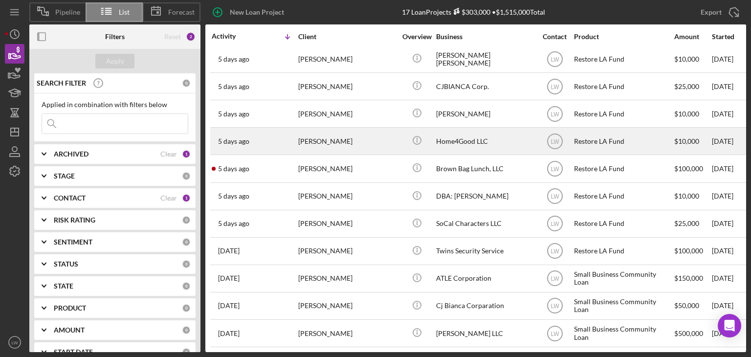
click at [396, 132] on td "[PERSON_NAME]" at bounding box center [348, 141] width 100 height 27
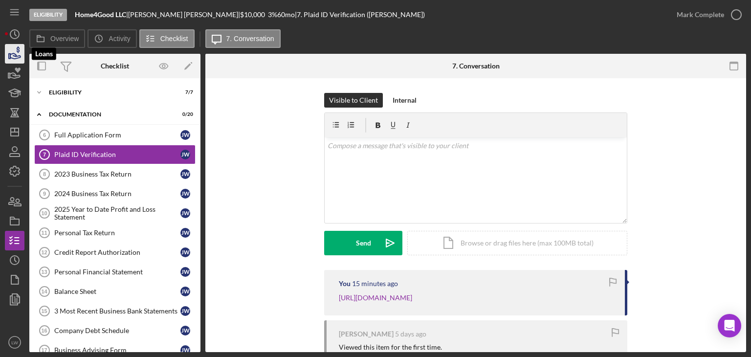
click at [12, 59] on icon "button" at bounding box center [14, 54] width 24 height 24
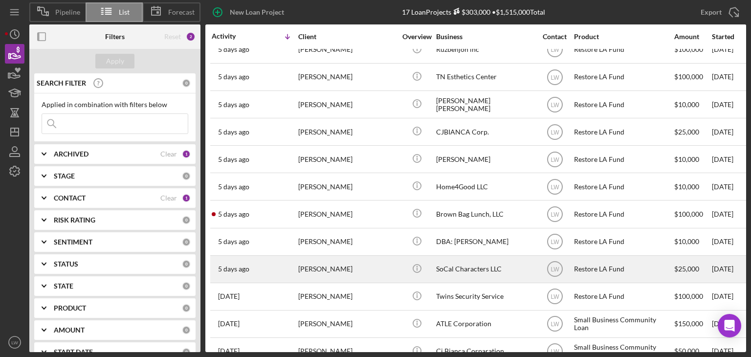
scroll to position [147, 0]
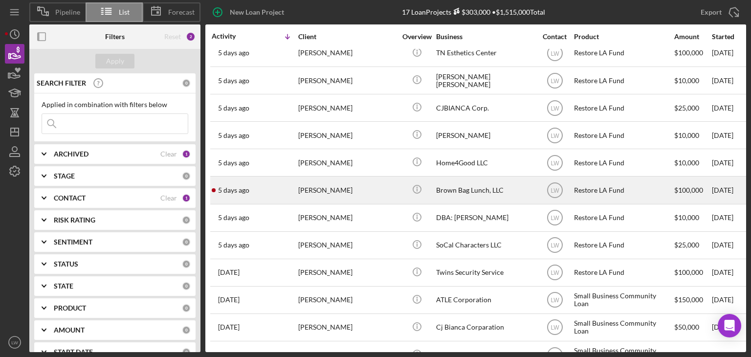
click at [314, 188] on div "[PERSON_NAME]" at bounding box center [347, 190] width 98 height 26
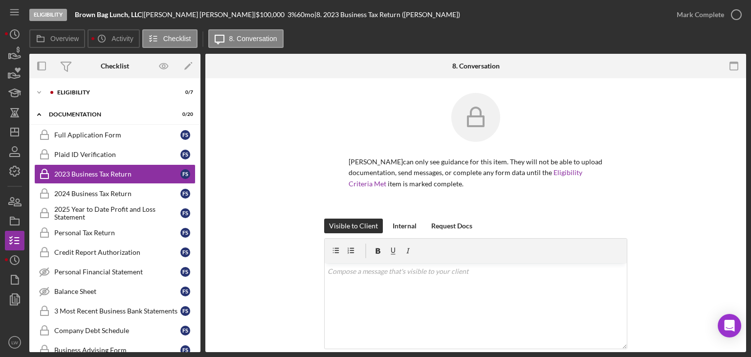
click at [75, 81] on div "Icon/Expander Eligibility 0 / 7 Icon/Expander Documentation 0 / 20 Full Applica…" at bounding box center [114, 215] width 171 height 274
click at [75, 87] on div "Icon/Expander Eligibility 0 / 7" at bounding box center [114, 93] width 171 height 20
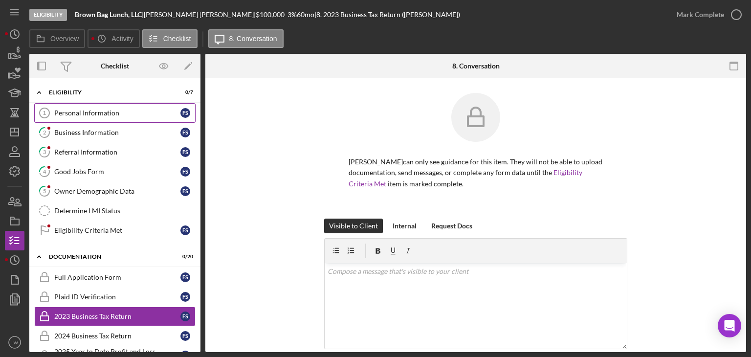
click at [94, 111] on div "Personal Information" at bounding box center [117, 113] width 126 height 8
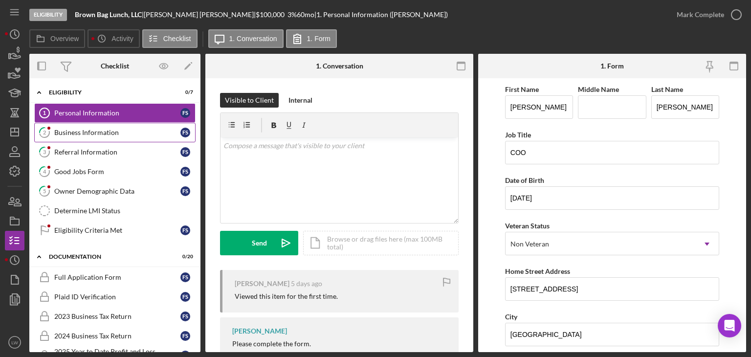
click at [109, 132] on div "Business Information" at bounding box center [117, 133] width 126 height 8
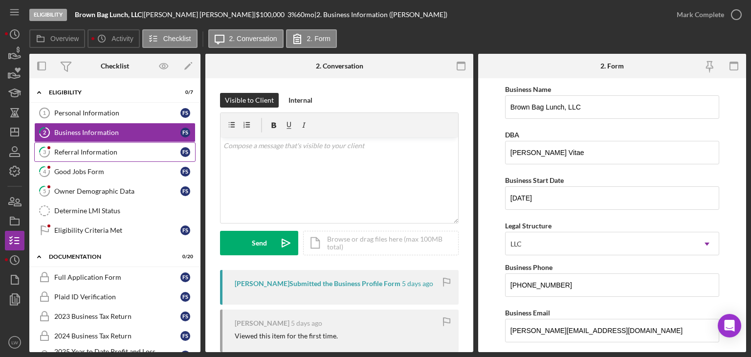
click at [127, 154] on div "Referral Information" at bounding box center [117, 152] width 126 height 8
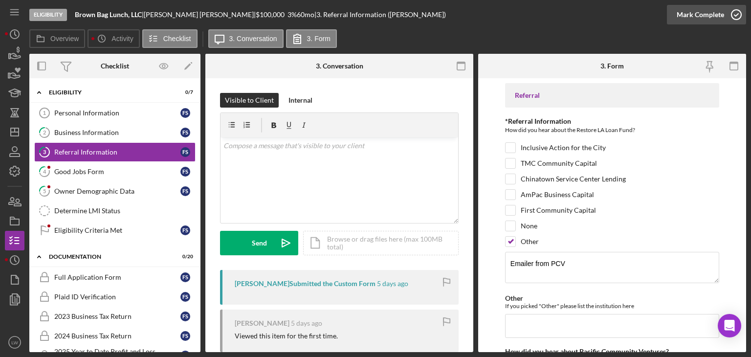
click at [702, 15] on div "Mark Complete" at bounding box center [700, 15] width 47 height 20
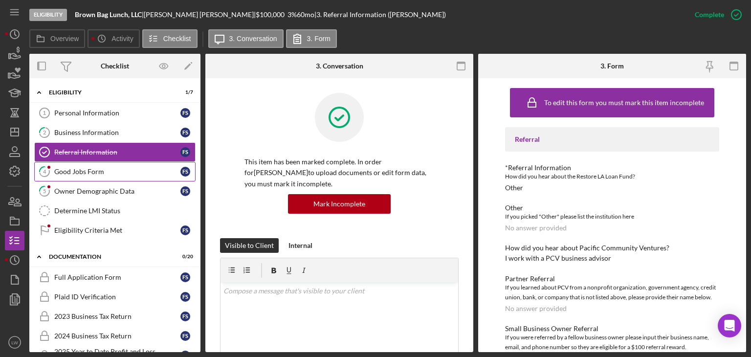
click at [94, 173] on div "Good Jobs Form" at bounding box center [117, 172] width 126 height 8
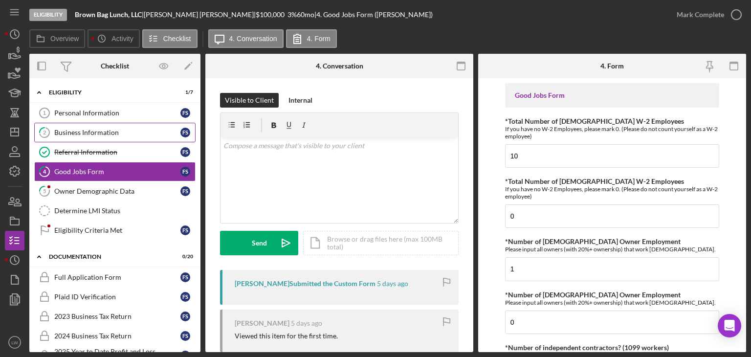
click at [99, 134] on div "Business Information" at bounding box center [117, 133] width 126 height 8
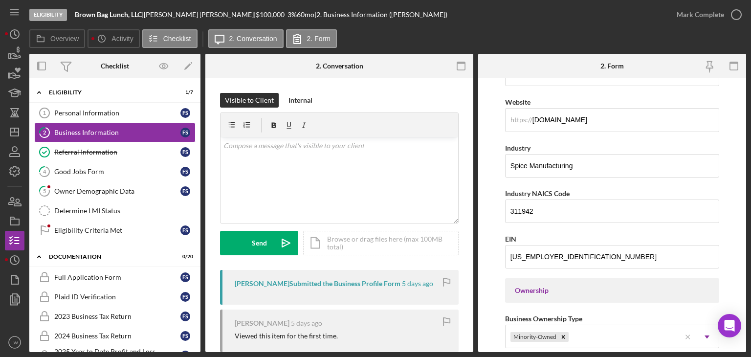
scroll to position [294, 0]
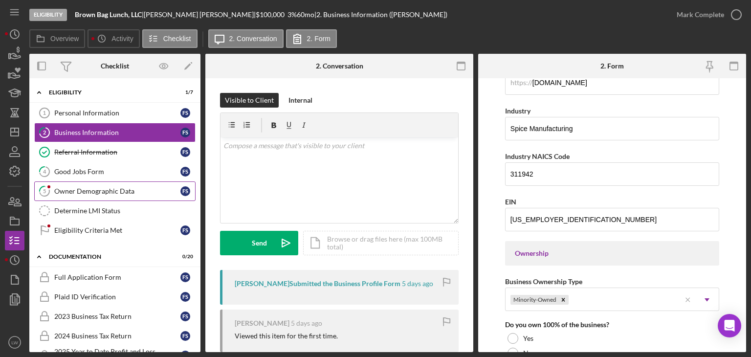
click at [123, 193] on div "Owner Demographic Data" at bounding box center [117, 191] width 126 height 8
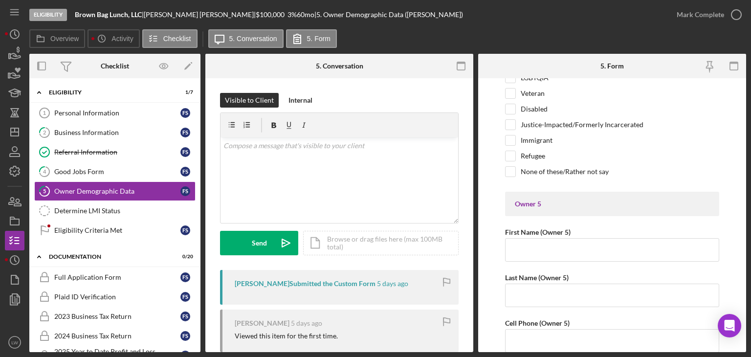
scroll to position [3180, 0]
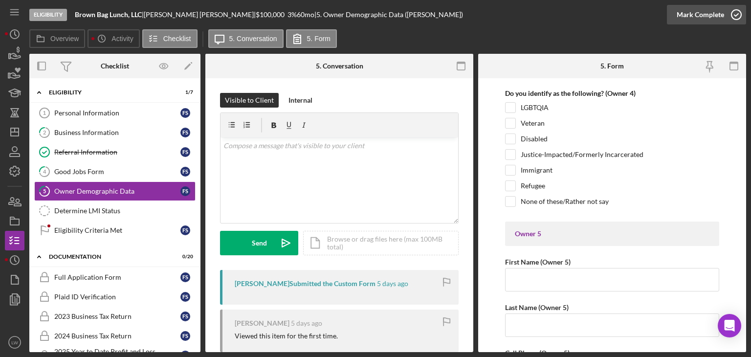
click at [727, 15] on icon "button" at bounding box center [737, 14] width 24 height 24
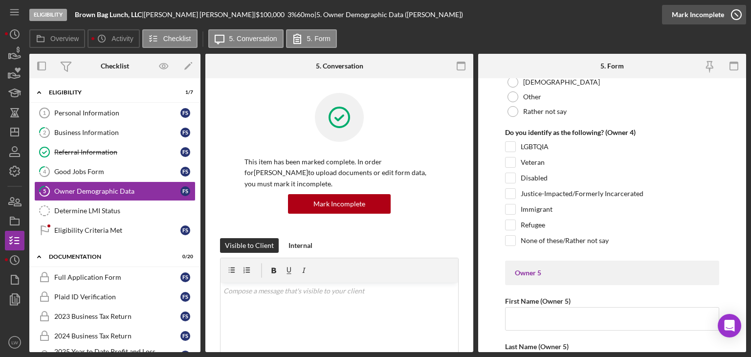
scroll to position [3219, 0]
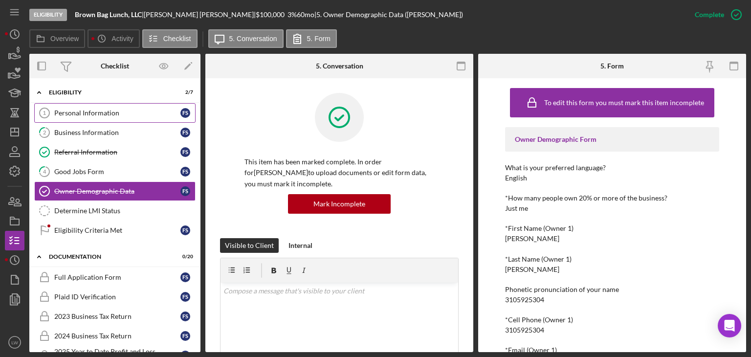
click at [108, 116] on div "Personal Information" at bounding box center [117, 113] width 126 height 8
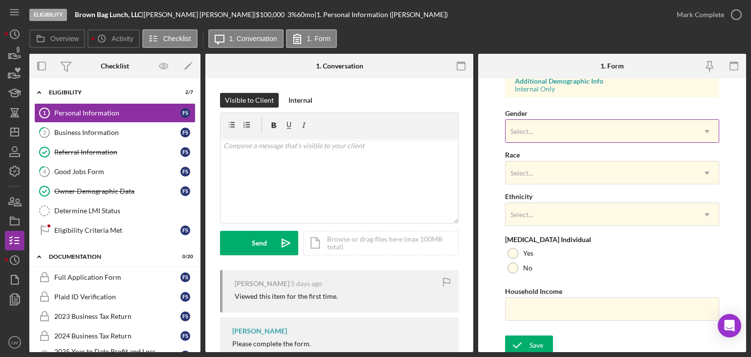
scroll to position [378, 0]
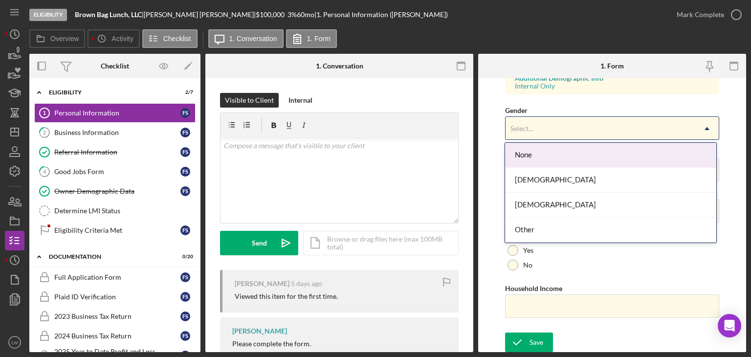
click at [604, 127] on div "Select..." at bounding box center [601, 128] width 190 height 23
click at [634, 108] on div "Gender 4 results available. Use Up and Down to choose options, press Enter to s…" at bounding box center [612, 122] width 214 height 36
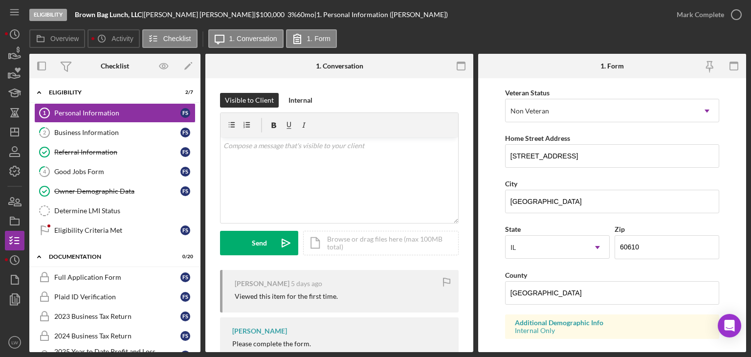
scroll to position [0, 0]
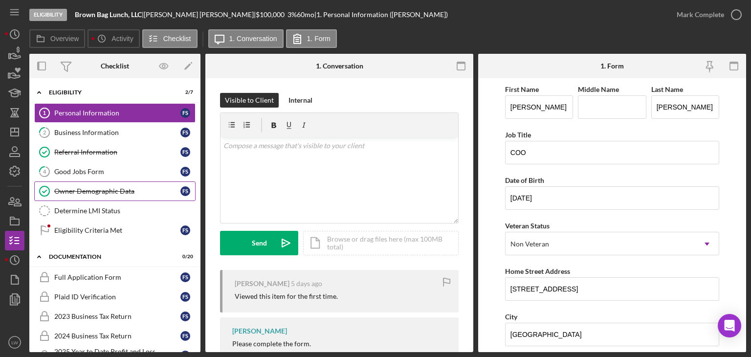
click at [140, 187] on div "Owner Demographic Data" at bounding box center [117, 191] width 126 height 8
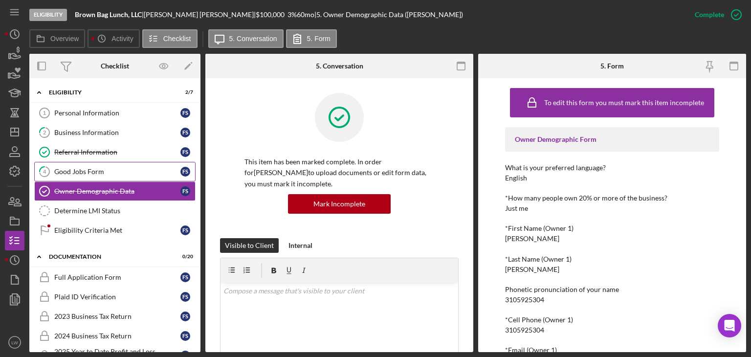
click at [82, 169] on div "Good Jobs Form" at bounding box center [117, 172] width 126 height 8
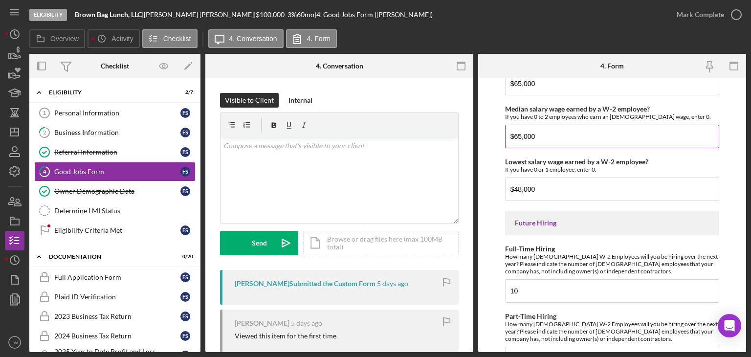
scroll to position [2255, 0]
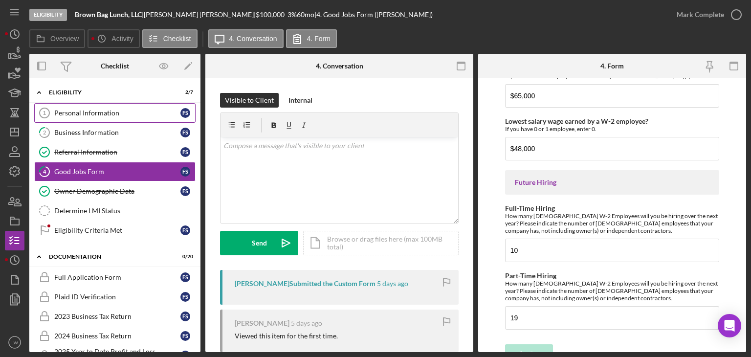
click at [82, 115] on div "Personal Information" at bounding box center [117, 113] width 126 height 8
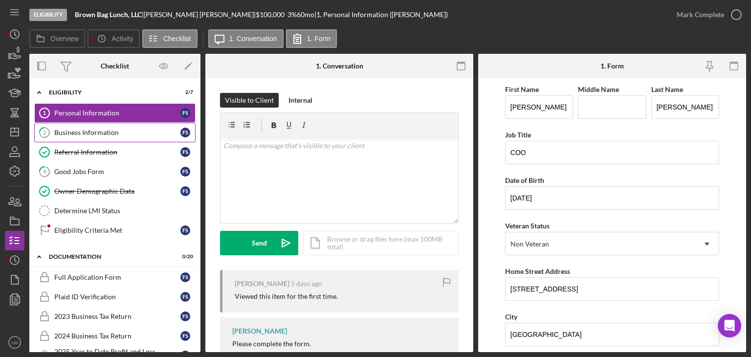
click at [86, 129] on div "Business Information" at bounding box center [117, 133] width 126 height 8
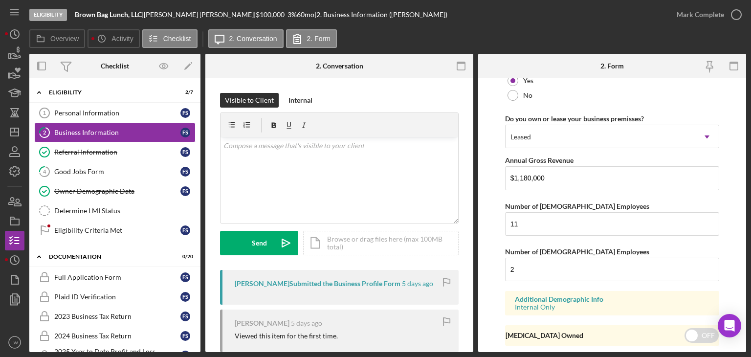
scroll to position [809, 0]
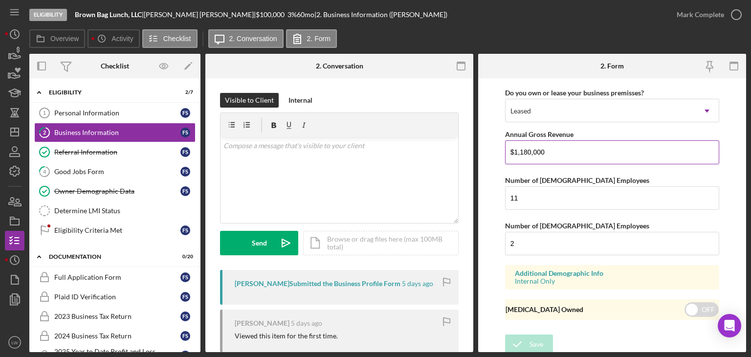
drag, startPoint x: 551, startPoint y: 153, endPoint x: 515, endPoint y: 149, distance: 36.4
click at [515, 149] on input "$1,180,000" at bounding box center [612, 151] width 214 height 23
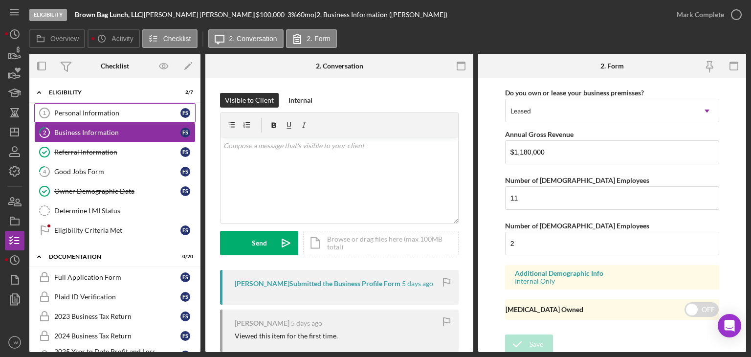
click at [117, 118] on link "Personal Information 1 Personal Information F S" at bounding box center [114, 113] width 161 height 20
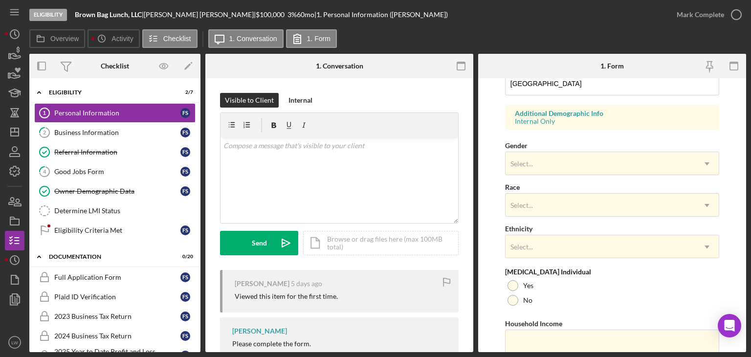
scroll to position [378, 0]
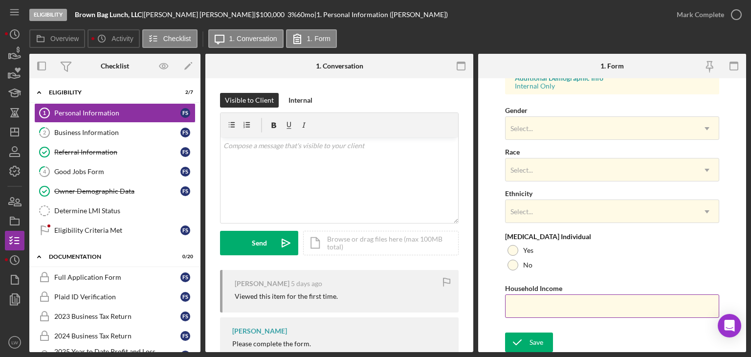
click at [569, 306] on input "Household Income" at bounding box center [612, 306] width 214 height 23
paste input "$1,180,000"
type input "$1,180,000"
click at [529, 336] on button "Save" at bounding box center [529, 343] width 48 height 20
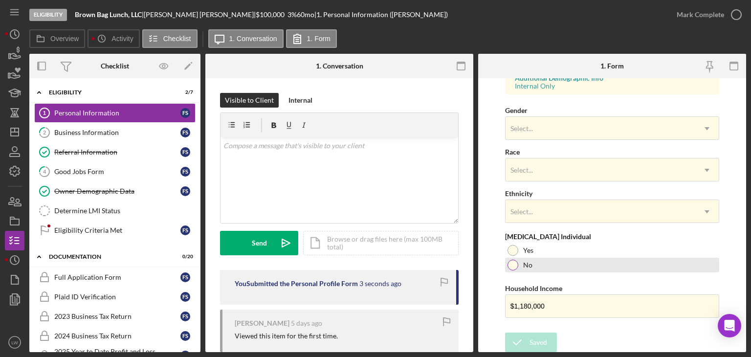
click at [512, 265] on div at bounding box center [513, 265] width 11 height 11
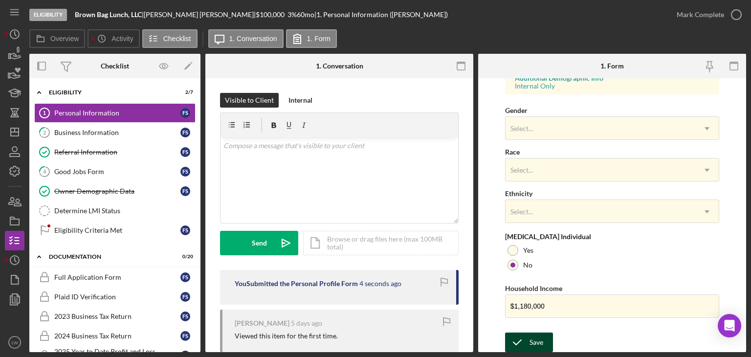
click at [536, 336] on div "Save" at bounding box center [537, 343] width 14 height 20
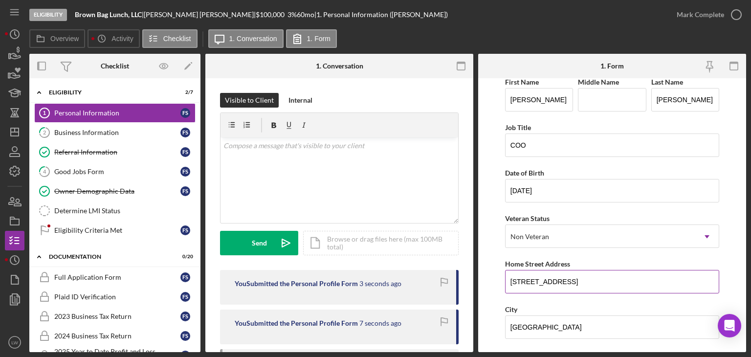
scroll to position [0, 0]
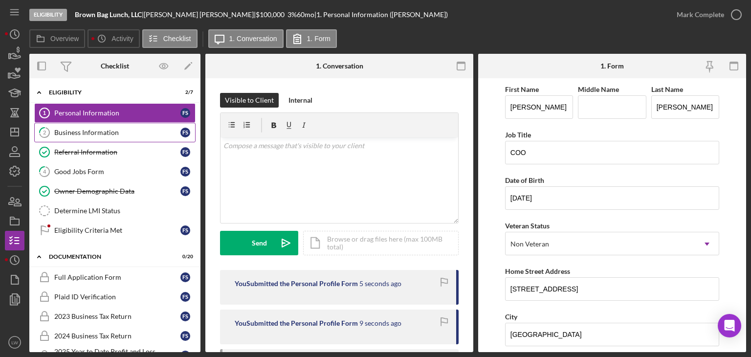
click at [111, 131] on div "Business Information" at bounding box center [117, 133] width 126 height 8
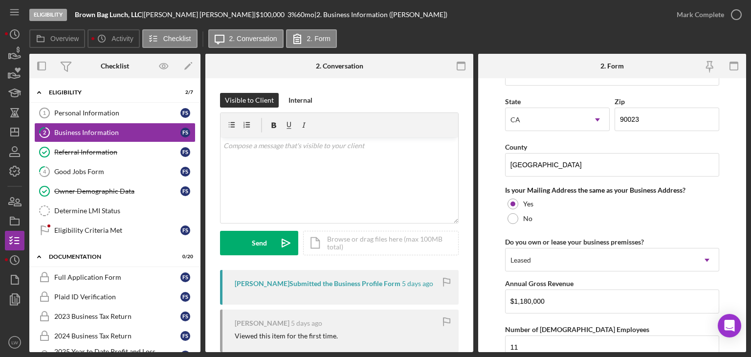
scroll to position [809, 0]
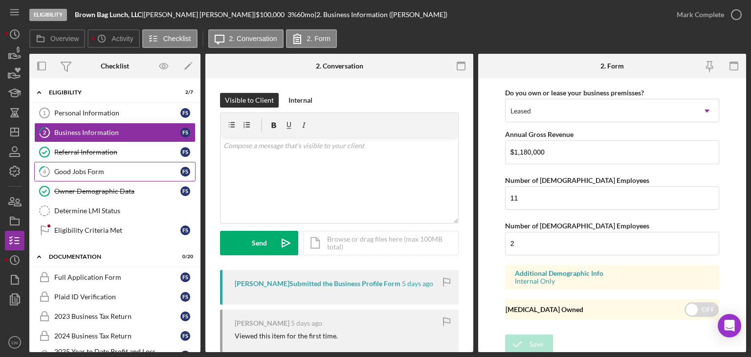
click at [108, 169] on div "Good Jobs Form" at bounding box center [117, 172] width 126 height 8
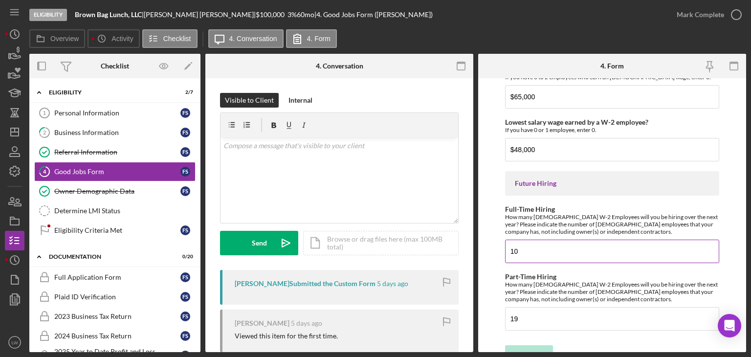
scroll to position [2255, 0]
click at [82, 191] on div "Owner Demographic Data" at bounding box center [117, 191] width 126 height 8
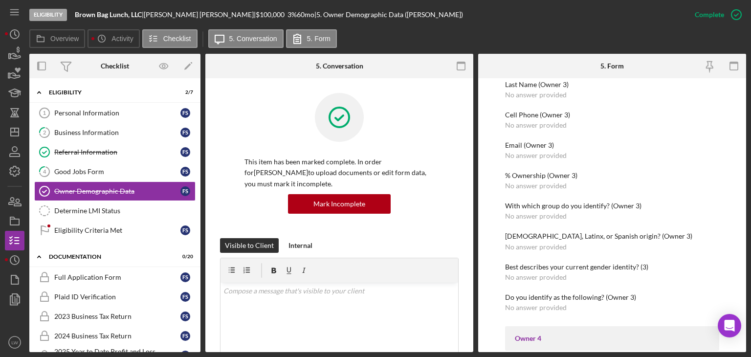
scroll to position [1321, 0]
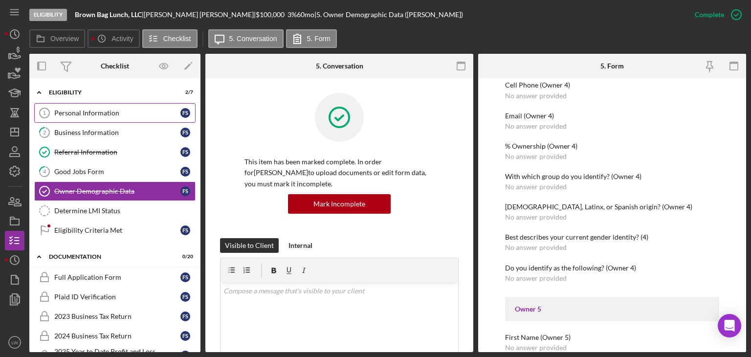
click at [93, 111] on div "Personal Information" at bounding box center [117, 113] width 126 height 8
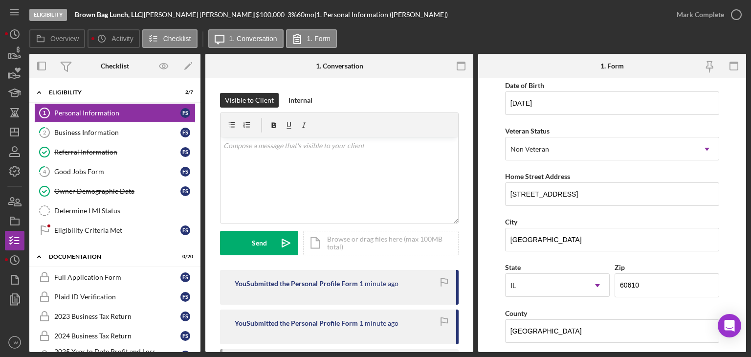
scroll to position [84, 0]
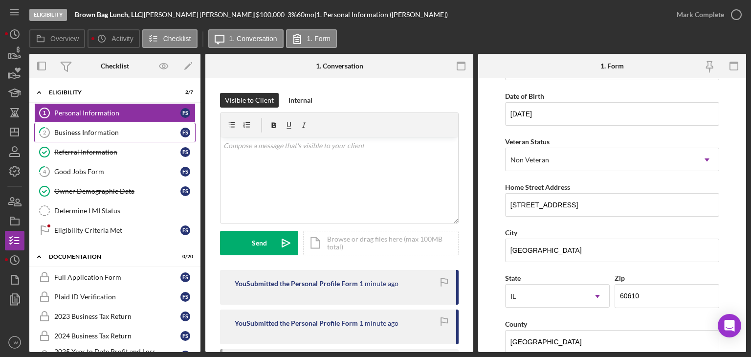
click at [91, 133] on div "Business Information" at bounding box center [117, 133] width 126 height 8
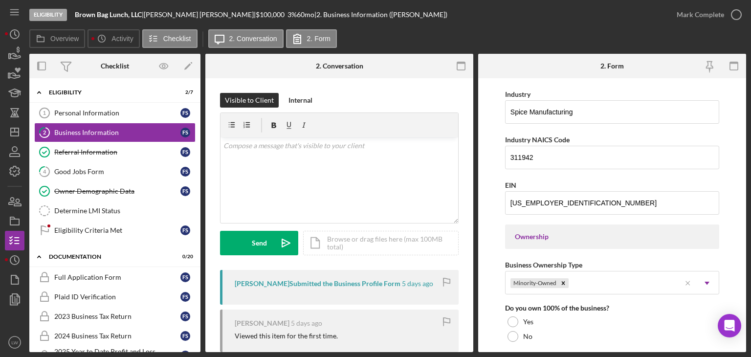
scroll to position [294, 0]
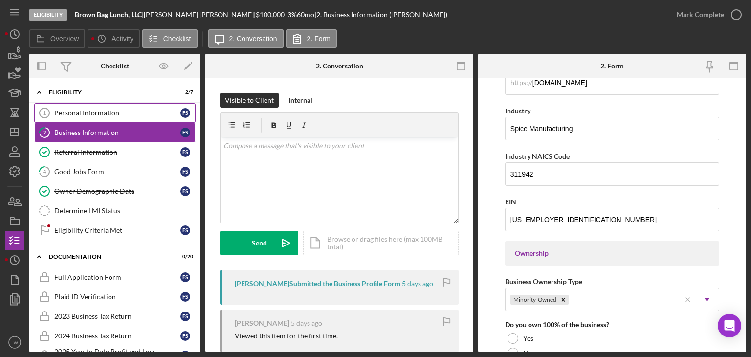
click at [86, 108] on link "Personal Information 1 Personal Information F S" at bounding box center [114, 113] width 161 height 20
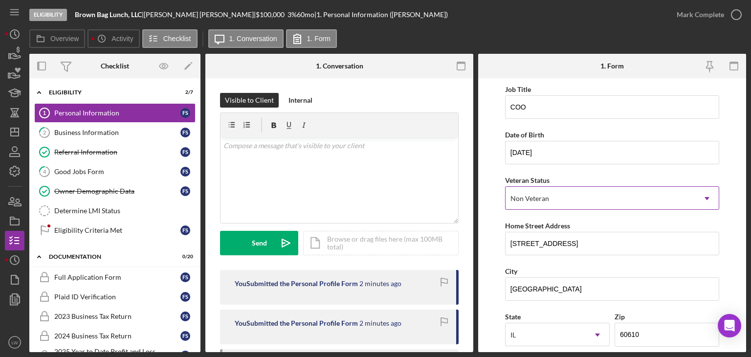
scroll to position [98, 0]
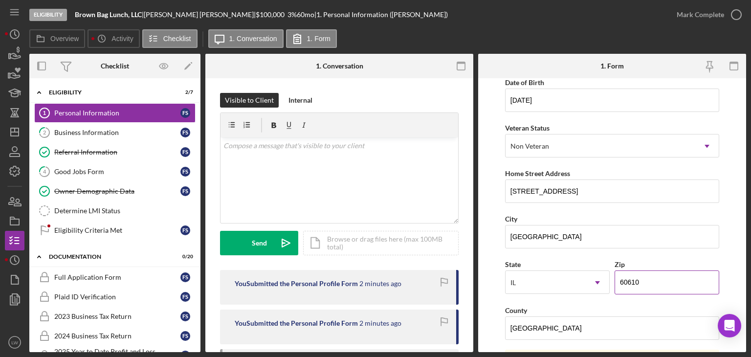
click at [629, 280] on input "60610" at bounding box center [667, 282] width 105 height 23
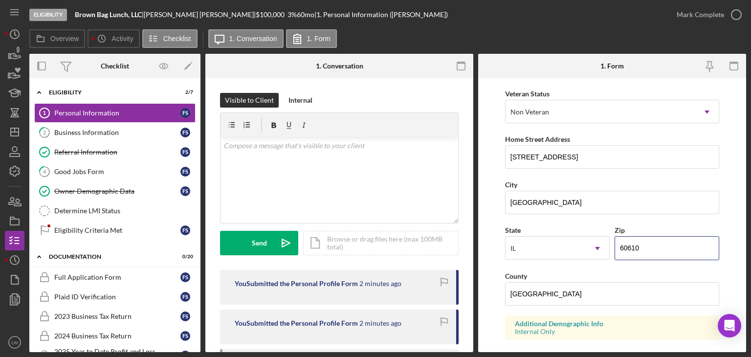
scroll to position [147, 0]
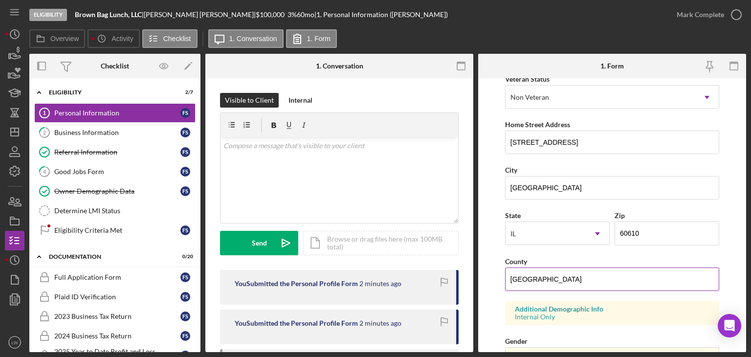
click at [593, 286] on input "[GEOGRAPHIC_DATA]" at bounding box center [612, 279] width 214 height 23
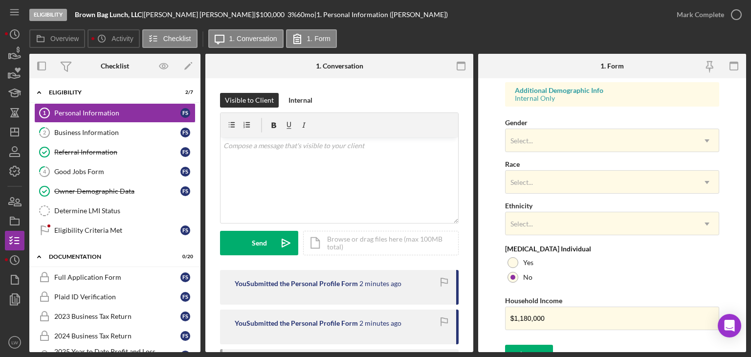
scroll to position [378, 0]
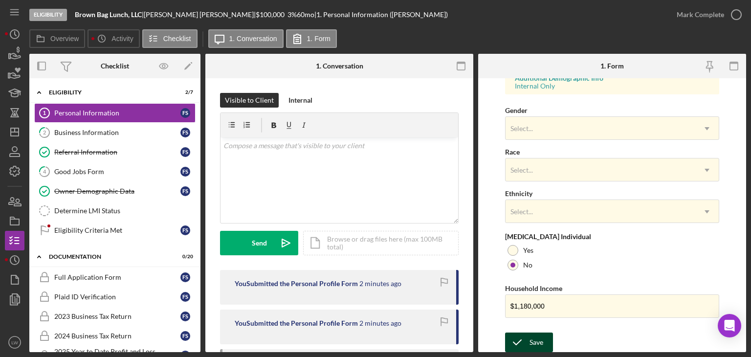
type input "Cook County"
click at [539, 341] on div "Save" at bounding box center [537, 343] width 14 height 20
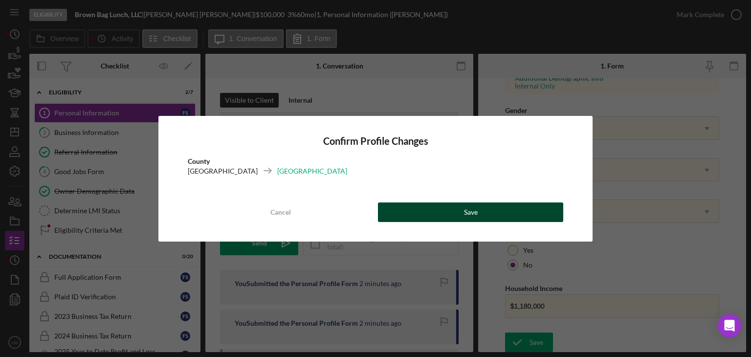
click at [495, 212] on button "Save" at bounding box center [470, 213] width 185 height 20
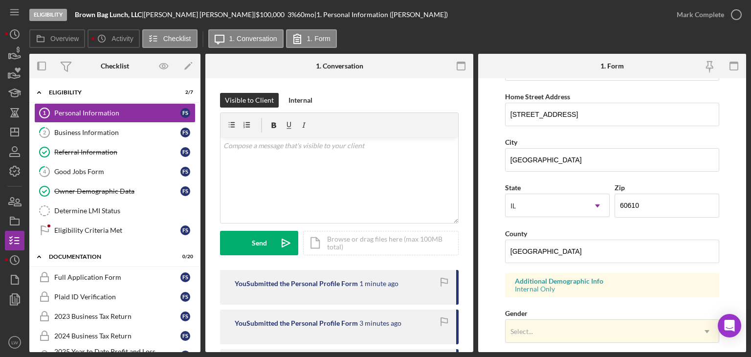
scroll to position [0, 0]
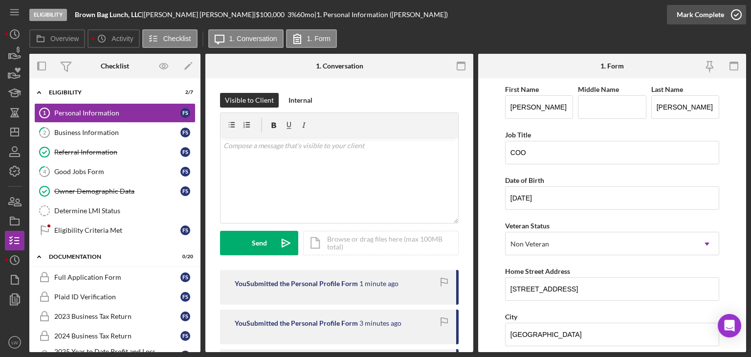
click at [713, 18] on div "Mark Complete" at bounding box center [700, 15] width 47 height 20
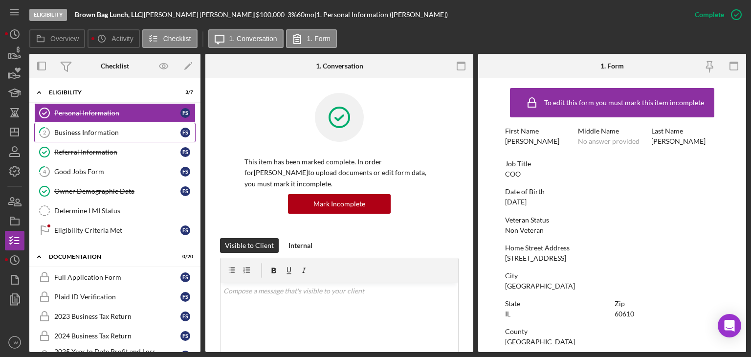
click at [114, 136] on div "Business Information" at bounding box center [117, 133] width 126 height 8
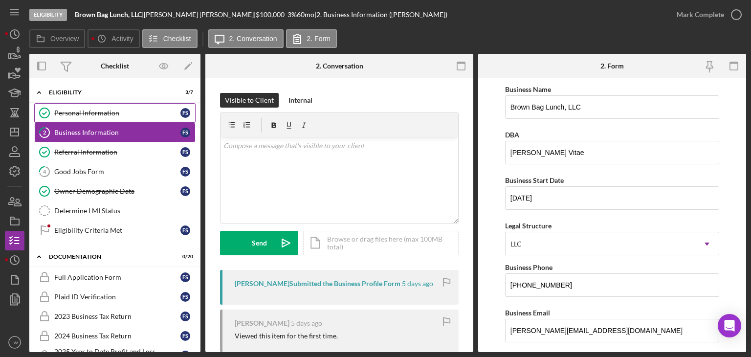
click at [113, 114] on div "Personal Information" at bounding box center [117, 113] width 126 height 8
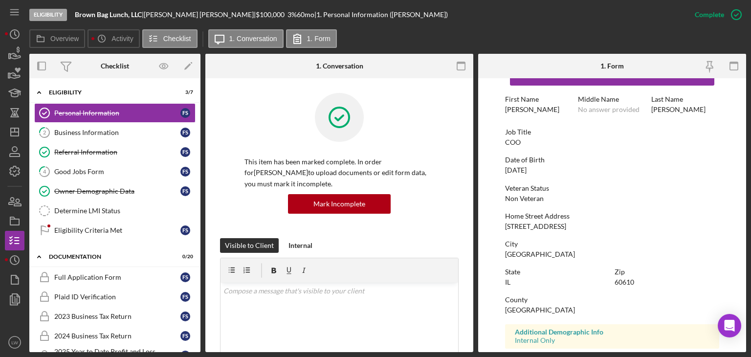
scroll to position [49, 0]
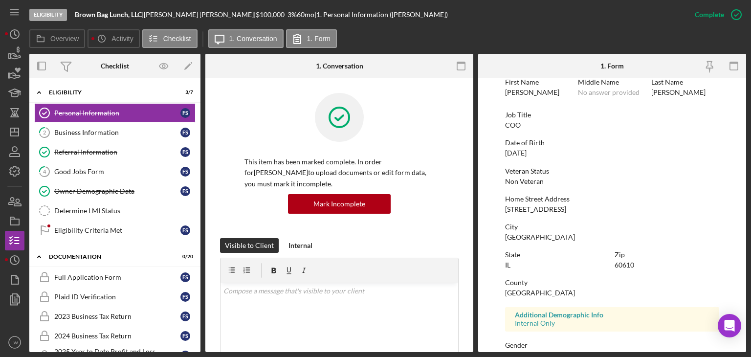
drag, startPoint x: 503, startPoint y: 210, endPoint x: 571, endPoint y: 211, distance: 68.0
click at [571, 211] on form "To edit this form you must mark this item incomplete First Name Francis Middle …" at bounding box center [612, 215] width 268 height 274
copy div "1540 N. Lake Shore Dr"
click at [601, 229] on div "City" at bounding box center [612, 227] width 214 height 8
click at [100, 131] on div "Business Information" at bounding box center [117, 133] width 126 height 8
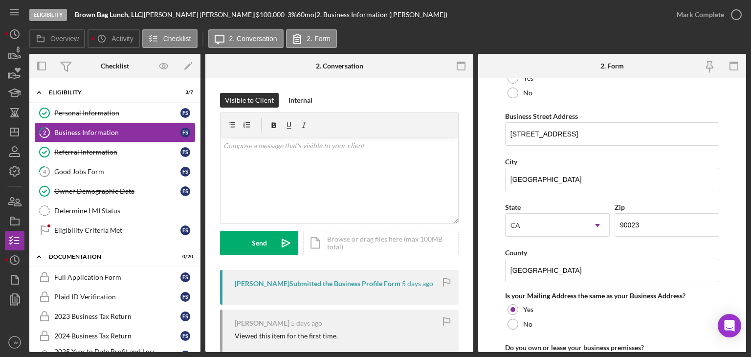
scroll to position [538, 0]
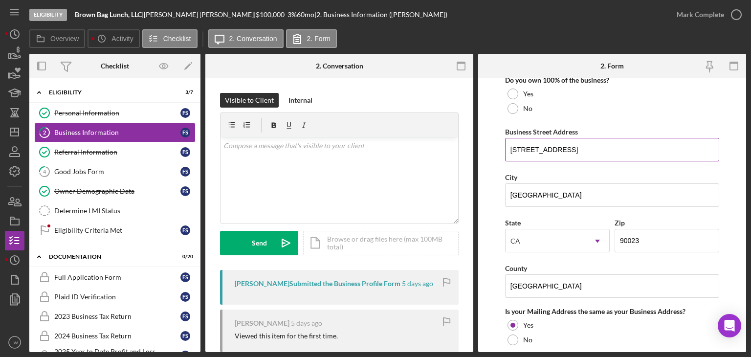
click at [538, 147] on input "3356 E 14th St" at bounding box center [612, 149] width 214 height 23
click at [102, 210] on div "Determine LMI Status" at bounding box center [124, 211] width 141 height 8
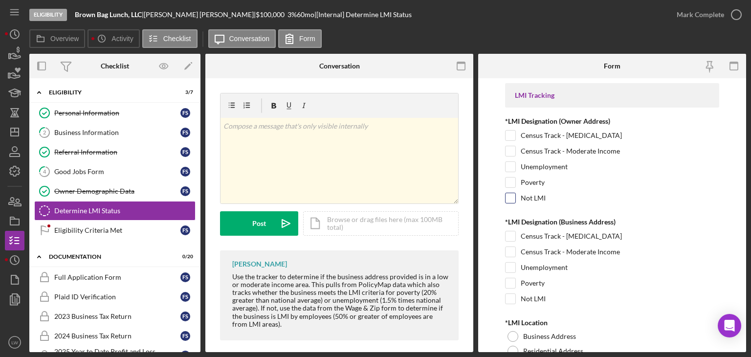
click at [509, 199] on input "Not LMI" at bounding box center [511, 198] width 10 height 10
checkbox input "true"
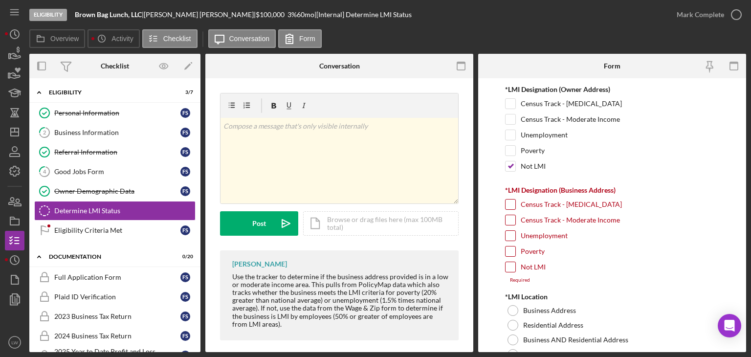
scroll to position [49, 0]
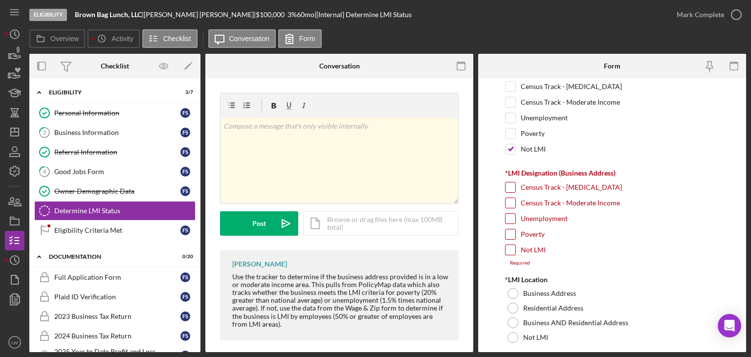
click at [514, 184] on input "Census Track - [MEDICAL_DATA]" at bounding box center [511, 187] width 10 height 10
checkbox input "true"
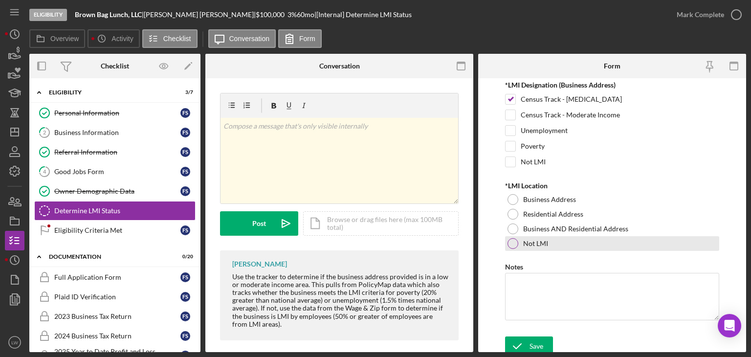
scroll to position [140, 0]
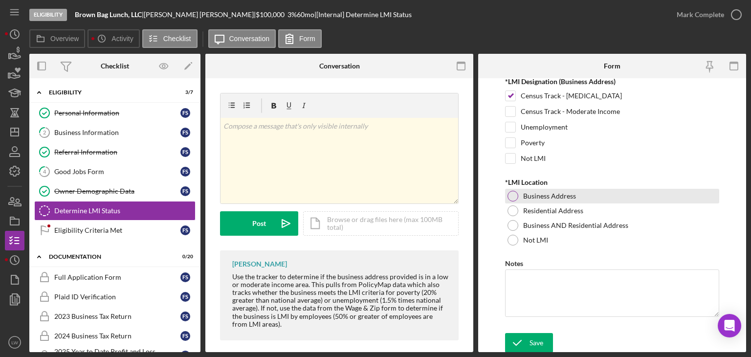
click at [512, 193] on div at bounding box center [513, 196] width 11 height 11
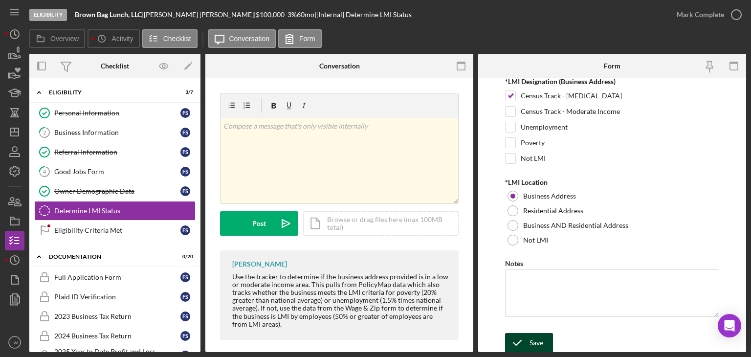
click at [538, 343] on div "Save" at bounding box center [537, 343] width 14 height 20
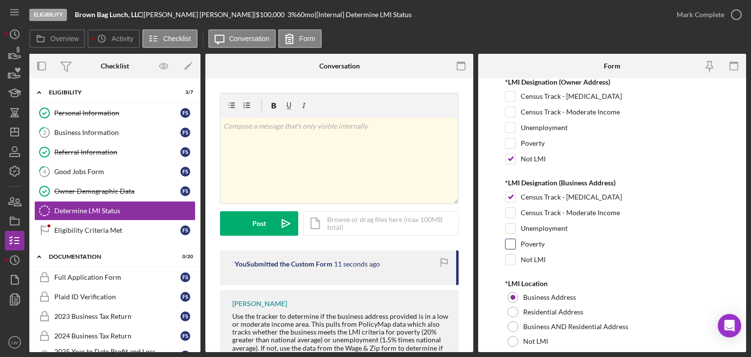
scroll to position [0, 0]
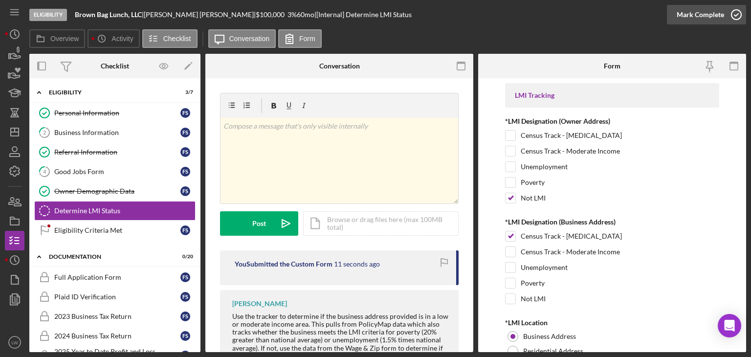
click at [687, 12] on div "Mark Complete" at bounding box center [700, 15] width 47 height 20
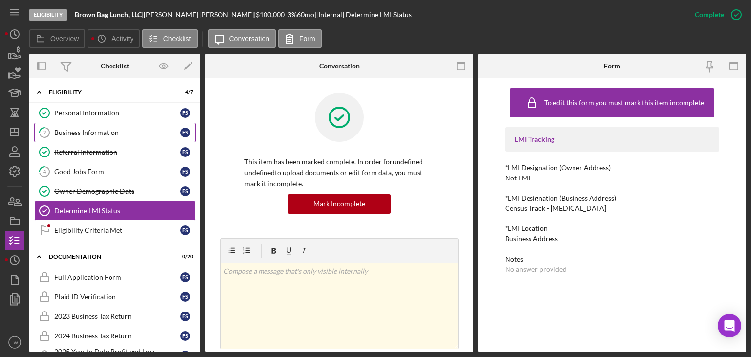
click at [137, 131] on div "Business Information" at bounding box center [117, 133] width 126 height 8
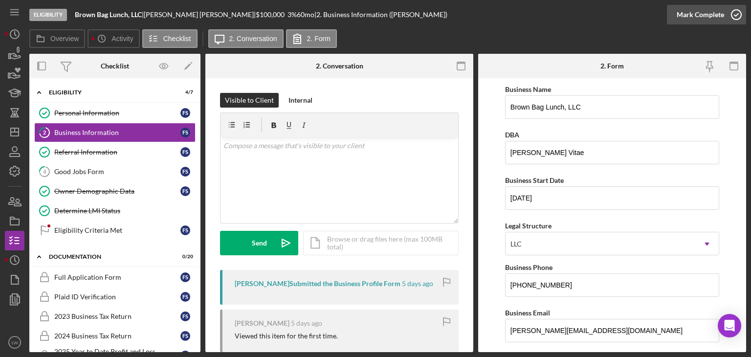
click at [679, 14] on div "Mark Complete" at bounding box center [700, 15] width 47 height 20
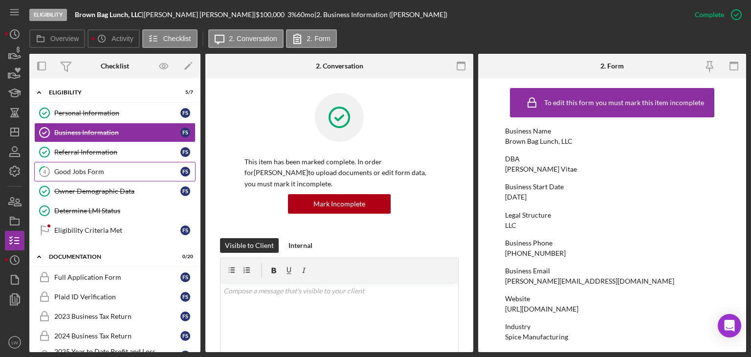
click at [115, 176] on link "4 Good Jobs Form F S" at bounding box center [114, 172] width 161 height 20
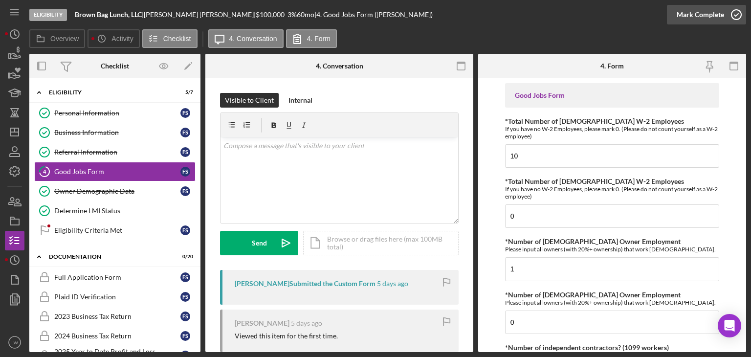
click at [722, 14] on div "Mark Complete" at bounding box center [700, 15] width 47 height 20
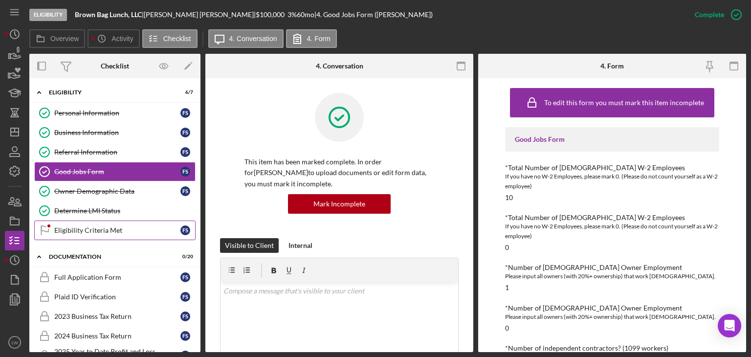
click at [83, 231] on div "Eligibility Criteria Met" at bounding box center [117, 231] width 126 height 8
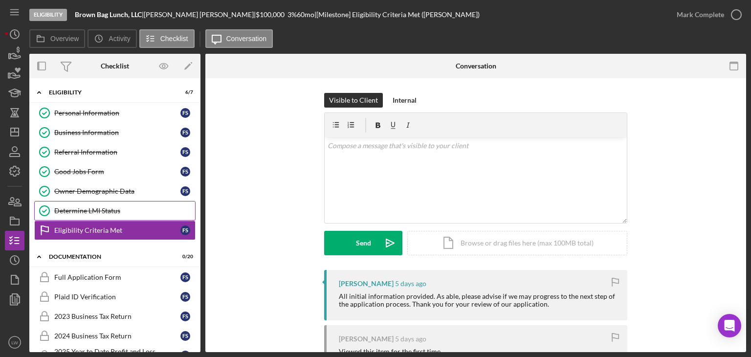
click at [88, 207] on div "Determine LMI Status" at bounding box center [124, 211] width 141 height 8
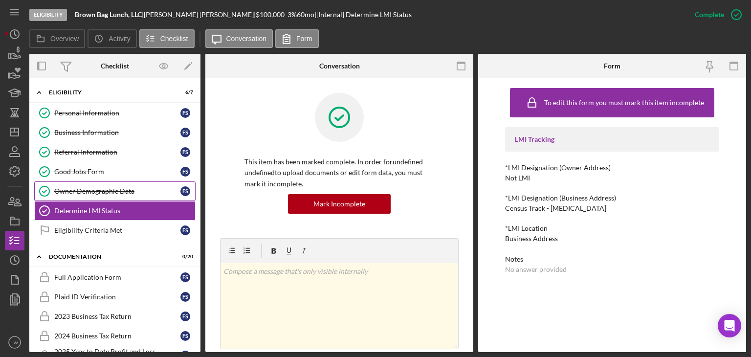
click at [98, 182] on link "Owner Demographic Data Owner Demographic Data F S" at bounding box center [114, 192] width 161 height 20
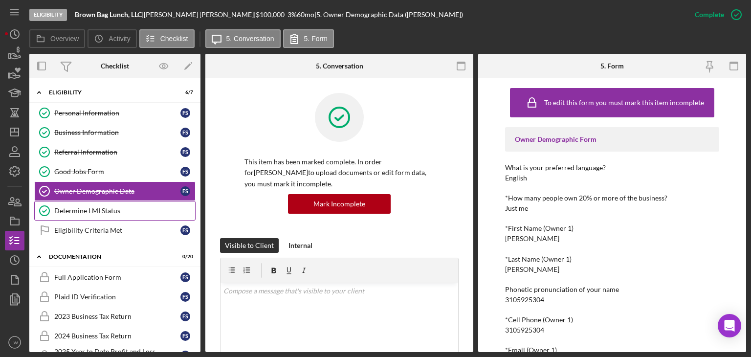
click at [97, 201] on link "Determine LMI Status Determine LMI Status" at bounding box center [114, 211] width 161 height 20
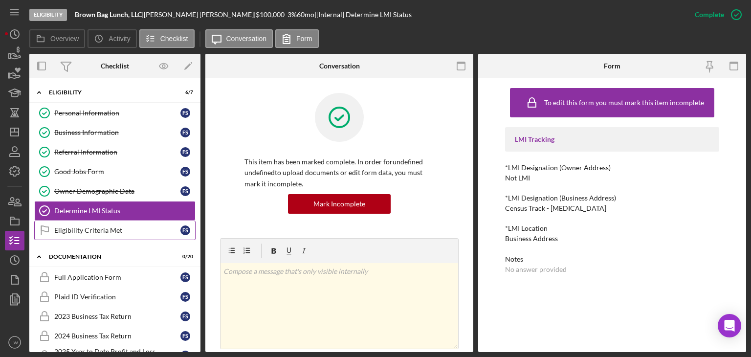
click at [93, 221] on link "Eligibility Criteria Met Eligibility Criteria Met F S" at bounding box center [114, 231] width 161 height 20
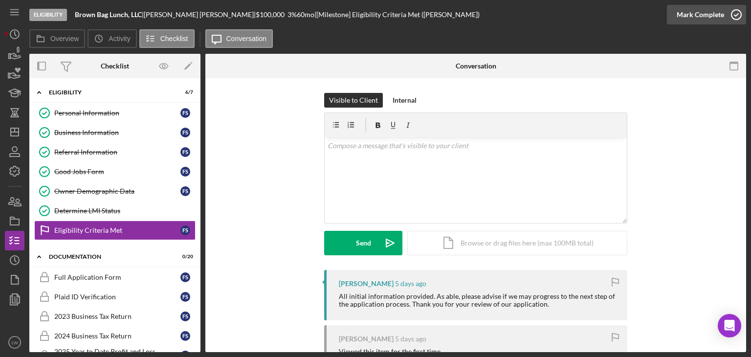
click at [712, 15] on div "Mark Complete" at bounding box center [700, 15] width 47 height 20
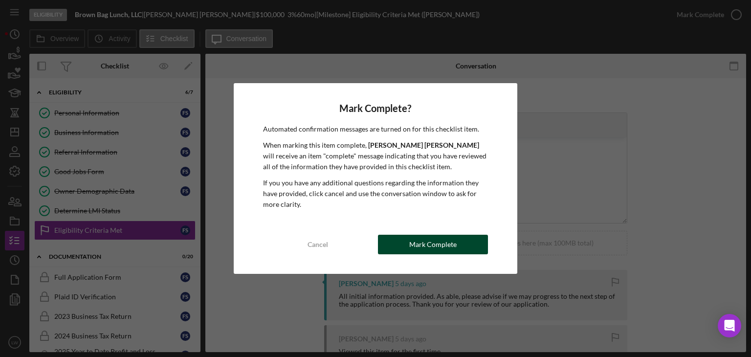
click at [447, 247] on div "Mark Complete" at bounding box center [432, 245] width 47 height 20
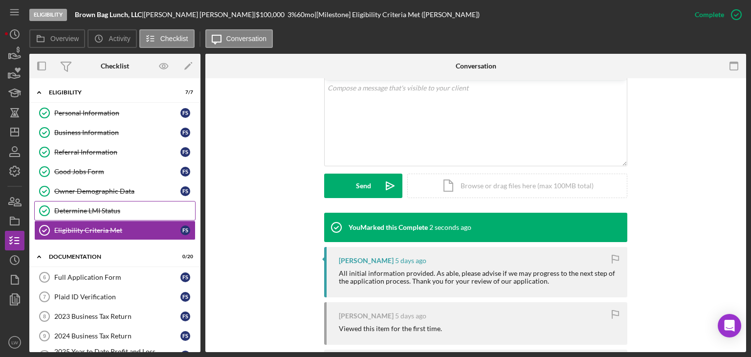
scroll to position [196, 0]
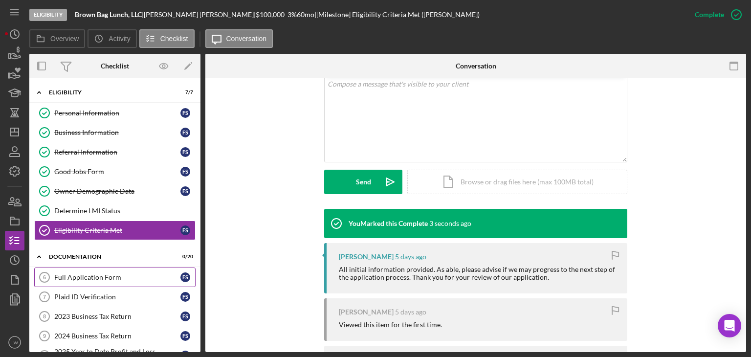
click at [101, 269] on link "Full Application Form 6 Full Application Form F S" at bounding box center [114, 278] width 161 height 20
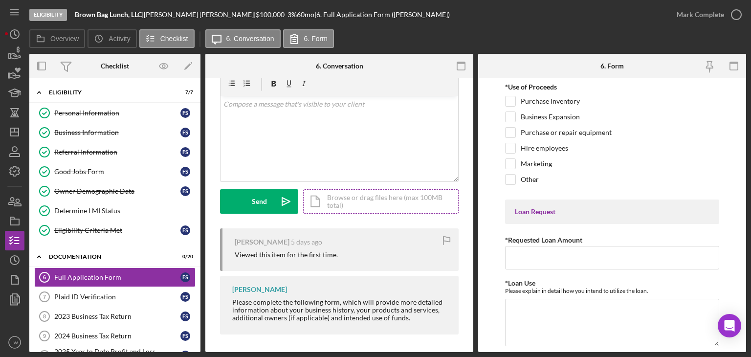
scroll to position [43, 0]
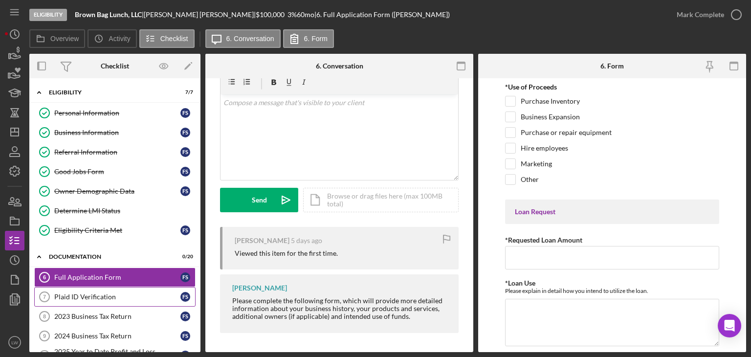
click at [72, 298] on div "Plaid ID Verification" at bounding box center [117, 297] width 126 height 8
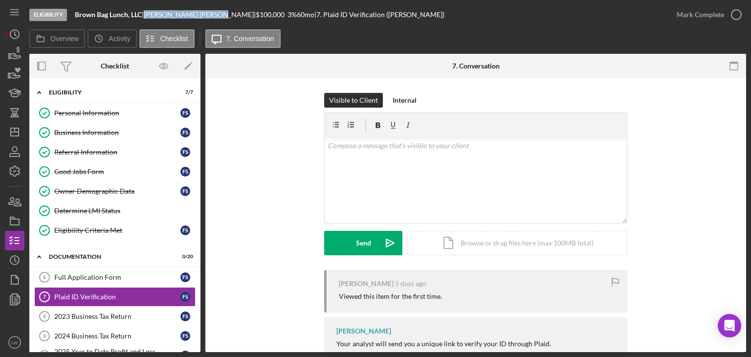
drag, startPoint x: 197, startPoint y: 15, endPoint x: 153, endPoint y: 15, distance: 44.0
click at [152, 14] on div "Francis Scanlon |" at bounding box center [200, 15] width 112 height 8
copy div "Francis Scanlon"
drag, startPoint x: 145, startPoint y: 13, endPoint x: 78, endPoint y: 15, distance: 66.6
click at [78, 15] on div "Brown Bag Lunch, LLC |" at bounding box center [109, 15] width 69 height 8
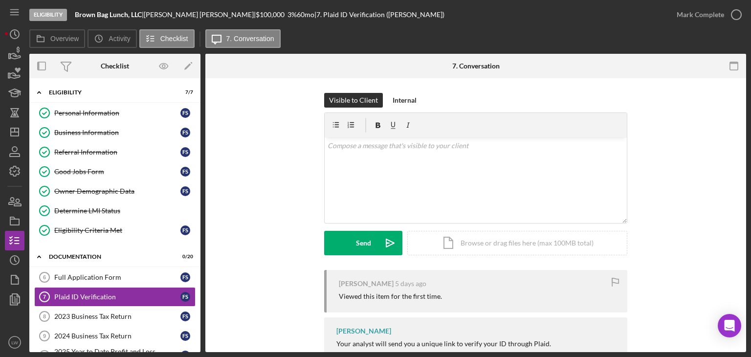
drag, startPoint x: 78, startPoint y: 15, endPoint x: 395, endPoint y: 22, distance: 317.1
click at [395, 22] on div "Eligibility Brown Bag Lunch, LLC | Francis Scanlon | $100,000 $20,000 3 % 60 mo…" at bounding box center [348, 14] width 638 height 29
click at [115, 133] on div "Business Information" at bounding box center [117, 133] width 126 height 8
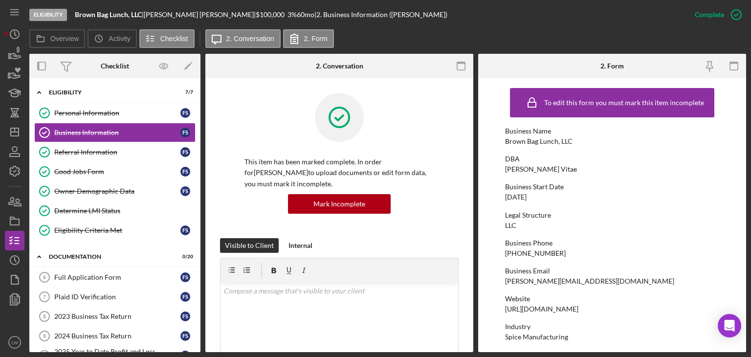
click at [568, 280] on div "frankie@gustusvitae.com" at bounding box center [589, 281] width 169 height 8
copy div "frankie@gustusvitae.com"
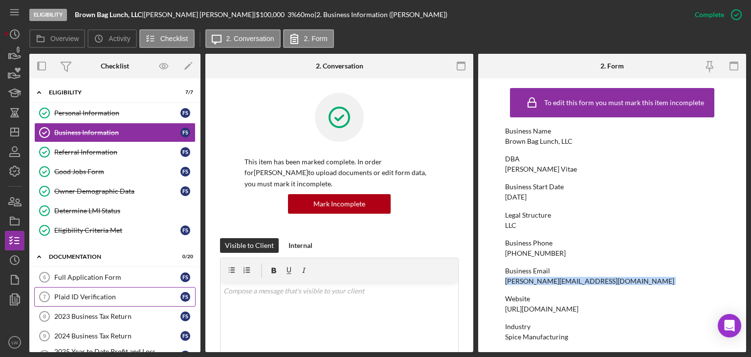
click at [98, 297] on div "Plaid ID Verification" at bounding box center [117, 297] width 126 height 8
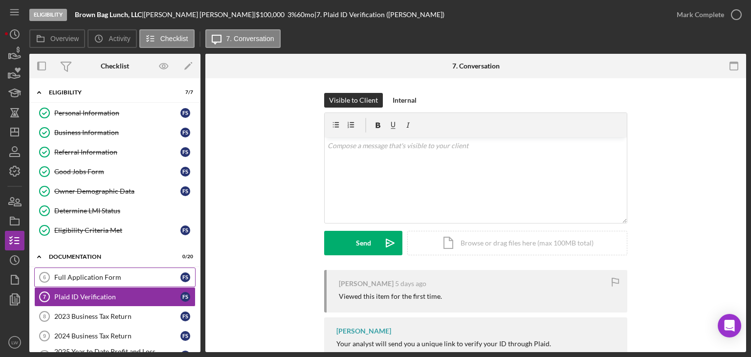
click at [139, 270] on link "Full Application Form 6 Full Application Form F S" at bounding box center [114, 278] width 161 height 20
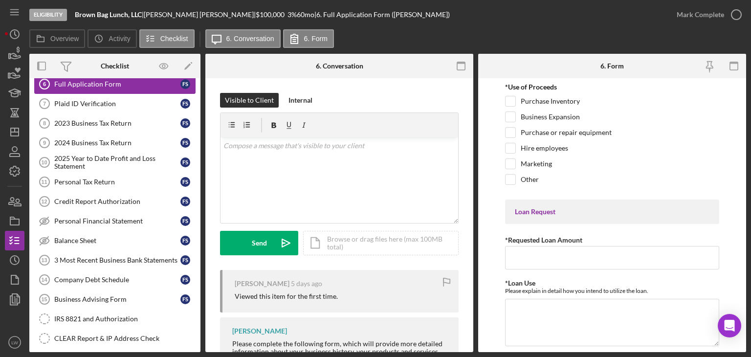
scroll to position [196, 0]
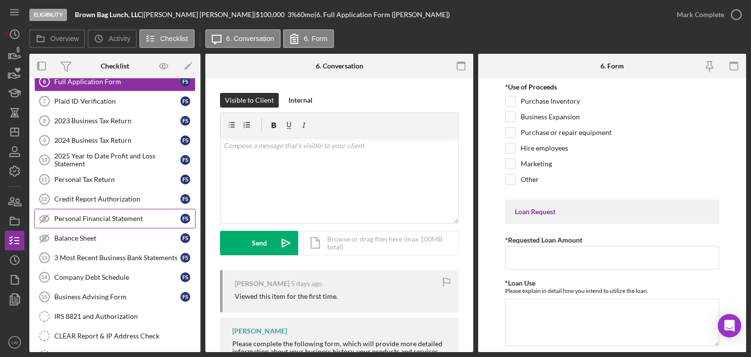
click at [124, 215] on div "Personal Financial Statement" at bounding box center [117, 219] width 126 height 8
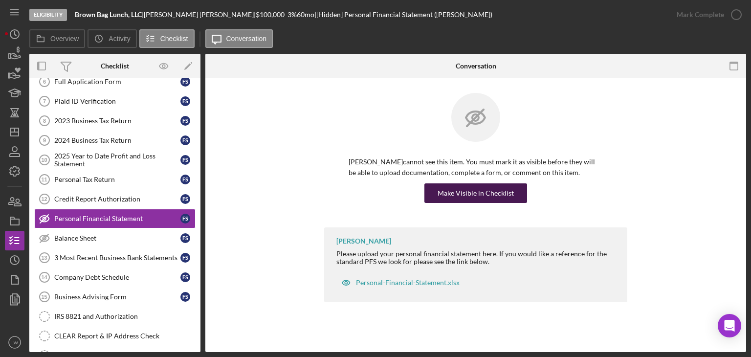
click at [468, 193] on div "Make Visible in Checklist" at bounding box center [476, 193] width 76 height 20
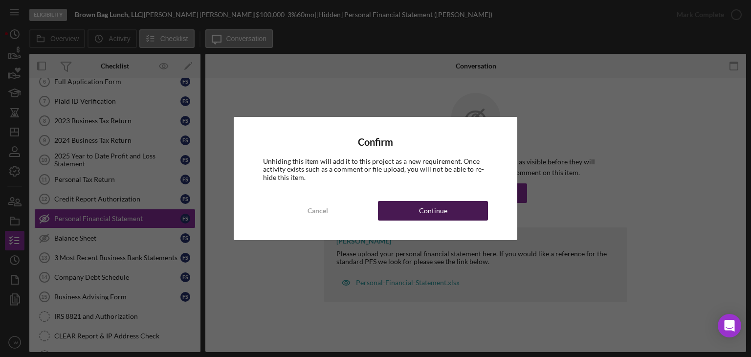
click at [452, 218] on button "Continue" at bounding box center [433, 211] width 110 height 20
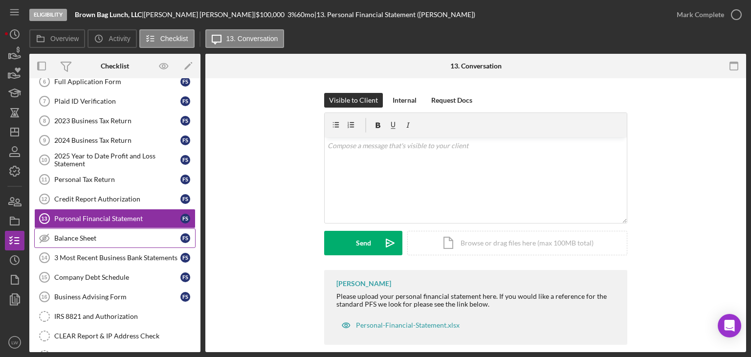
click at [108, 228] on link "Balance Sheet Balance Sheet F S" at bounding box center [114, 238] width 161 height 20
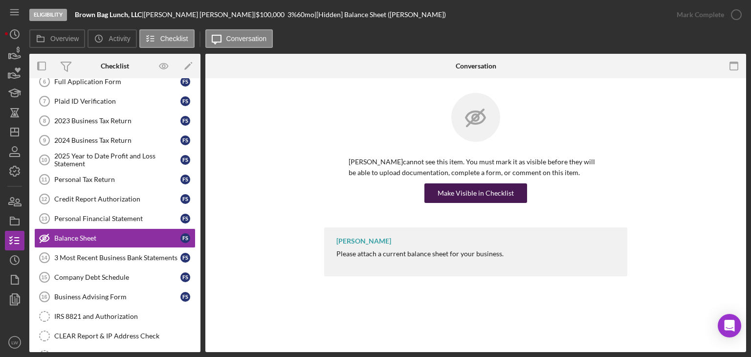
click at [469, 191] on div "Make Visible in Checklist" at bounding box center [476, 193] width 76 height 20
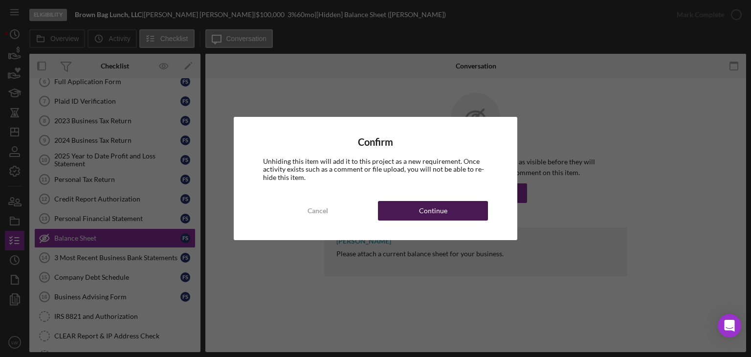
click at [436, 207] on div "Continue" at bounding box center [433, 211] width 28 height 20
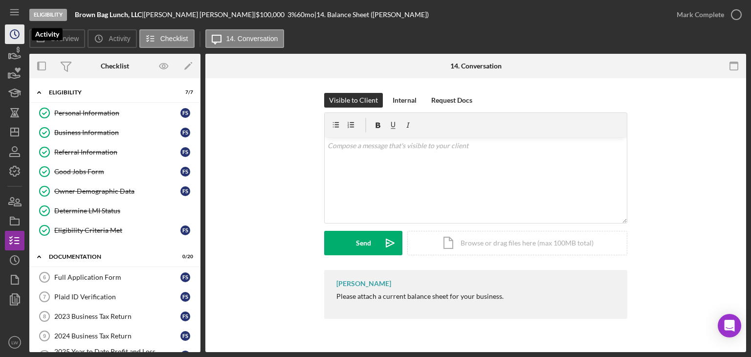
click at [8, 33] on icon "Icon/History" at bounding box center [14, 34] width 24 height 24
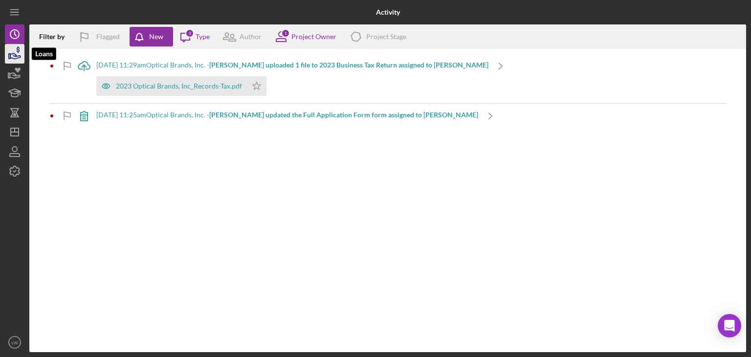
click at [15, 52] on icon "button" at bounding box center [14, 54] width 24 height 24
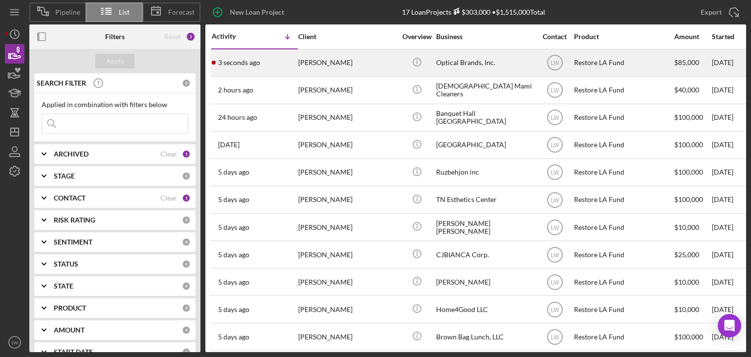
click at [346, 61] on div "[PERSON_NAME]" at bounding box center [347, 63] width 98 height 26
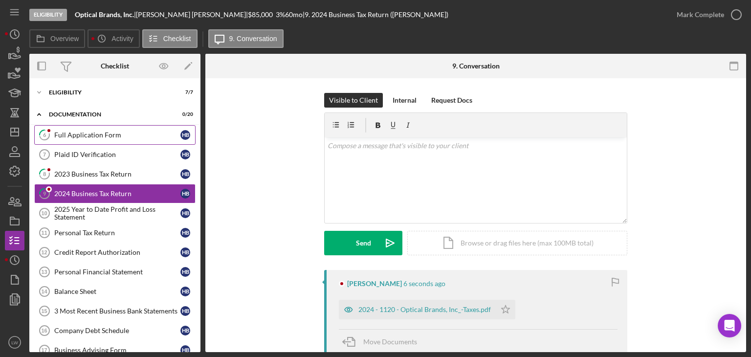
click at [83, 139] on link "6 Full Application Form H B" at bounding box center [114, 135] width 161 height 20
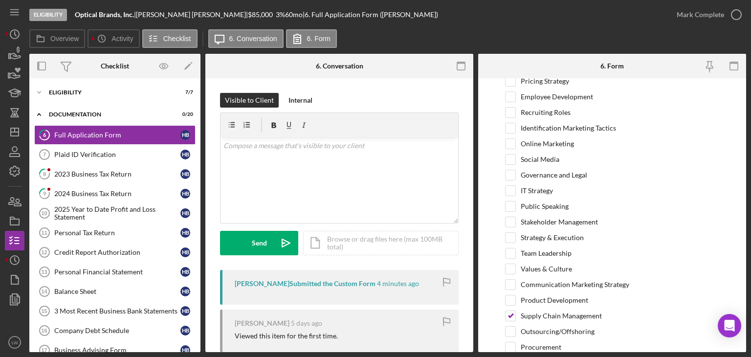
scroll to position [2031, 0]
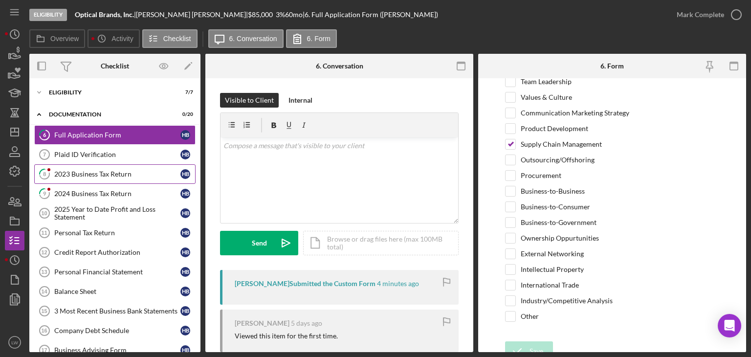
click at [99, 177] on div "2023 Business Tax Return" at bounding box center [117, 174] width 126 height 8
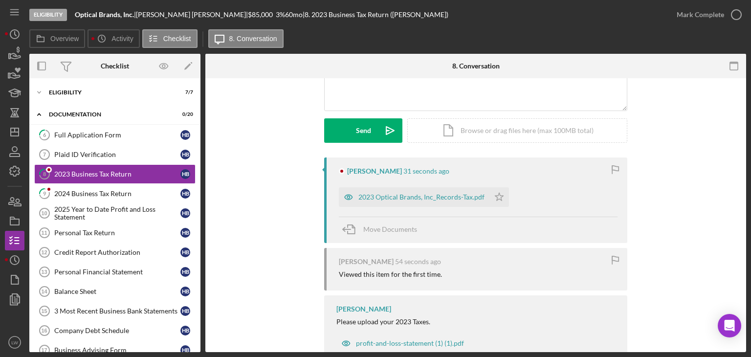
scroll to position [142, 0]
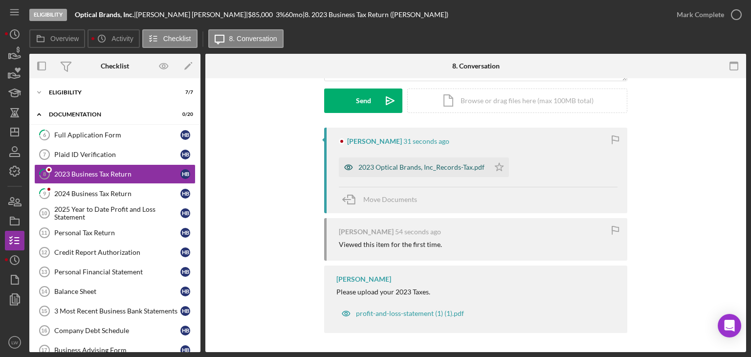
click at [415, 170] on div "2023 Optical Brands, Inc_Records-Tax.pdf" at bounding box center [422, 167] width 126 height 8
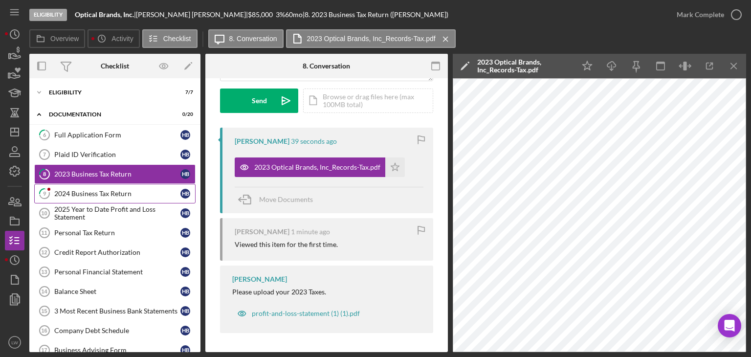
click at [127, 192] on div "2024 Business Tax Return" at bounding box center [117, 194] width 126 height 8
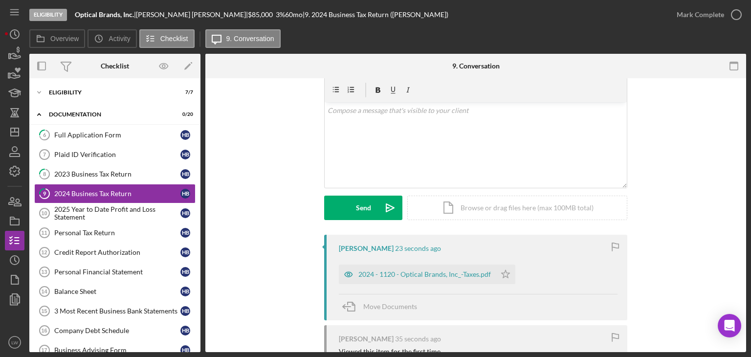
scroll to position [98, 0]
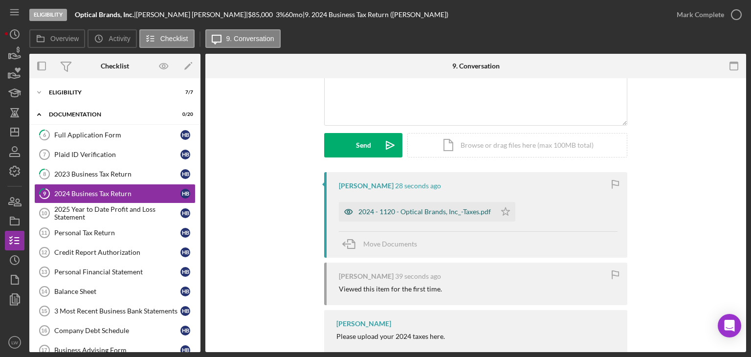
click at [429, 209] on div "2024 - 1120 - Optical Brands, Inc_-Taxes.pdf" at bounding box center [425, 212] width 133 height 8
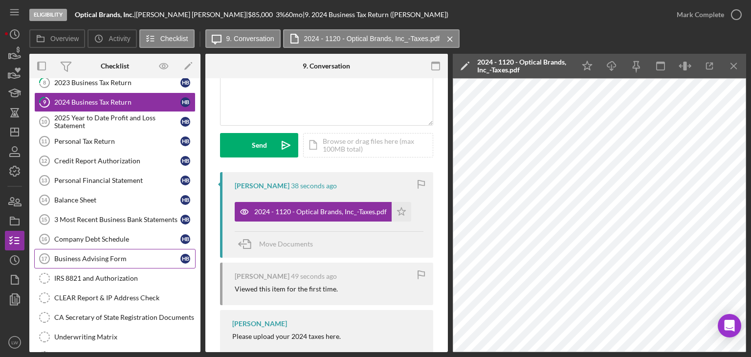
scroll to position [0, 0]
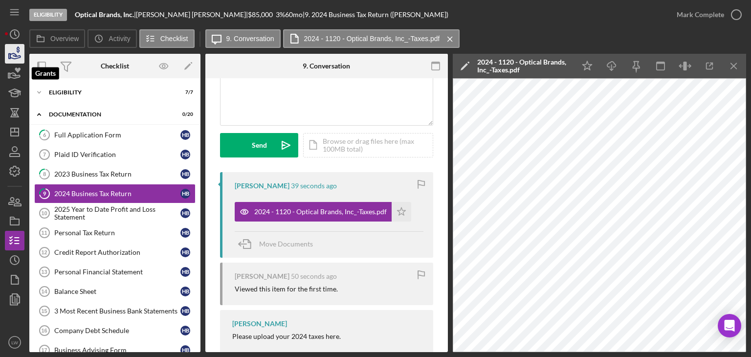
click at [18, 61] on icon "button" at bounding box center [14, 54] width 24 height 24
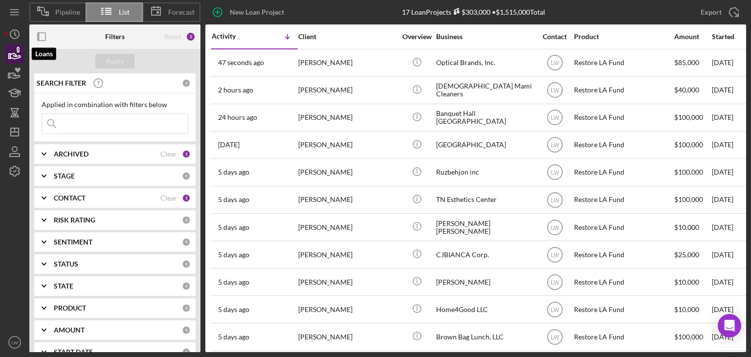
click at [12, 52] on icon "button" at bounding box center [14, 54] width 24 height 24
click at [15, 32] on polyline "button" at bounding box center [15, 34] width 1 height 4
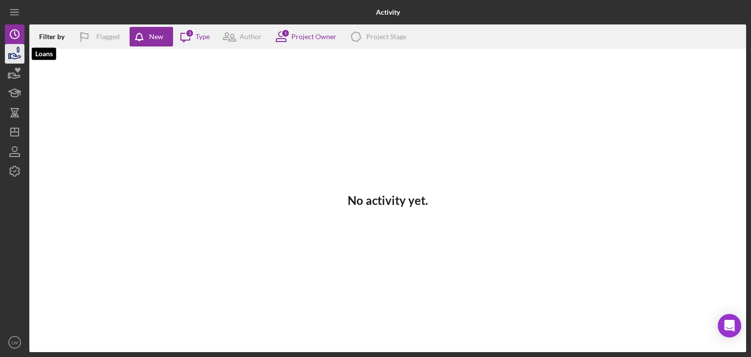
click at [18, 57] on icon "button" at bounding box center [14, 54] width 24 height 24
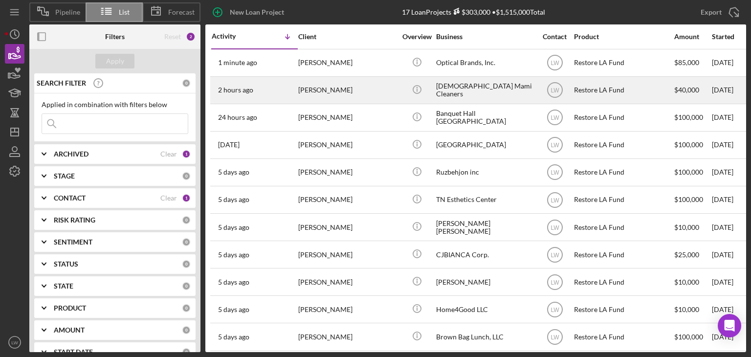
click at [323, 93] on div "[PERSON_NAME]" at bounding box center [347, 90] width 98 height 26
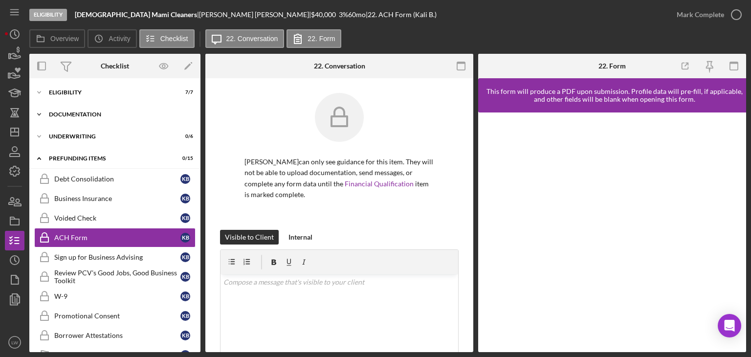
click at [76, 112] on div "Documentation" at bounding box center [118, 115] width 139 height 6
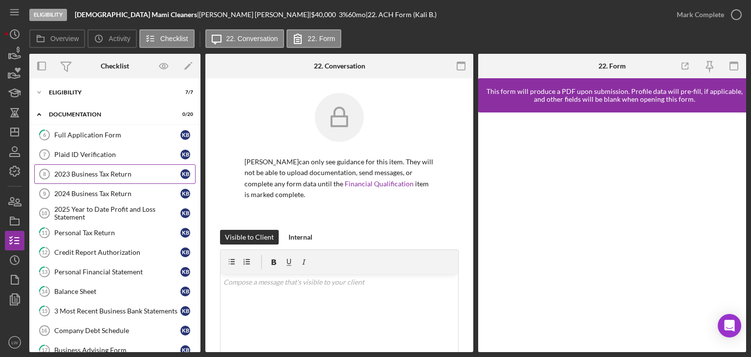
click at [103, 173] on div "2023 Business Tax Return" at bounding box center [117, 174] width 126 height 8
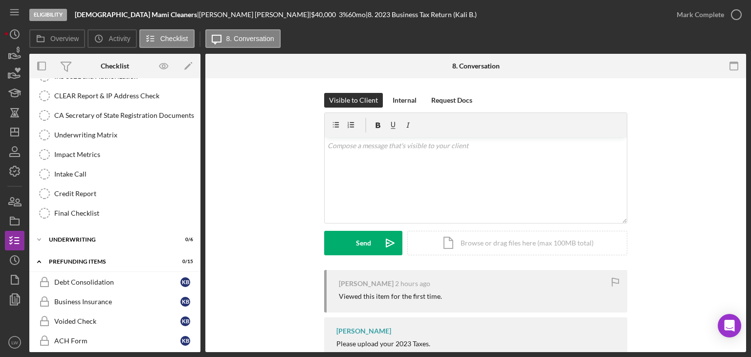
scroll to position [196, 0]
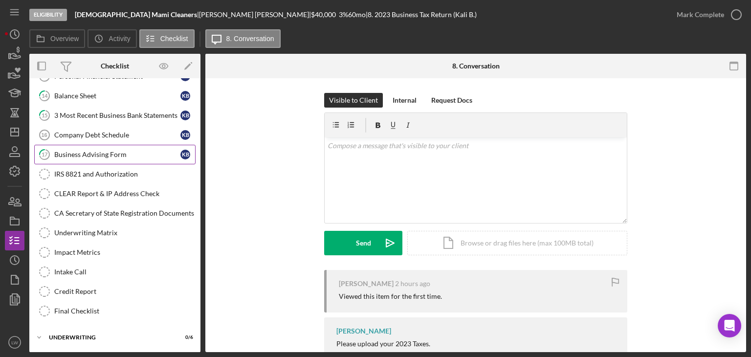
click at [104, 151] on div "Business Advising Form" at bounding box center [117, 155] width 126 height 8
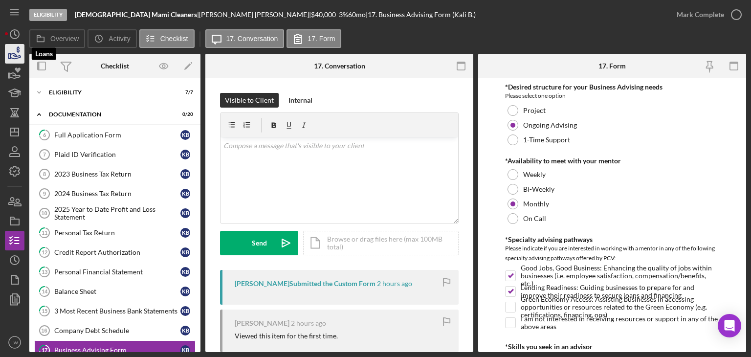
click at [17, 48] on icon "button" at bounding box center [14, 54] width 24 height 24
